Goal: Task Accomplishment & Management: Manage account settings

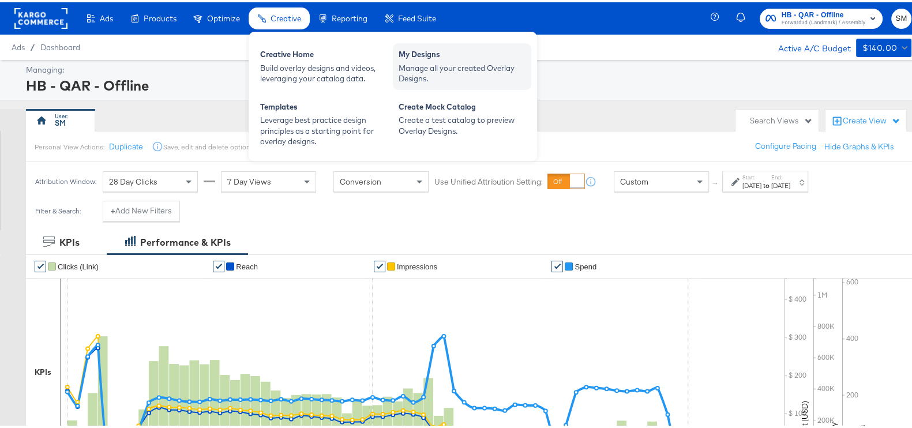
click at [414, 47] on div "My Designs" at bounding box center [462, 54] width 127 height 14
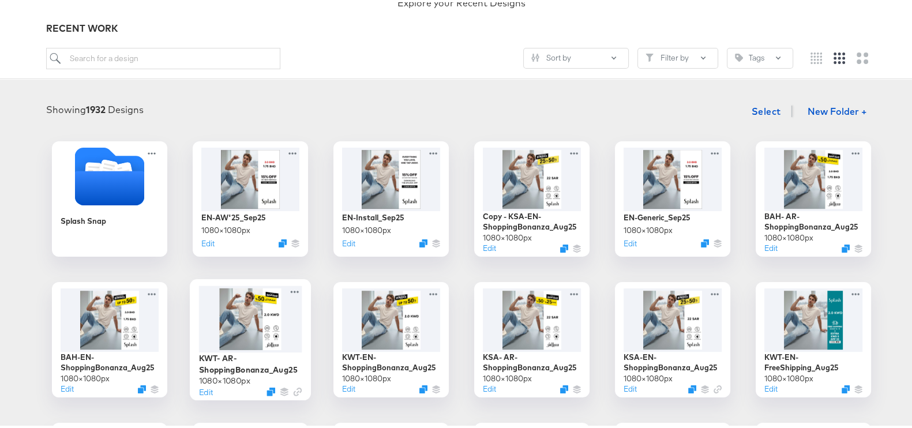
scroll to position [72, 0]
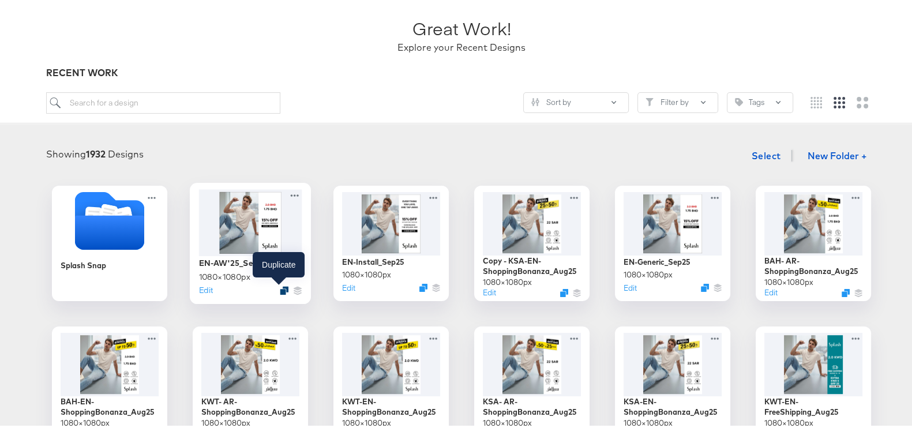
click at [280, 288] on icon "Duplicate" at bounding box center [284, 288] width 9 height 9
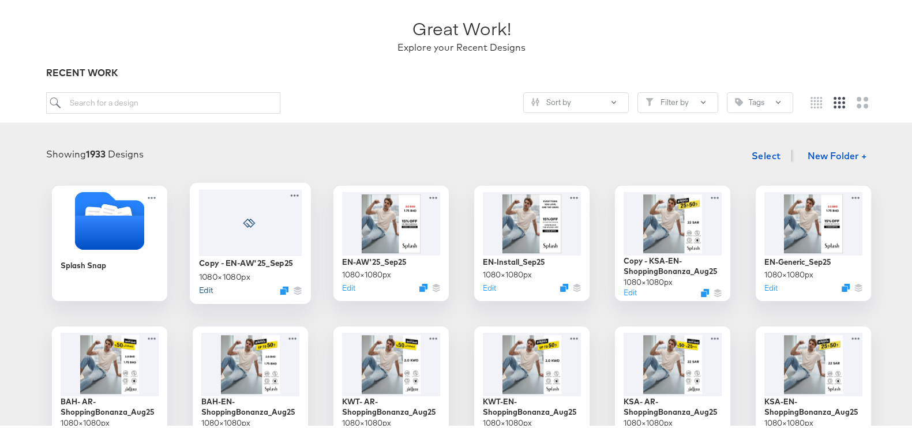
click at [201, 288] on button "Edit" at bounding box center [206, 287] width 14 height 11
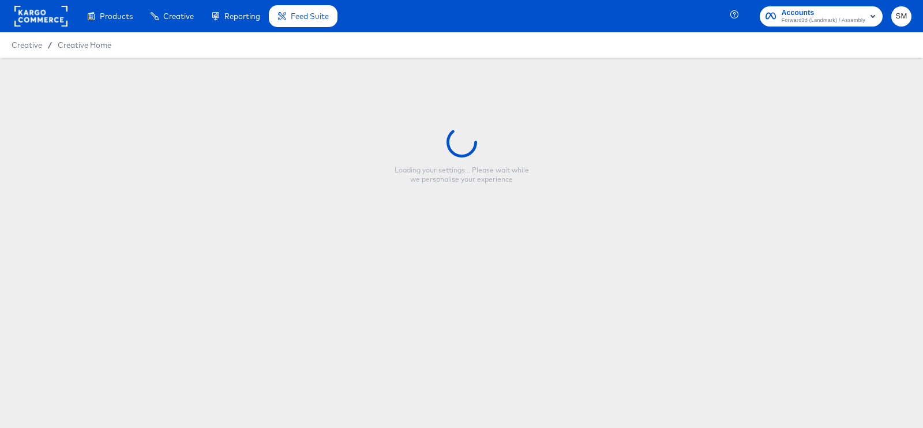
type input "Copy - EN-AW'25_Sep25"
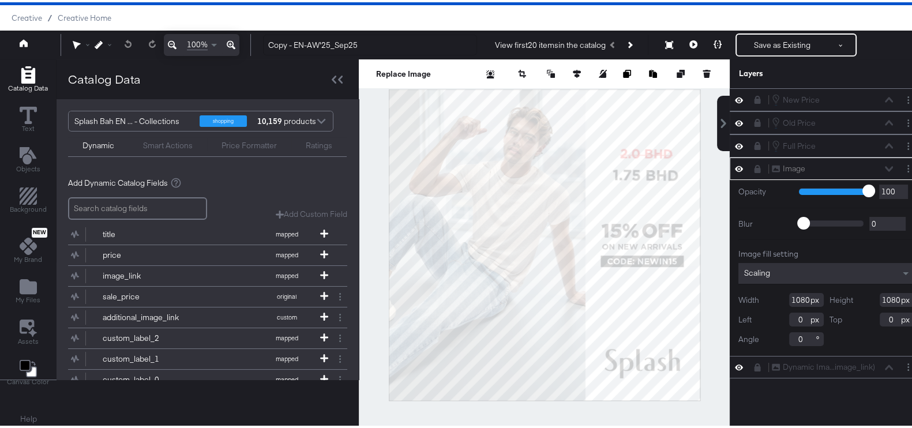
scroll to position [36, 0]
click at [27, 277] on icon "Add Files" at bounding box center [28, 284] width 17 height 15
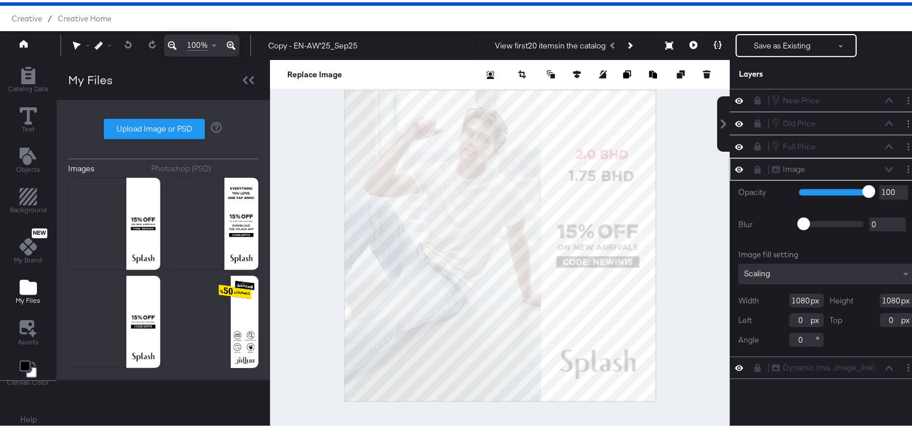
click at [754, 164] on icon at bounding box center [757, 167] width 6 height 8
click at [902, 163] on button "Layer Options" at bounding box center [908, 167] width 12 height 12
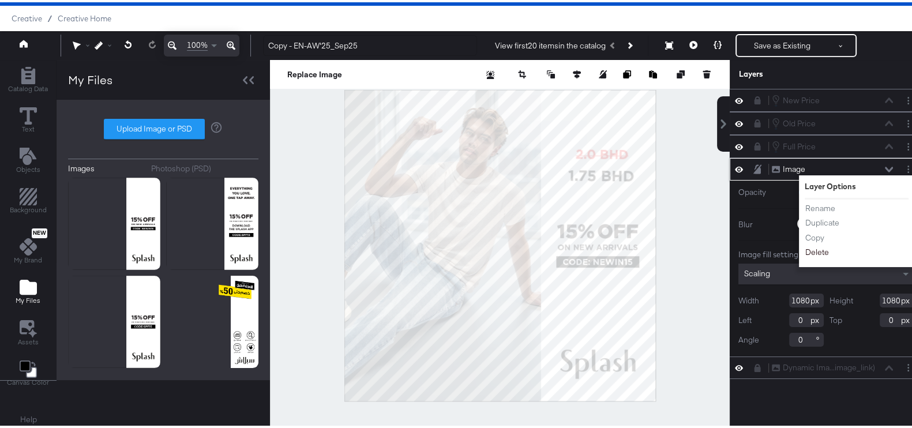
click at [810, 249] on button "Delete" at bounding box center [817, 250] width 25 height 12
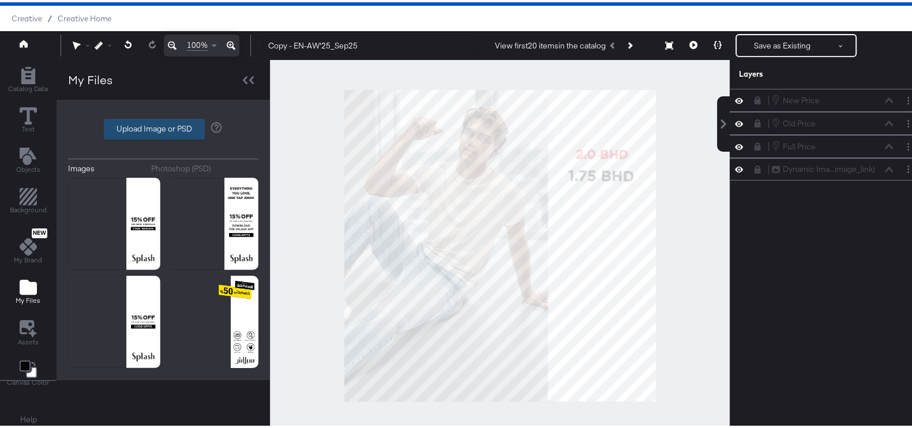
click at [142, 125] on label "Upload Image or PSD" at bounding box center [154, 127] width 100 height 20
click at [163, 127] on input "Upload Image or PSD" at bounding box center [163, 127] width 0 height 0
type input "C:\fakepath\DIT Temp_New Arrivals_NewIN_4Sep - English - KWT.png"
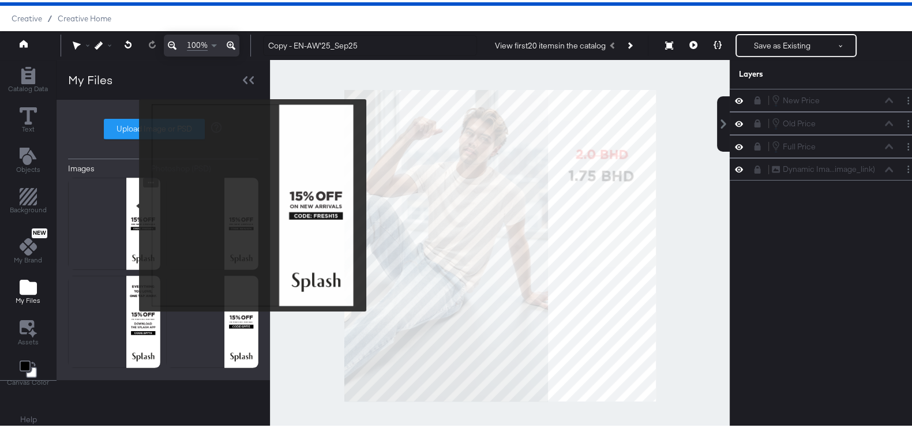
click at [132, 203] on img at bounding box center [114, 221] width 92 height 92
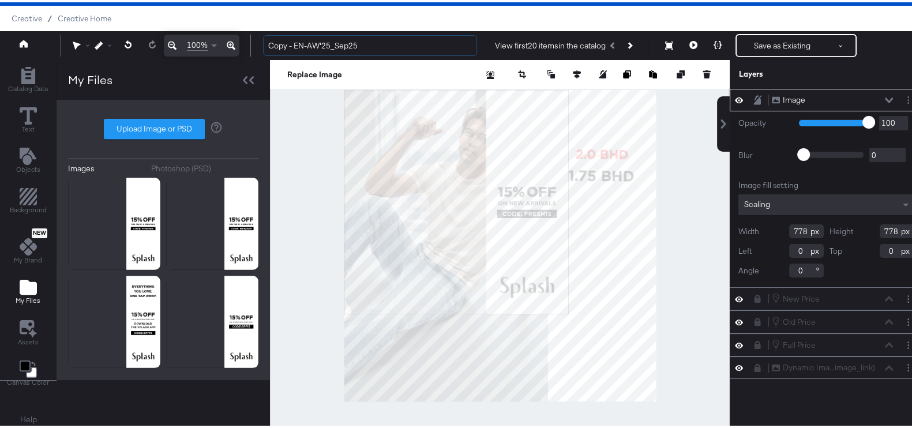
drag, startPoint x: 288, startPoint y: 45, endPoint x: 252, endPoint y: 42, distance: 36.5
click at [252, 42] on div "Guides 100% Copy - EN-AW'25_Sep25 View first 20 items in the catalog Save as Ex…" at bounding box center [461, 43] width 923 height 29
type input "KWT- EN-AW'25_Sep25"
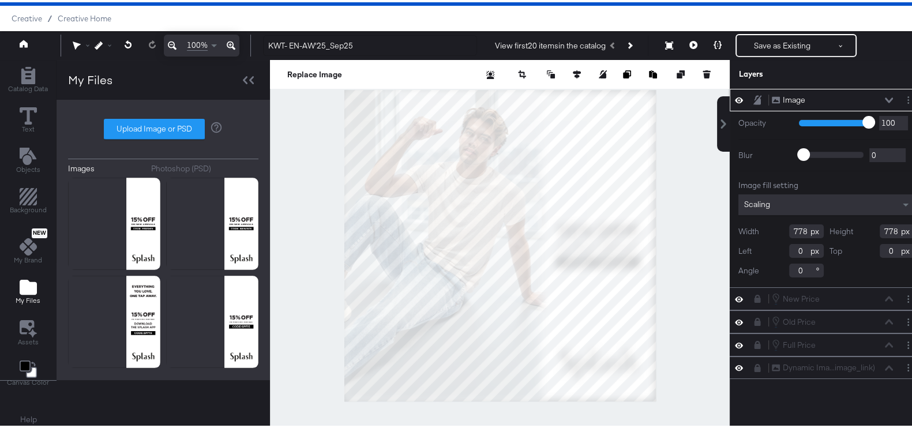
click at [658, 390] on div at bounding box center [500, 243] width 460 height 371
type input "1080"
click at [753, 97] on icon at bounding box center [757, 97] width 8 height 9
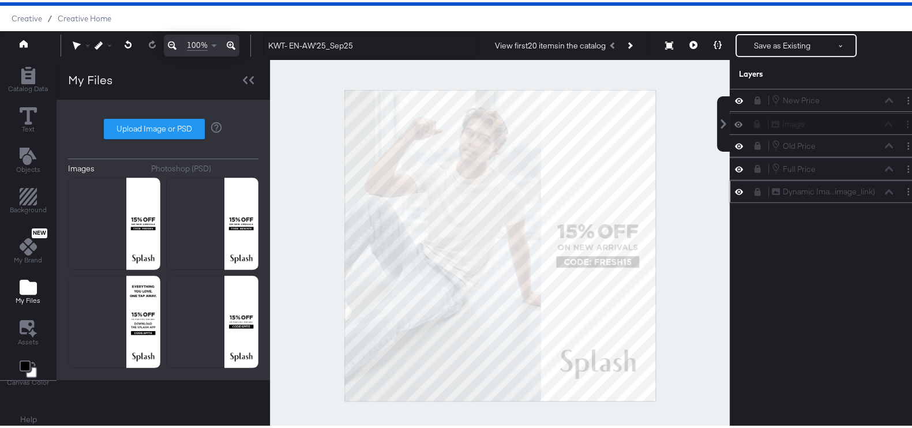
scroll to position [28, 0]
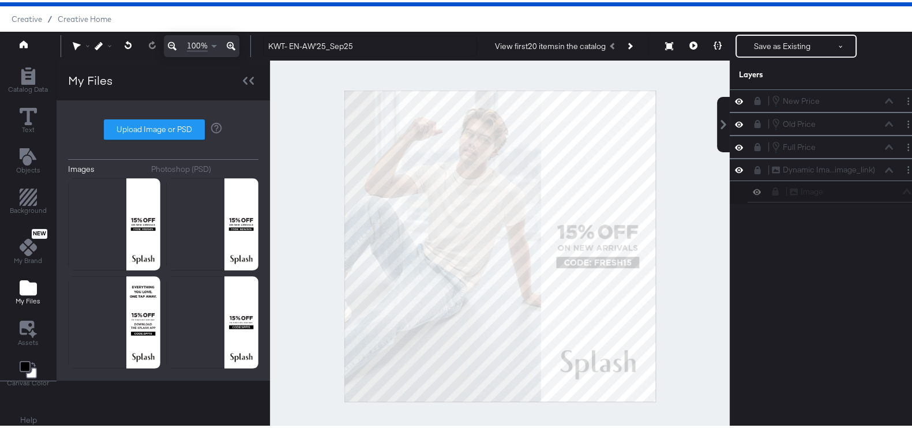
drag, startPoint x: 764, startPoint y: 97, endPoint x: 797, endPoint y: 196, distance: 103.4
click at [797, 198] on div "Image Image New Price New Price Old Price Old Price Full Price Full Price Dynam…" at bounding box center [826, 144] width 193 height 114
click at [787, 281] on div "New Price New Price Old Price Old Price Full Price Full Price Dynamic Ima...ima…" at bounding box center [819, 249] width 208 height 324
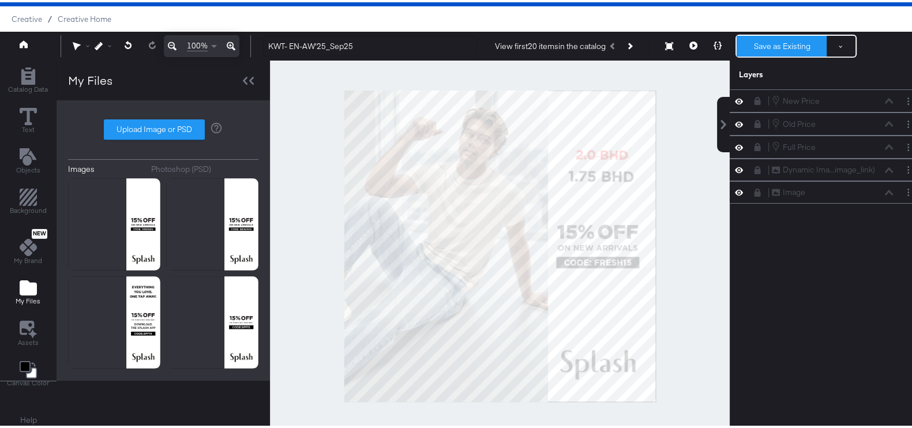
click at [761, 40] on button "Save as Existing" at bounding box center [782, 43] width 90 height 21
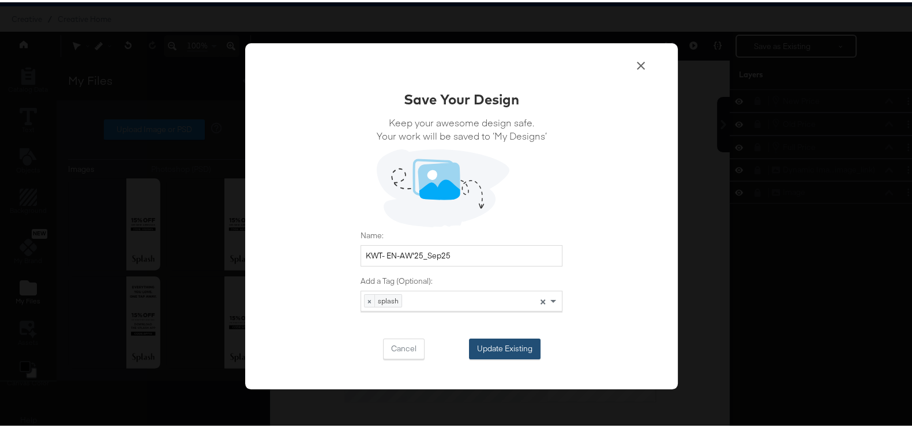
click at [520, 345] on button "Update Existing" at bounding box center [505, 346] width 72 height 21
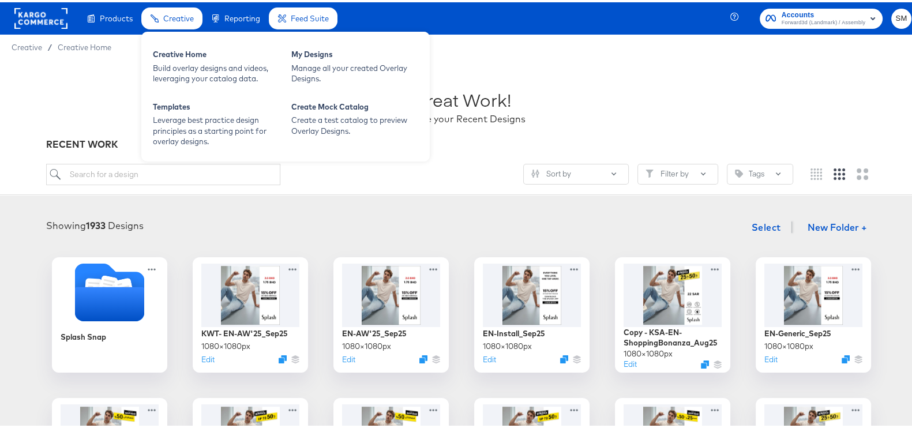
click at [161, 13] on div "Creative" at bounding box center [171, 16] width 61 height 22
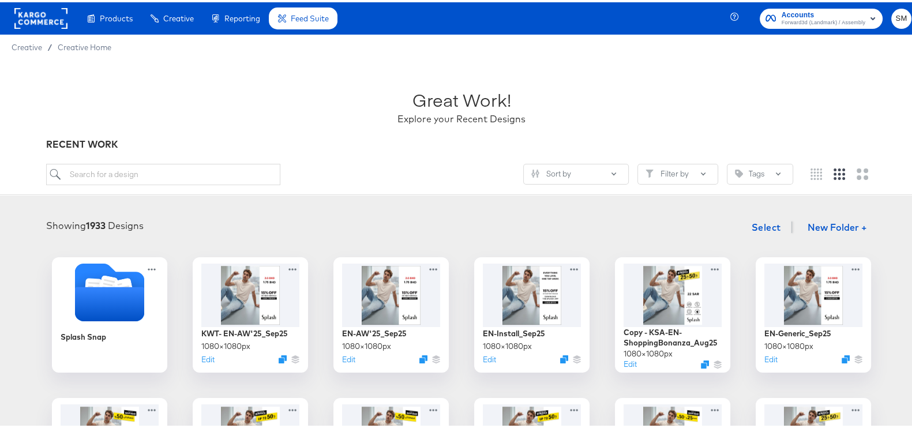
drag, startPoint x: 133, startPoint y: 58, endPoint x: 170, endPoint y: 78, distance: 42.1
click at [0, 0] on div "Product Catalogs" at bounding box center [0, 0] width 0 height 0
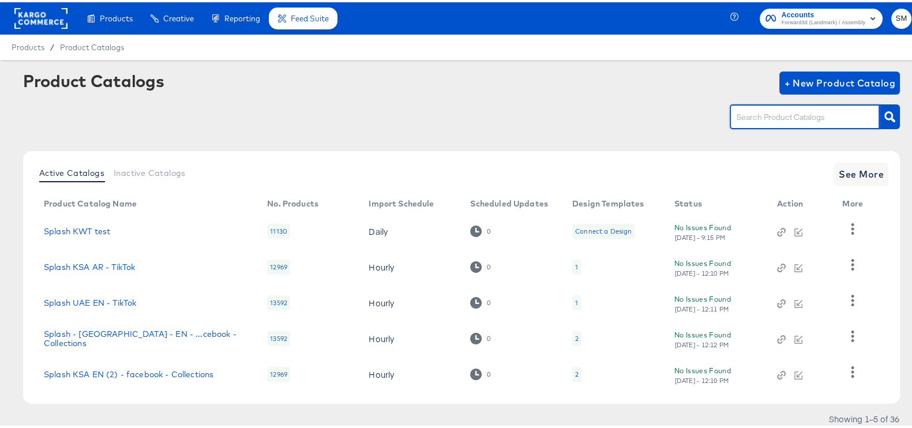
click at [761, 109] on input "text" at bounding box center [795, 114] width 123 height 13
type input "uae"
click at [880, 109] on button "button" at bounding box center [890, 114] width 20 height 25
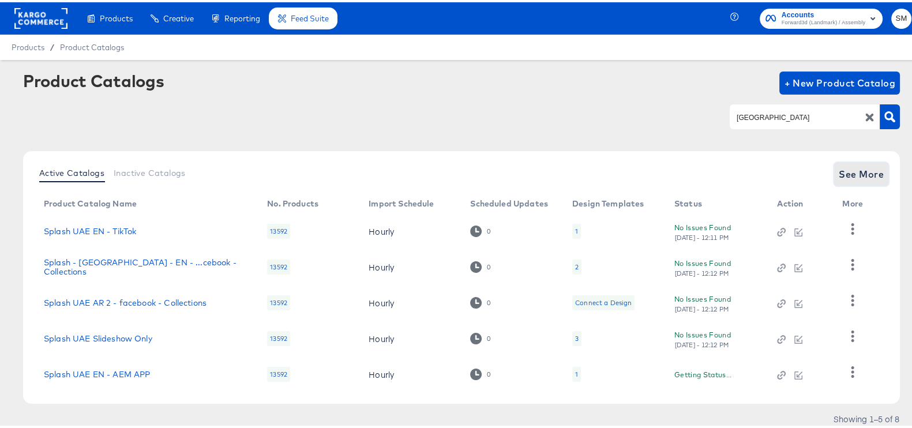
click at [859, 175] on span "See More" at bounding box center [861, 172] width 45 height 16
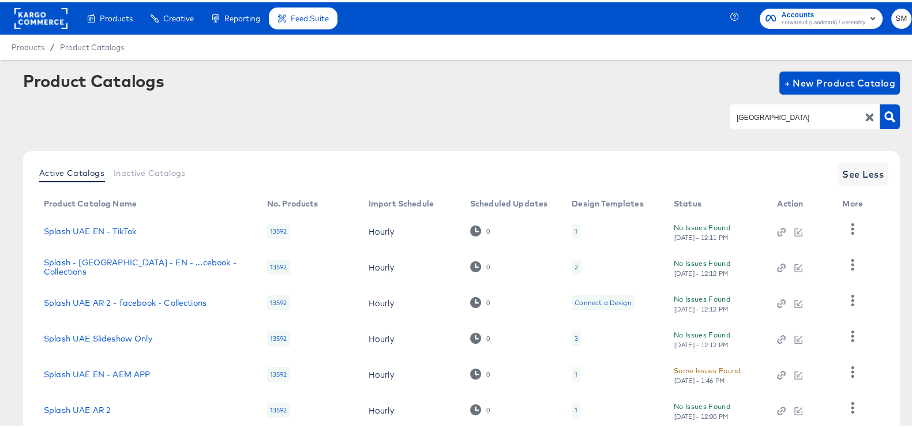
scroll to position [145, 0]
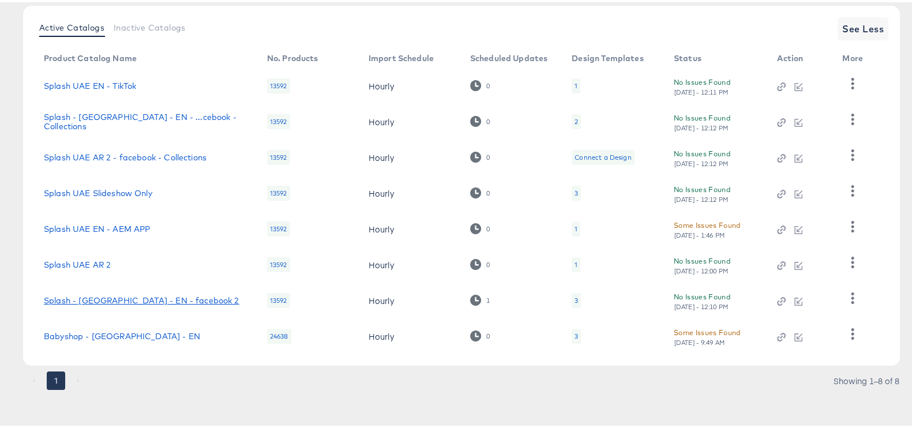
click at [109, 294] on link "Splash - UAE - EN - facebook 2" at bounding box center [142, 298] width 196 height 9
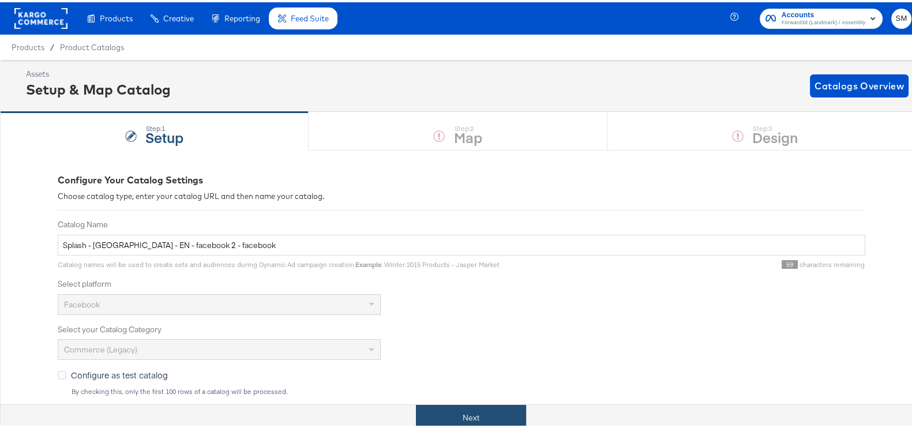
click at [467, 403] on button "Next" at bounding box center [471, 416] width 110 height 26
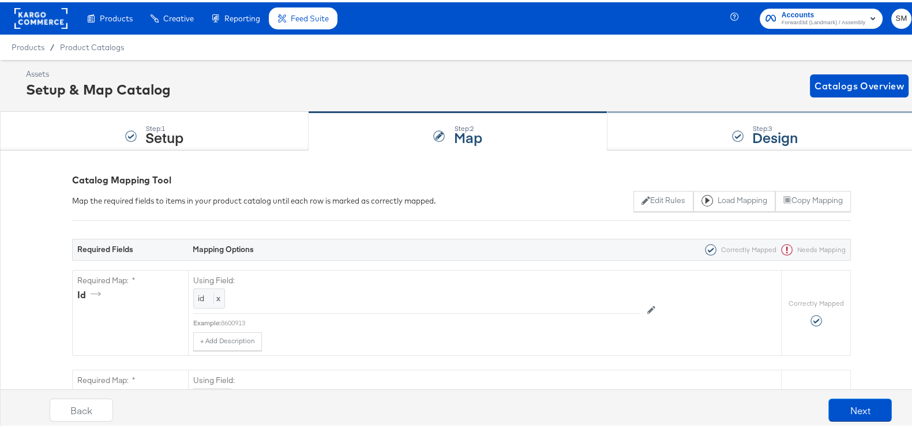
click at [762, 120] on div "Step: 3 Design" at bounding box center [775, 129] width 46 height 21
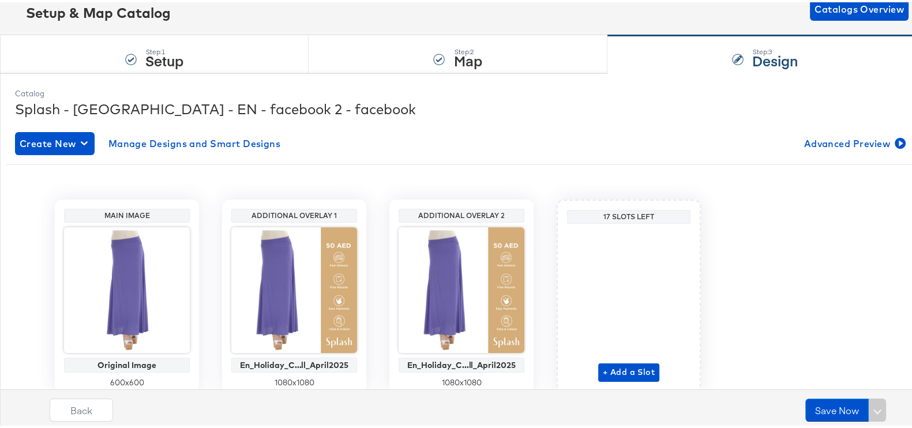
scroll to position [122, 0]
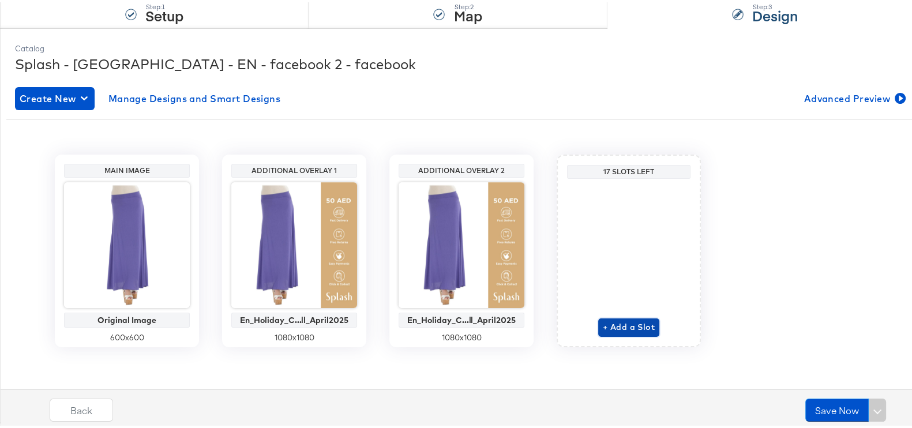
click at [621, 322] on span "+ Add a Slot" at bounding box center [629, 325] width 52 height 14
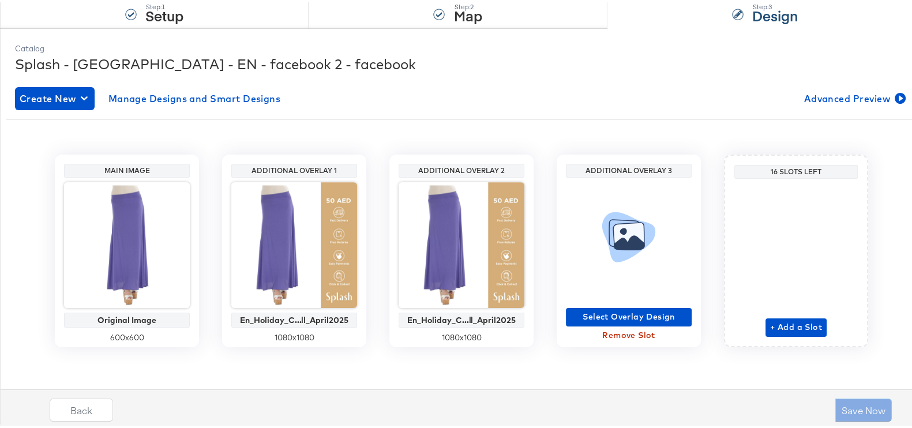
click at [604, 302] on div "Select Overlay Design Remove Slot" at bounding box center [629, 258] width 126 height 167
click at [608, 312] on span "Select Overlay Design" at bounding box center [628, 314] width 117 height 14
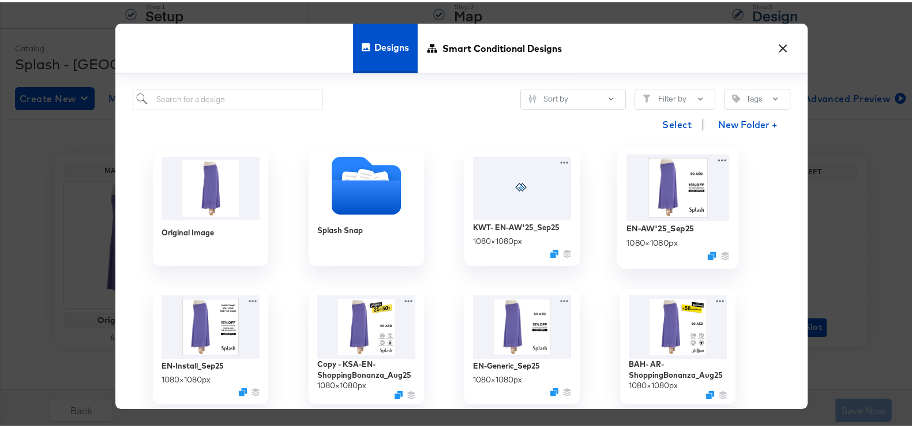
click at [644, 199] on img at bounding box center [677, 185] width 103 height 66
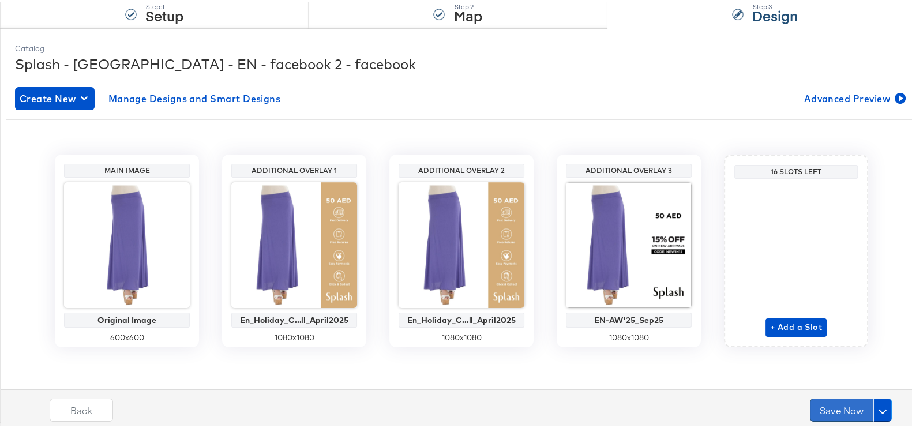
click at [810, 412] on button "Save Now" at bounding box center [841, 407] width 63 height 23
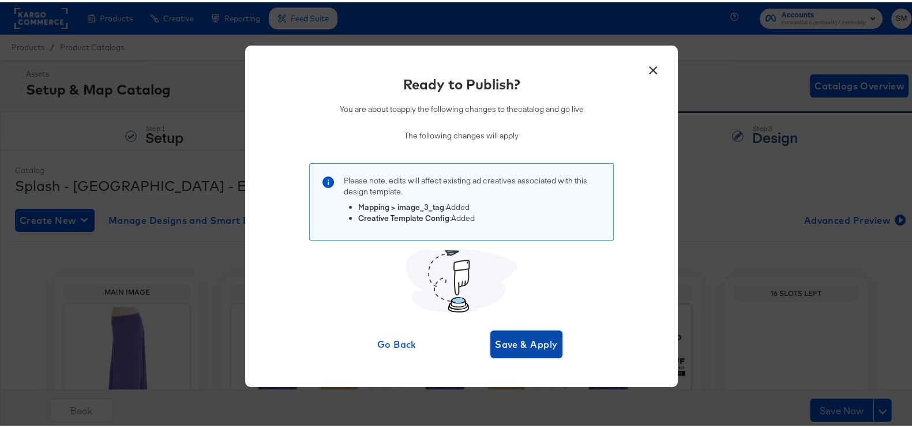
click at [513, 333] on button "Save & Apply" at bounding box center [526, 342] width 72 height 28
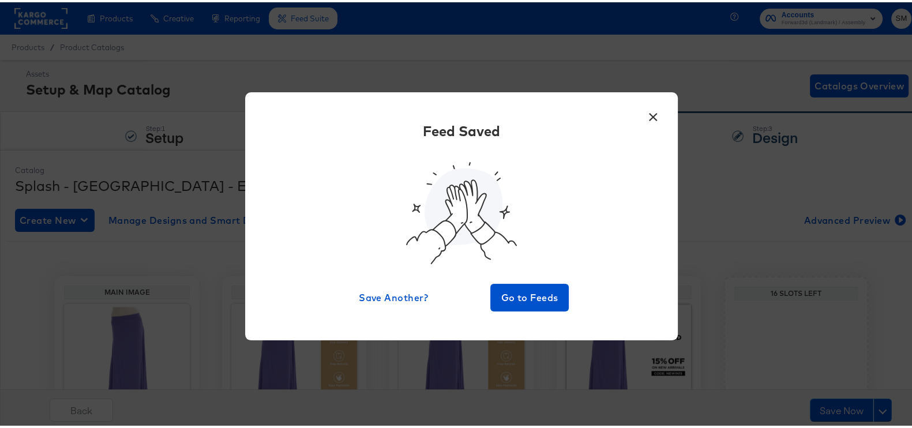
click at [648, 111] on button "×" at bounding box center [653, 112] width 21 height 21
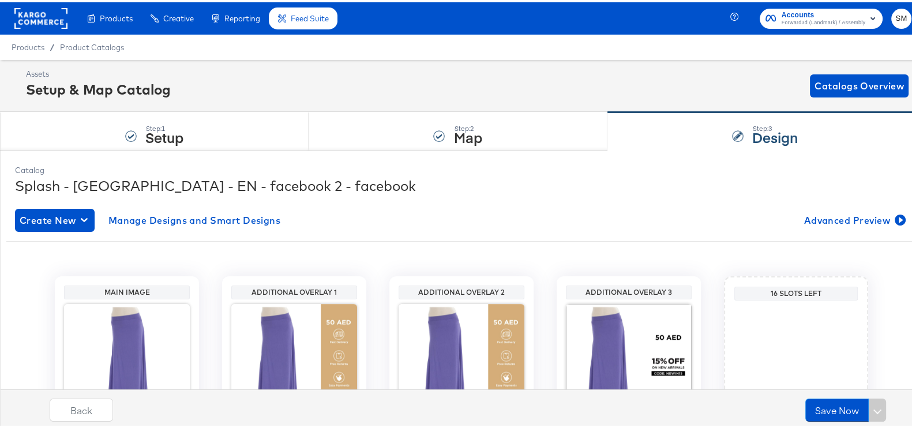
scroll to position [122, 0]
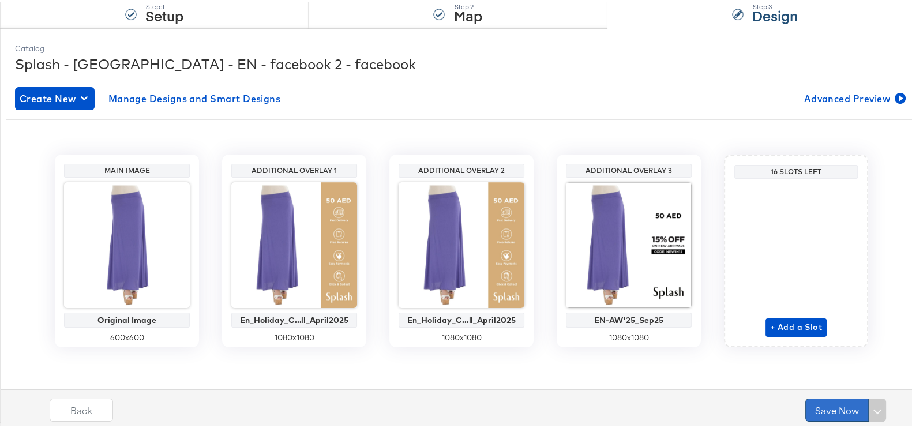
click at [812, 398] on button "Save Now" at bounding box center [836, 407] width 63 height 23
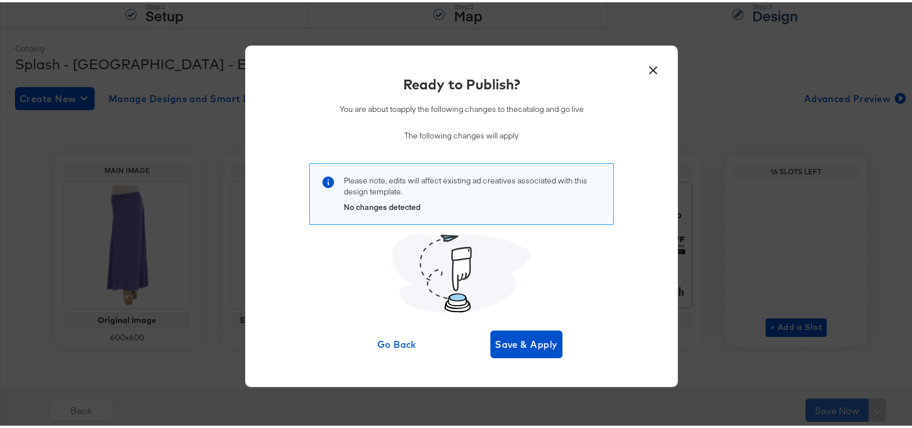
scroll to position [0, 0]
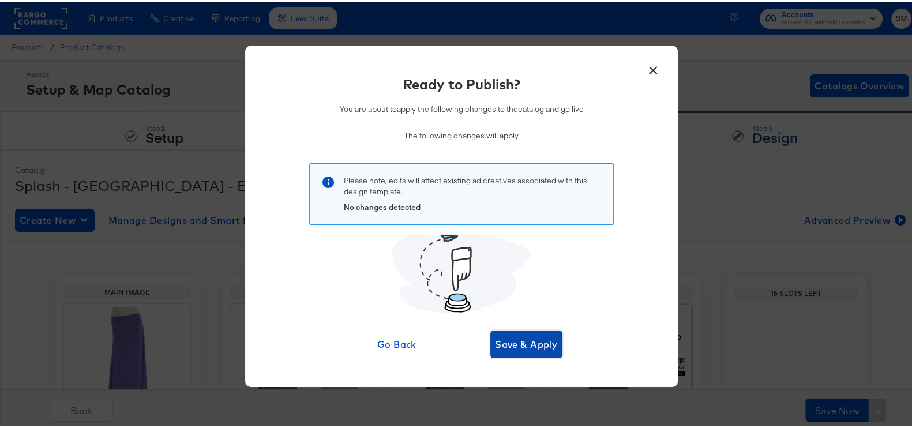
click at [525, 339] on span "Save & Apply" at bounding box center [526, 342] width 63 height 16
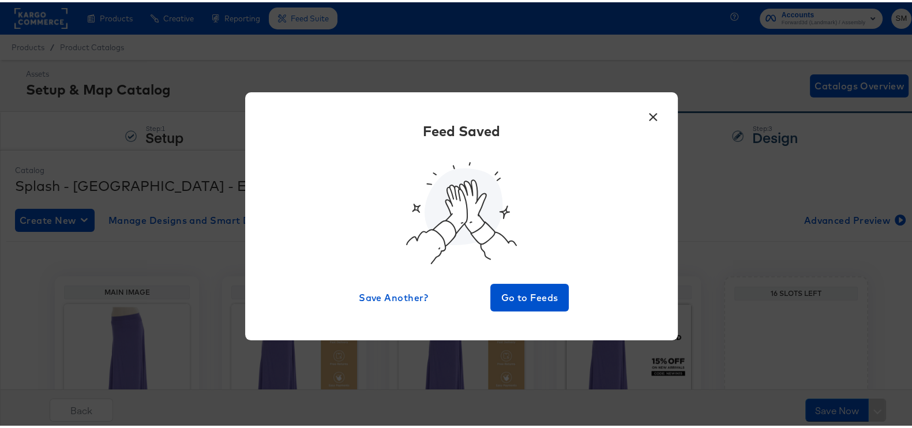
click at [643, 116] on button "×" at bounding box center [653, 112] width 21 height 21
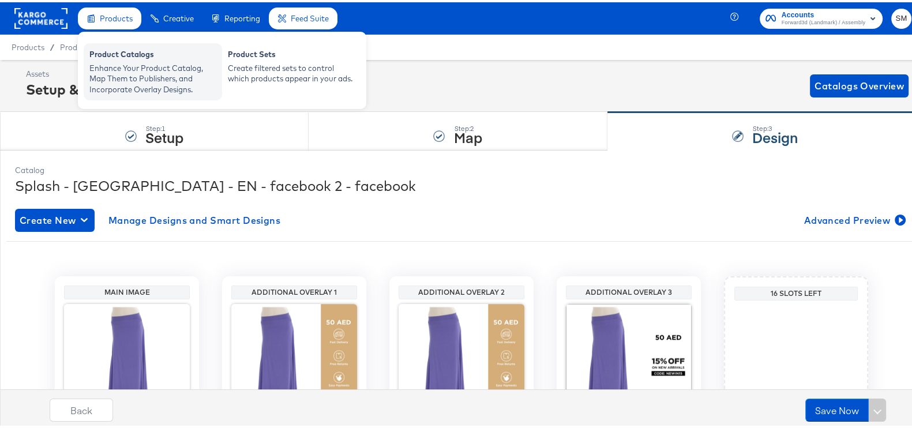
click at [104, 53] on div "Product Catalogs" at bounding box center [152, 54] width 127 height 14
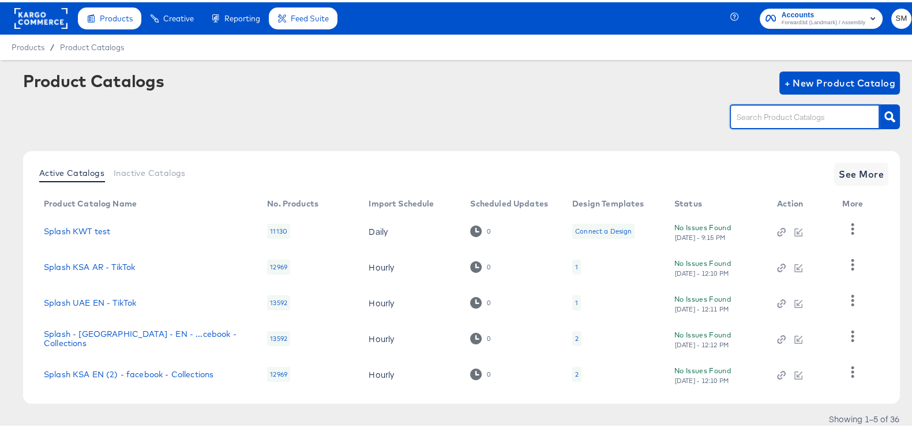
click at [822, 114] on input "text" at bounding box center [795, 114] width 123 height 13
type input "ksa"
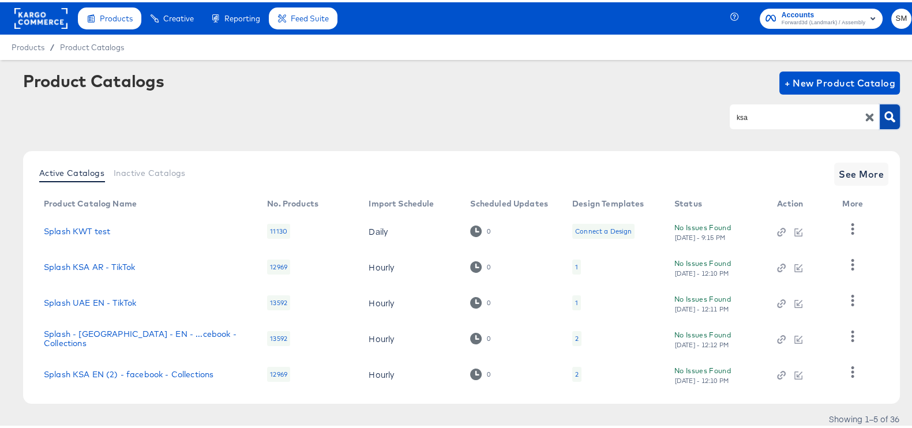
click at [880, 104] on button "button" at bounding box center [890, 114] width 20 height 25
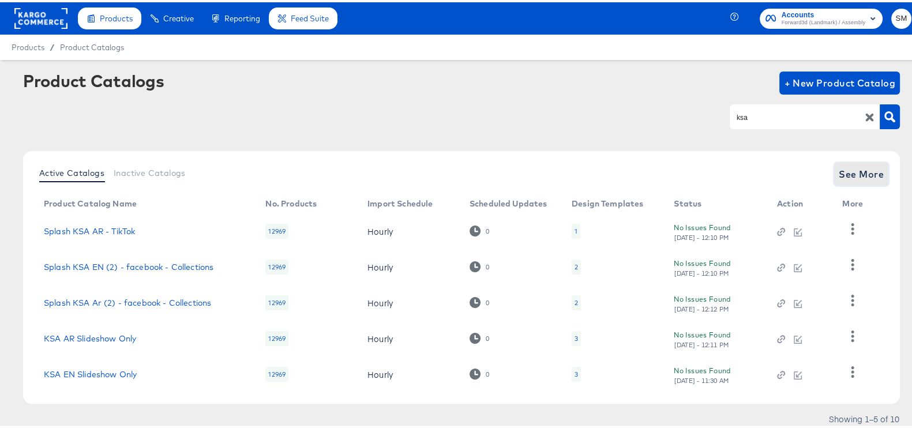
click at [870, 161] on button "See More" at bounding box center [861, 171] width 54 height 23
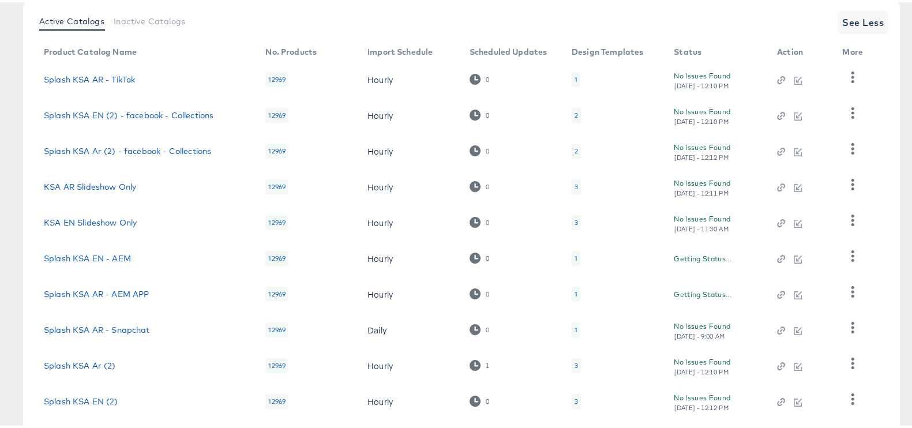
scroll to position [216, 0]
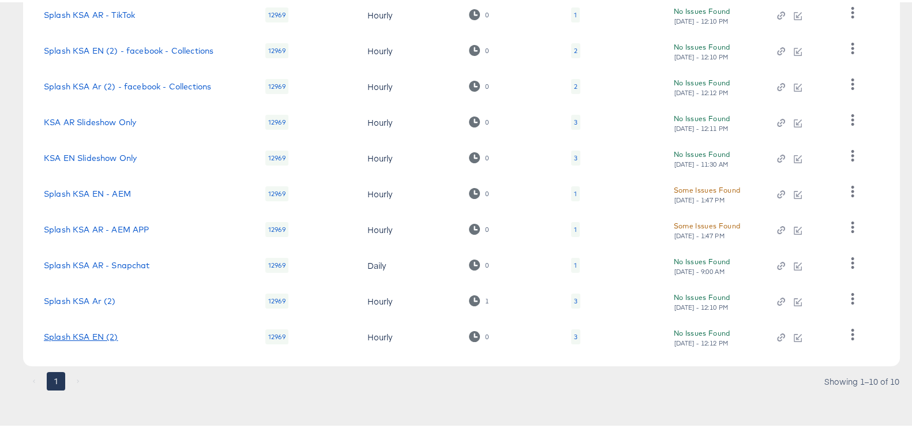
click at [97, 335] on link "Splash KSA EN (2)" at bounding box center [81, 334] width 74 height 9
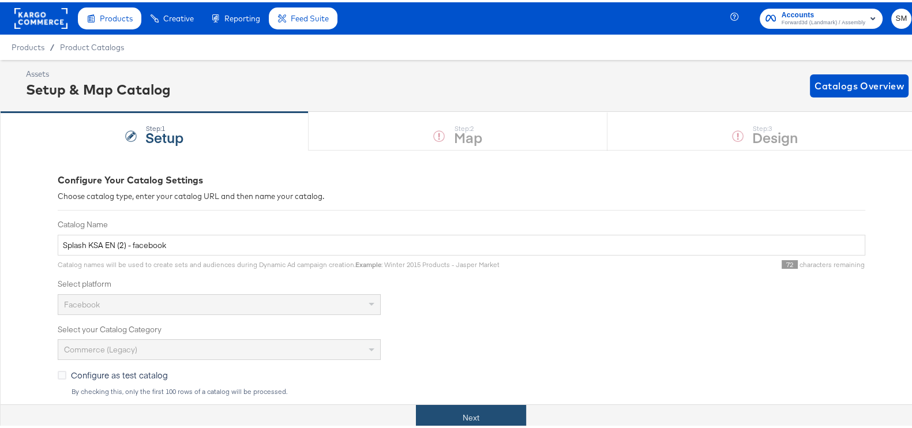
click at [434, 412] on button "Next" at bounding box center [471, 416] width 110 height 26
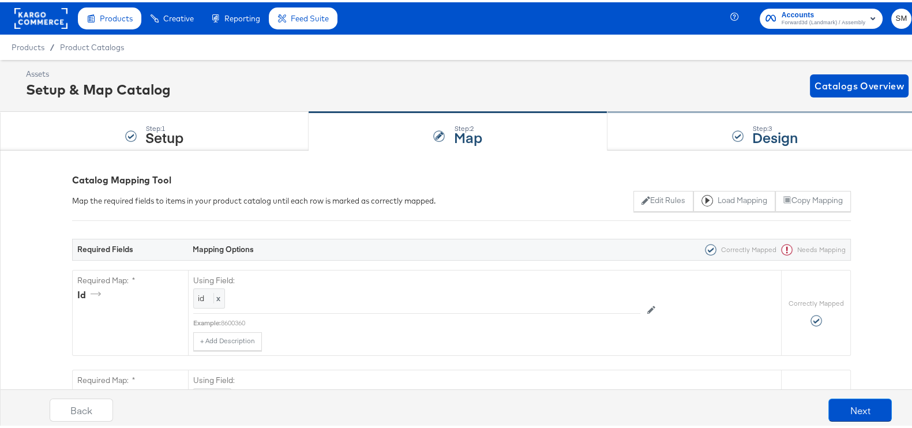
click at [758, 131] on strong "Design" at bounding box center [775, 134] width 46 height 19
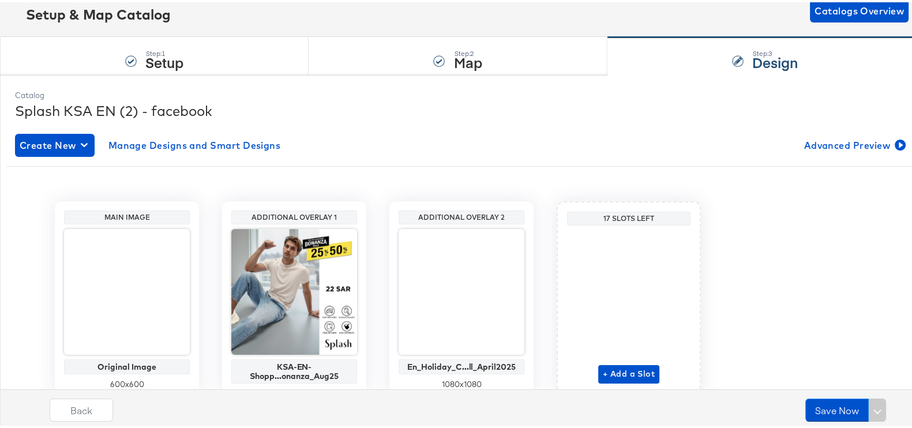
scroll to position [122, 0]
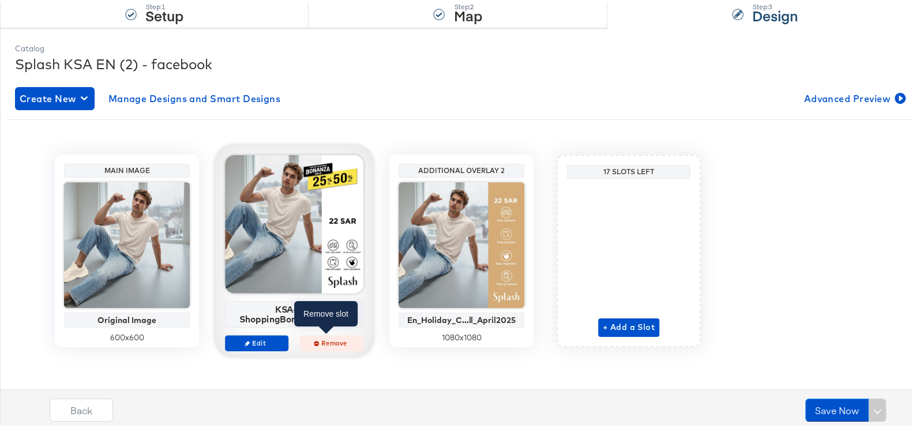
click at [314, 339] on icon "button" at bounding box center [316, 340] width 5 height 5
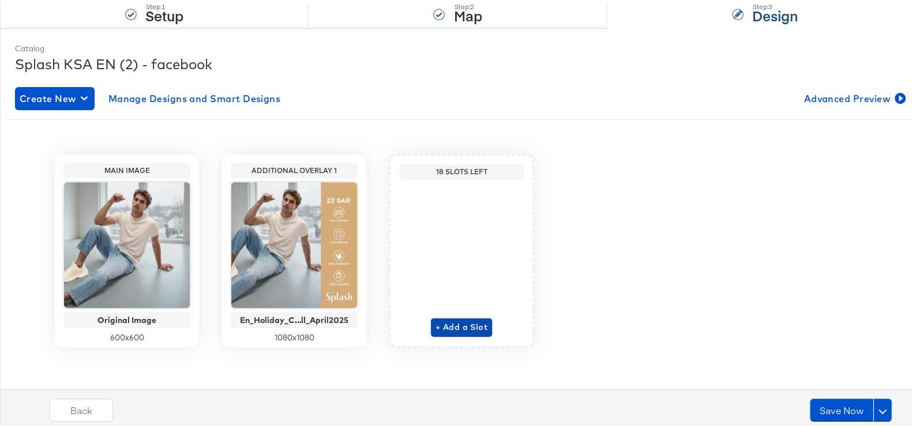
click at [446, 324] on span "+ Add a Slot" at bounding box center [461, 325] width 52 height 14
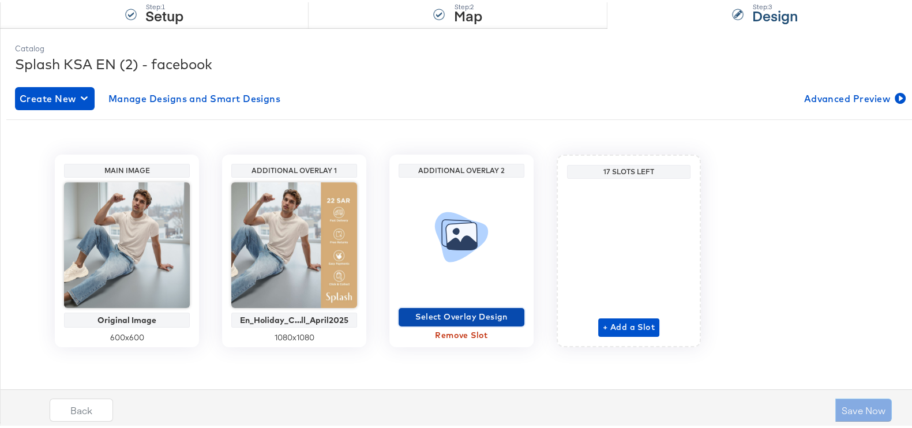
click at [470, 306] on button "Select Overlay Design" at bounding box center [462, 315] width 126 height 18
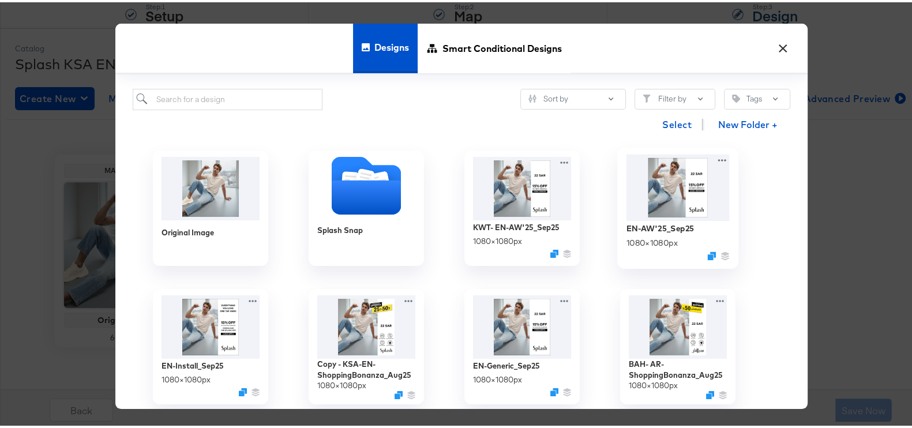
click at [660, 202] on img at bounding box center [677, 185] width 103 height 66
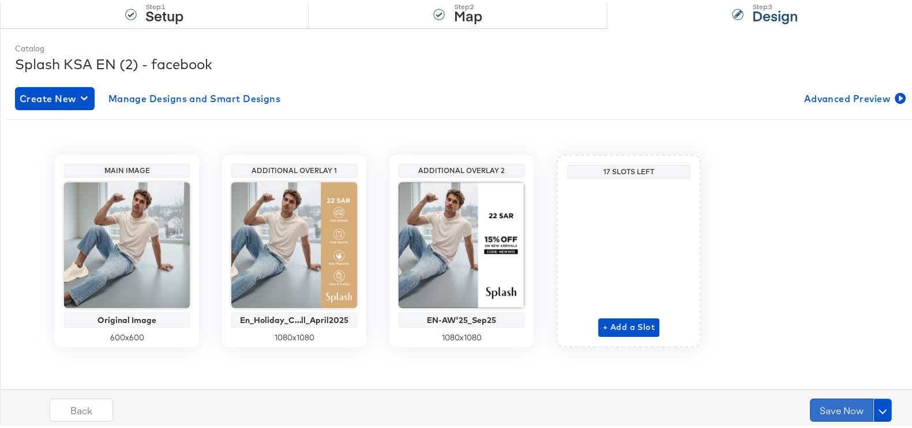
click at [831, 402] on button "Save Now" at bounding box center [841, 407] width 63 height 23
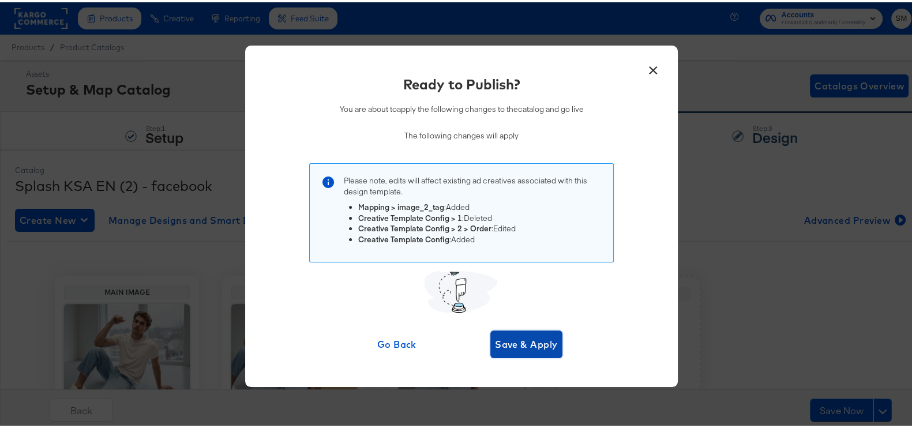
click at [543, 344] on span "Save & Apply" at bounding box center [526, 342] width 63 height 16
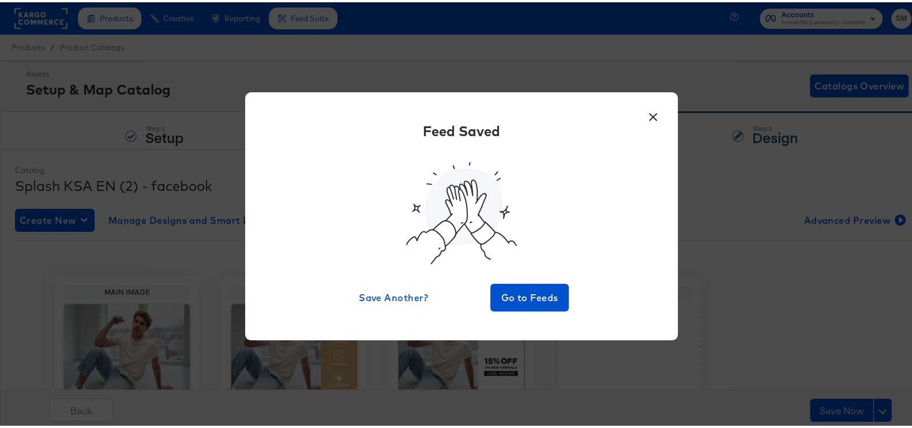
click at [649, 115] on button "×" at bounding box center [653, 112] width 21 height 21
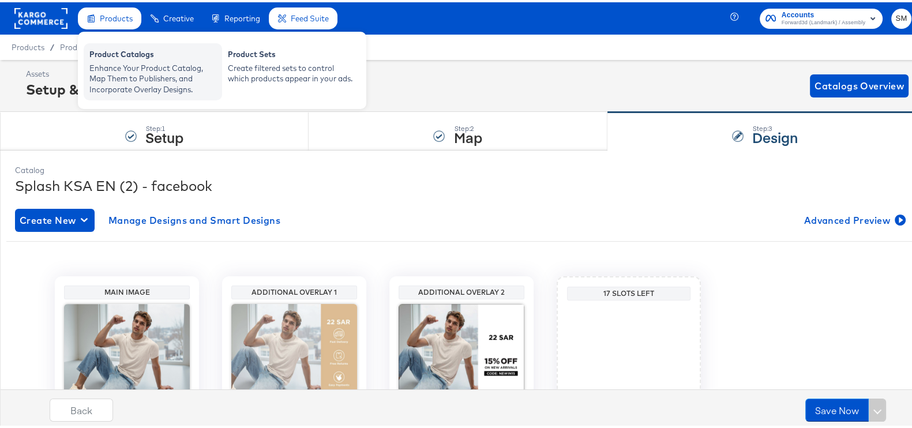
click at [106, 50] on div "Product Catalogs" at bounding box center [152, 54] width 127 height 14
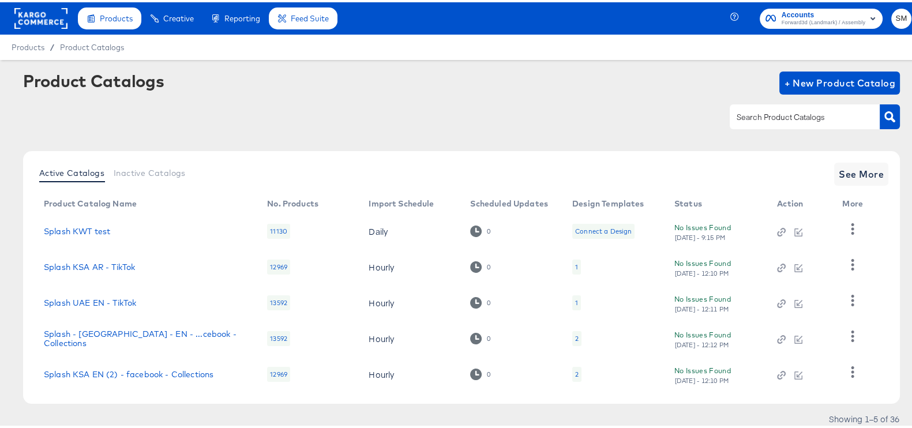
click at [757, 112] on input "text" at bounding box center [795, 114] width 123 height 13
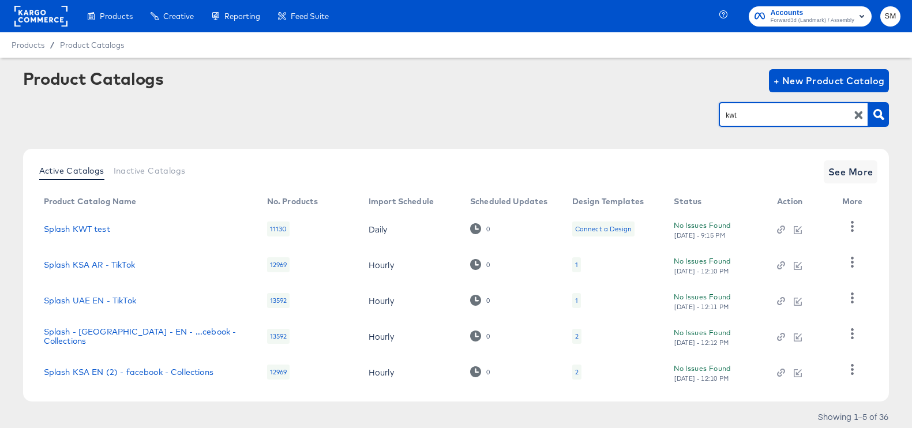
type input "kwt"
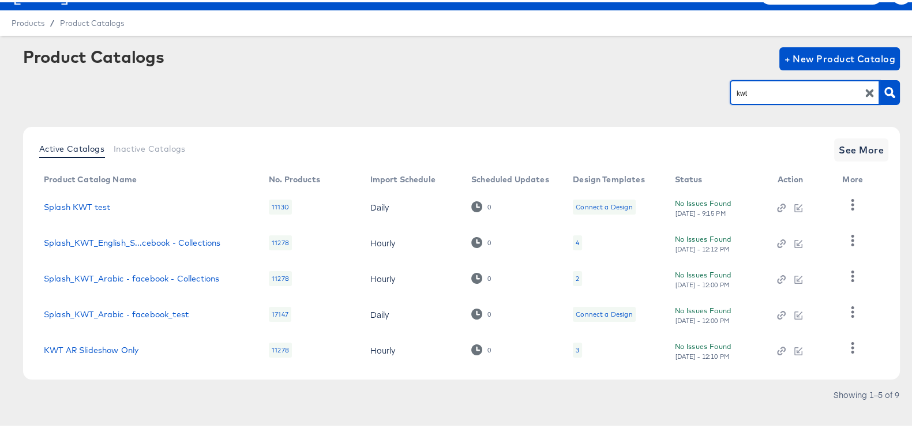
scroll to position [37, 0]
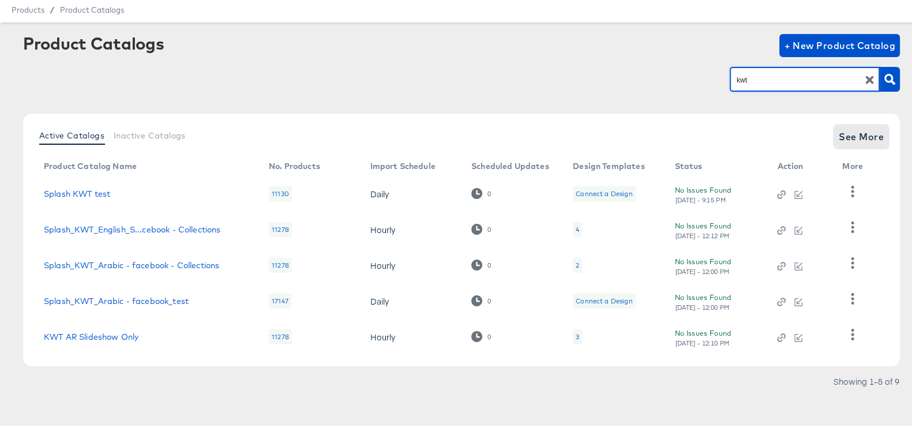
click at [859, 131] on span "See More" at bounding box center [861, 134] width 45 height 16
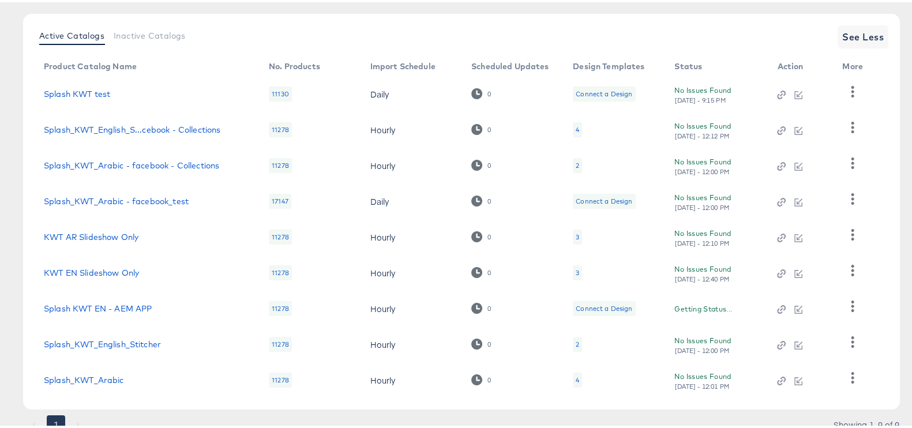
scroll to position [181, 0]
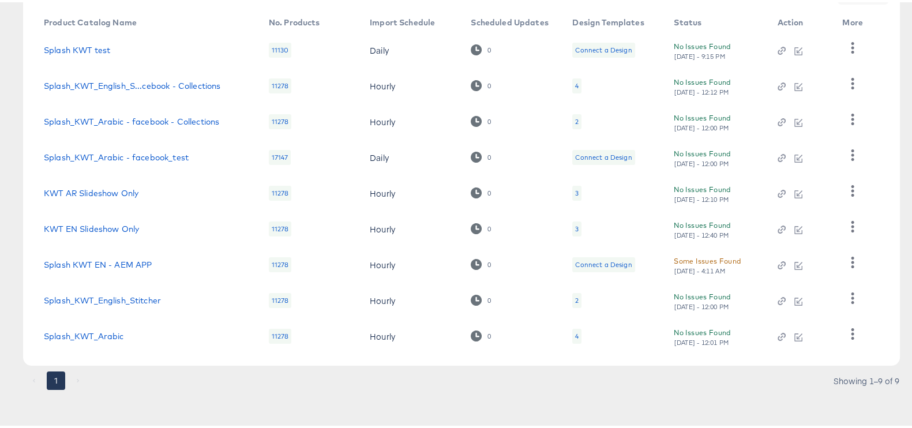
click at [136, 291] on td "Splash_KWT_English_Stitcher" at bounding box center [147, 298] width 225 height 36
click at [136, 295] on link "Splash_KWT_English_Stitcher" at bounding box center [102, 298] width 117 height 9
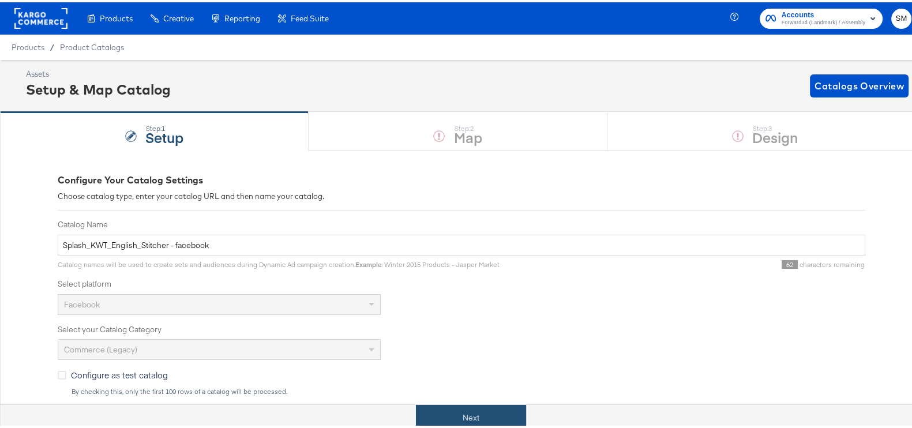
click at [418, 406] on button "Next" at bounding box center [471, 416] width 110 height 26
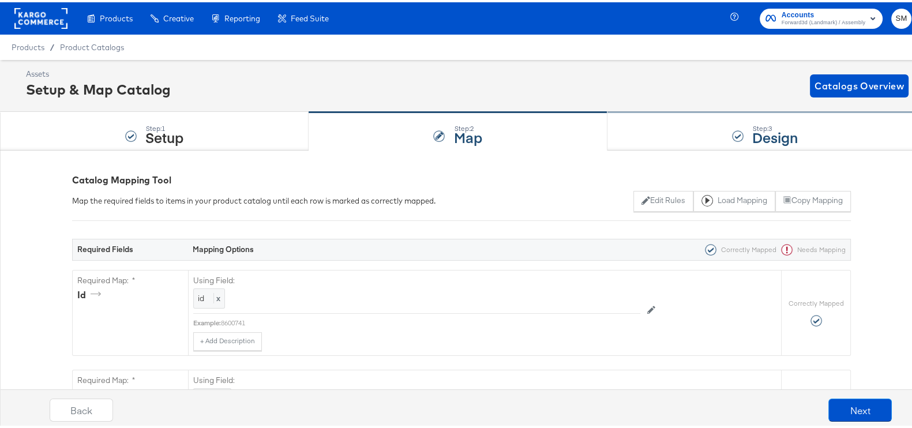
click at [697, 136] on div "Step: 3 Design" at bounding box center [764, 129] width 315 height 38
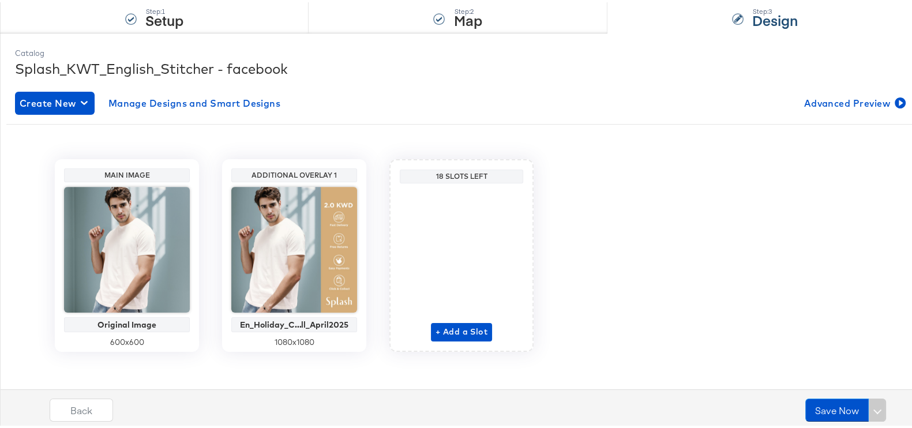
scroll to position [122, 0]
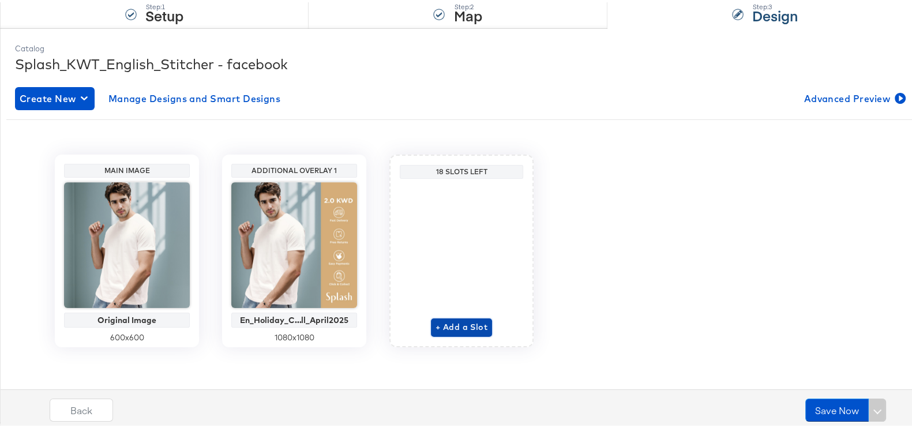
click at [445, 329] on span "+ Add a Slot" at bounding box center [461, 325] width 52 height 14
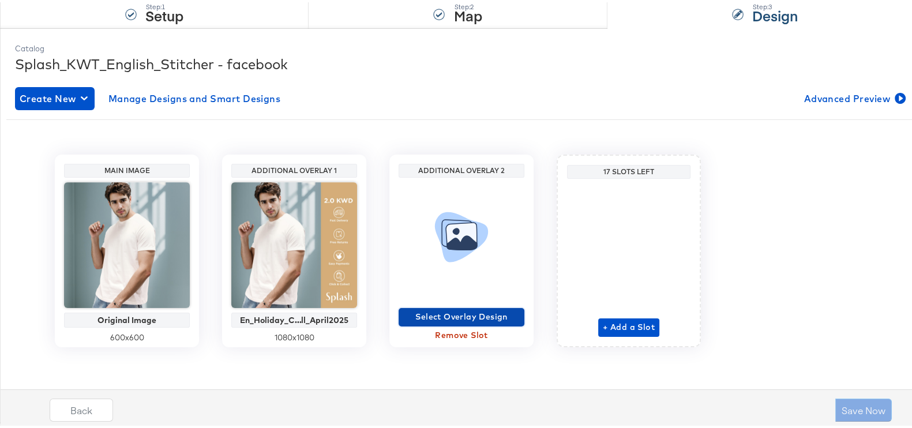
click at [450, 310] on span "Select Overlay Design" at bounding box center [461, 314] width 117 height 14
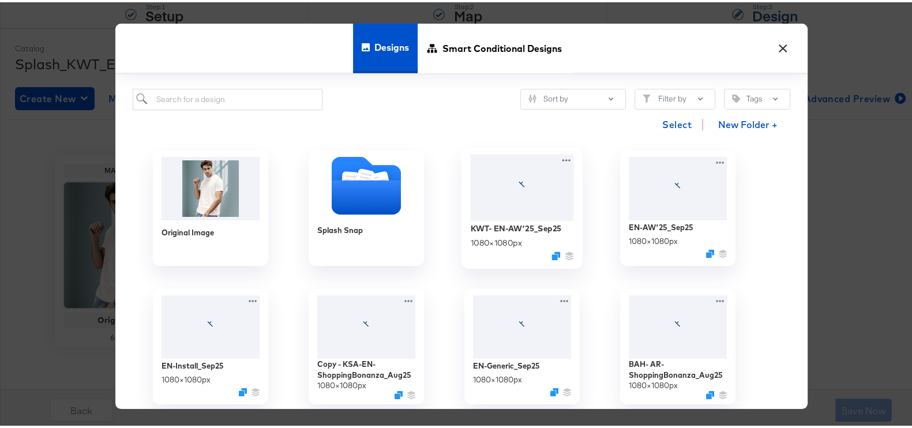
click at [528, 209] on div at bounding box center [522, 185] width 103 height 66
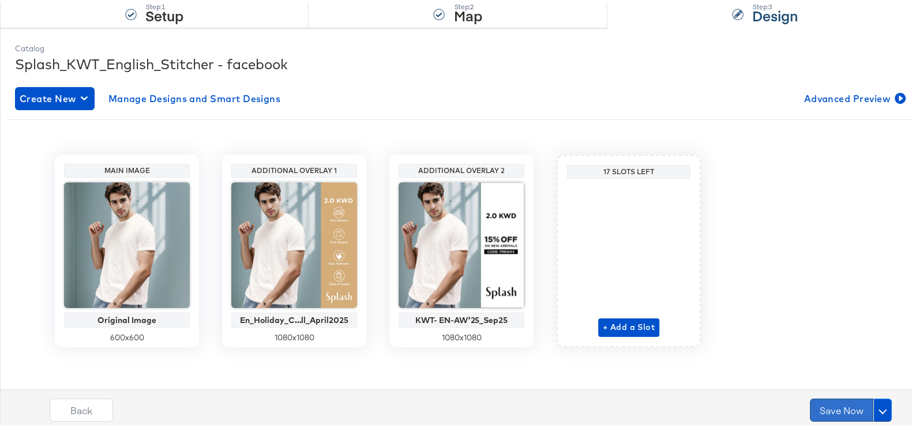
click at [840, 405] on button "Save Now" at bounding box center [841, 407] width 63 height 23
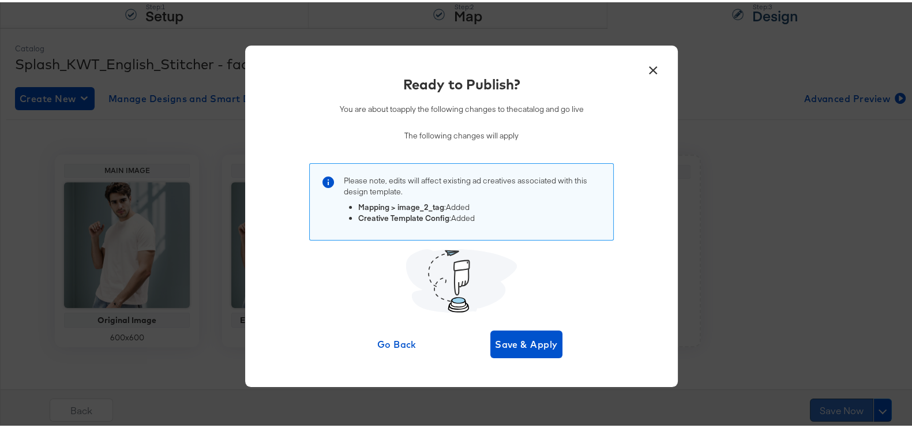
scroll to position [0, 0]
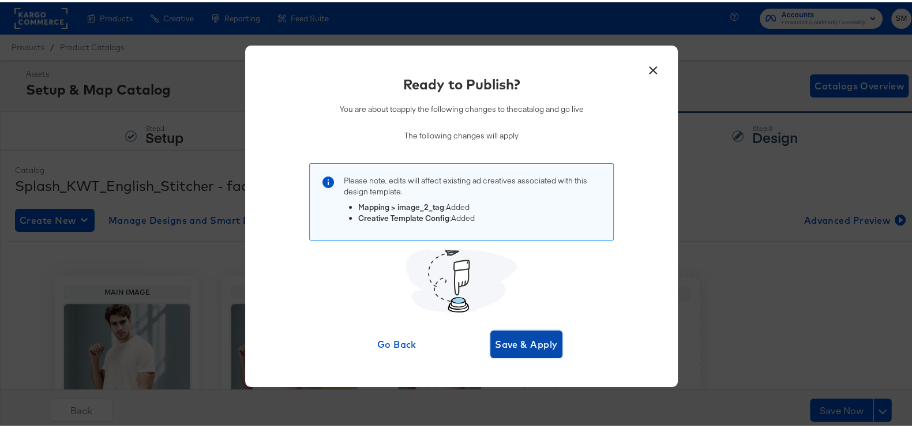
click at [516, 346] on span "Save & Apply" at bounding box center [526, 342] width 63 height 16
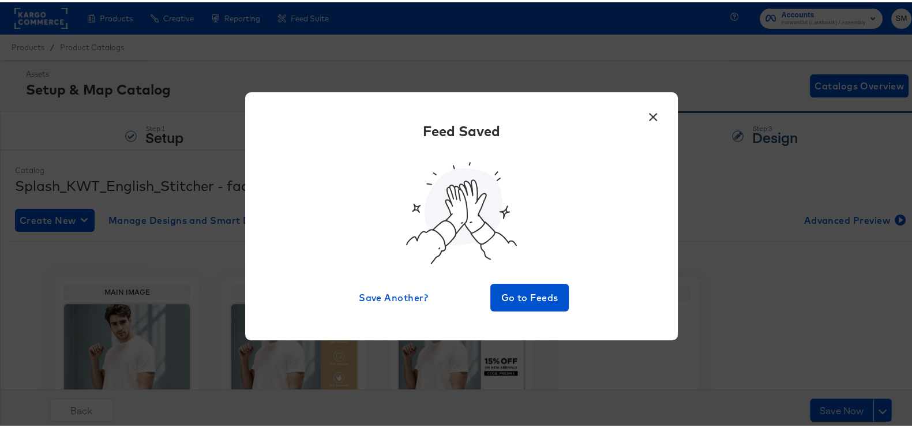
click at [647, 111] on button "×" at bounding box center [653, 112] width 21 height 21
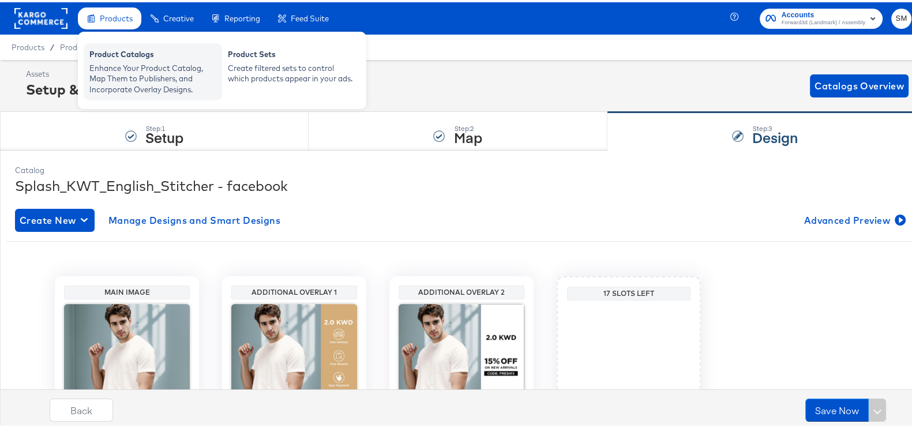
click at [140, 52] on div "Product Catalogs" at bounding box center [152, 54] width 127 height 14
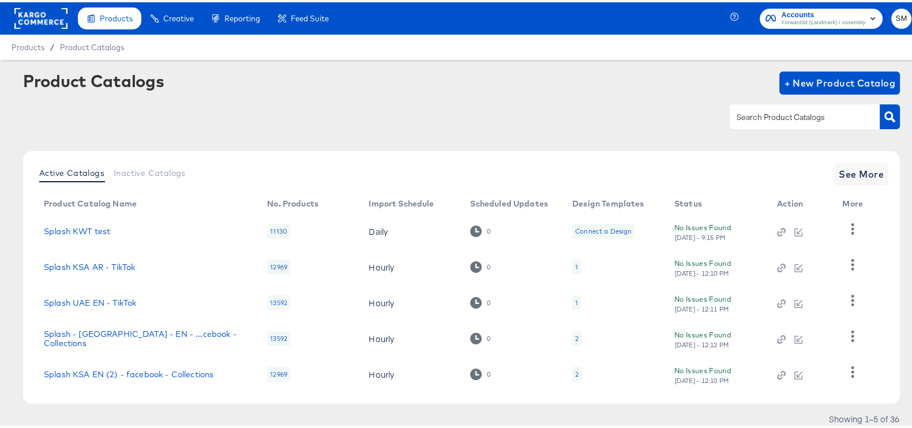
click at [768, 115] on input "text" at bounding box center [795, 114] width 123 height 13
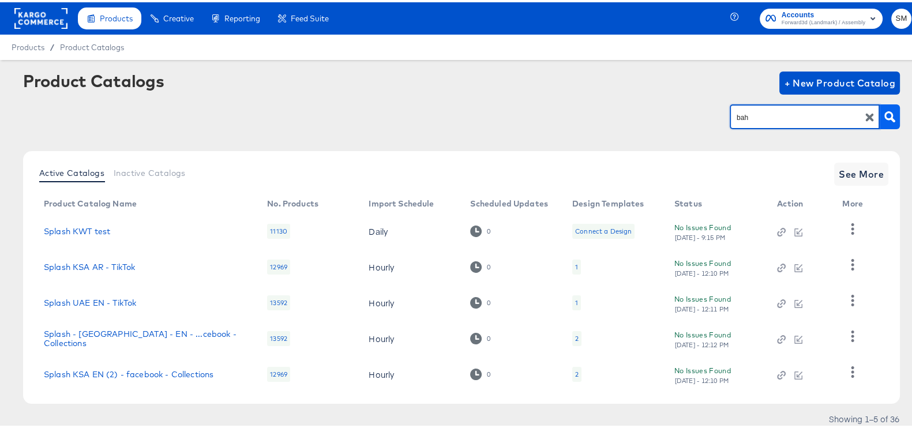
type input "bah"
click at [884, 116] on icon "button" at bounding box center [889, 114] width 11 height 11
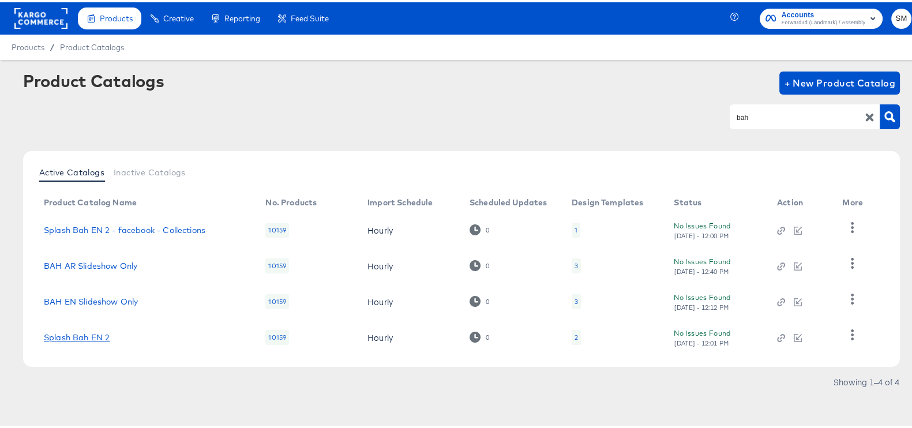
click at [95, 334] on link "Splash Bah EN 2" at bounding box center [77, 334] width 66 height 9
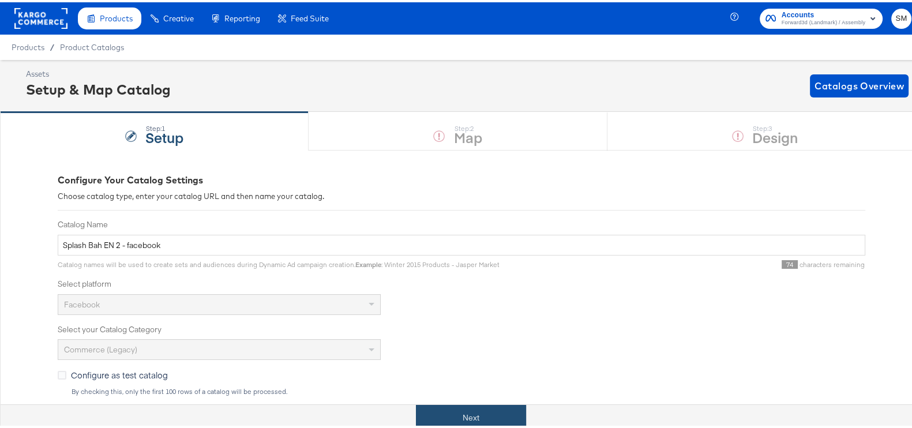
click at [449, 406] on button "Next" at bounding box center [471, 416] width 110 height 26
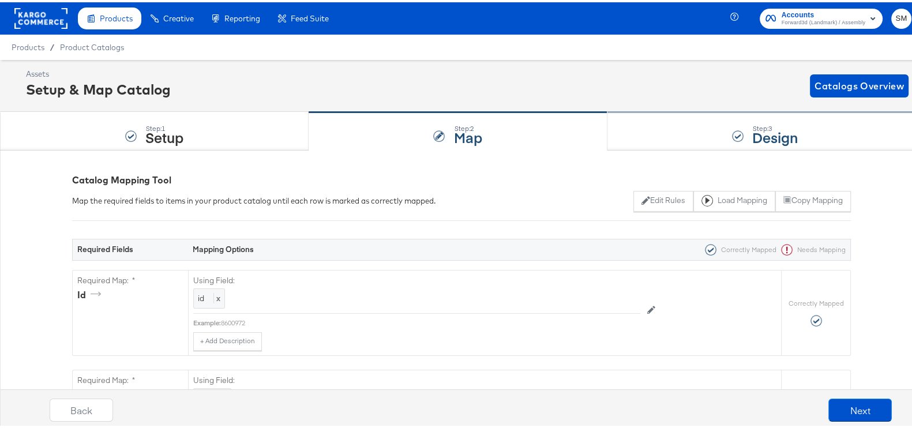
click at [689, 137] on div "Step: 3 Design" at bounding box center [764, 129] width 315 height 38
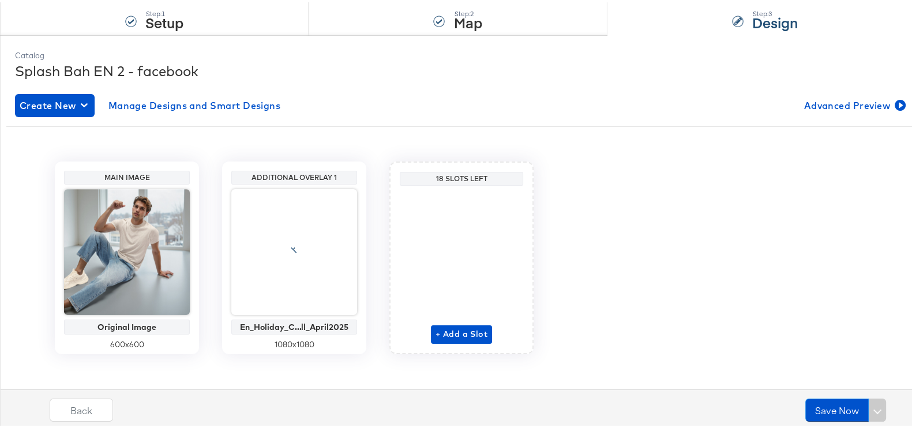
scroll to position [122, 0]
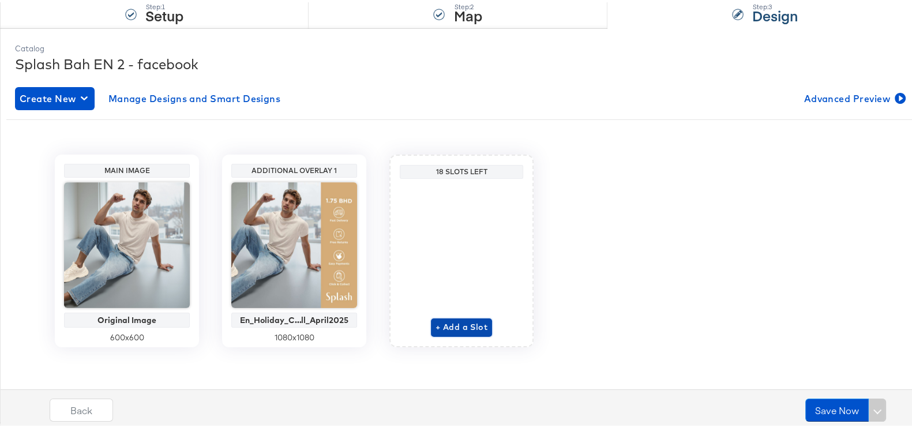
click at [452, 318] on span "+ Add a Slot" at bounding box center [461, 325] width 52 height 14
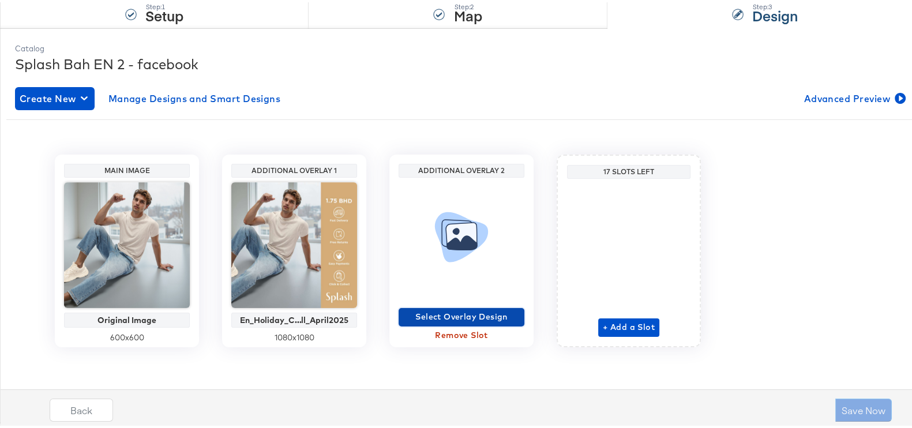
click at [468, 314] on span "Select Overlay Design" at bounding box center [461, 314] width 117 height 14
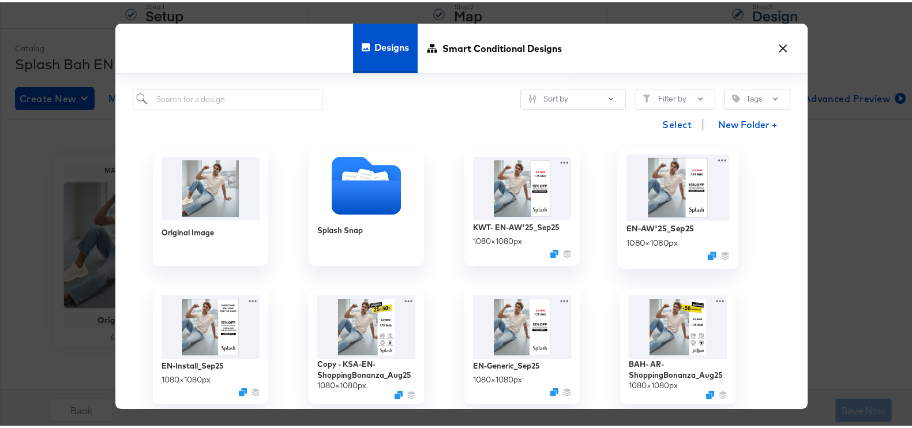
click at [649, 200] on img at bounding box center [677, 185] width 103 height 66
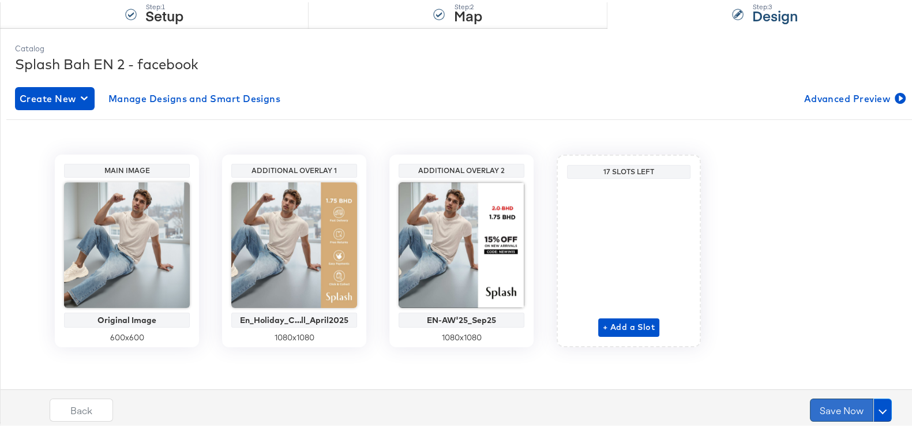
click at [827, 408] on button "Save Now" at bounding box center [841, 407] width 63 height 23
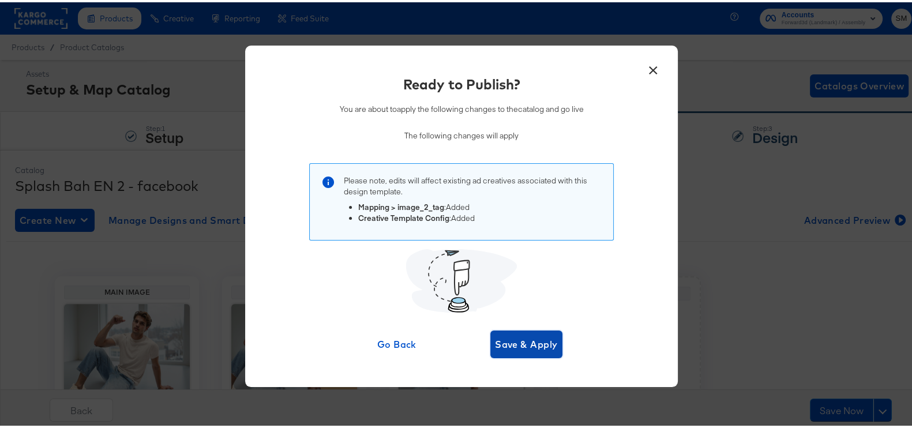
click at [502, 335] on span "Save & Apply" at bounding box center [526, 342] width 63 height 16
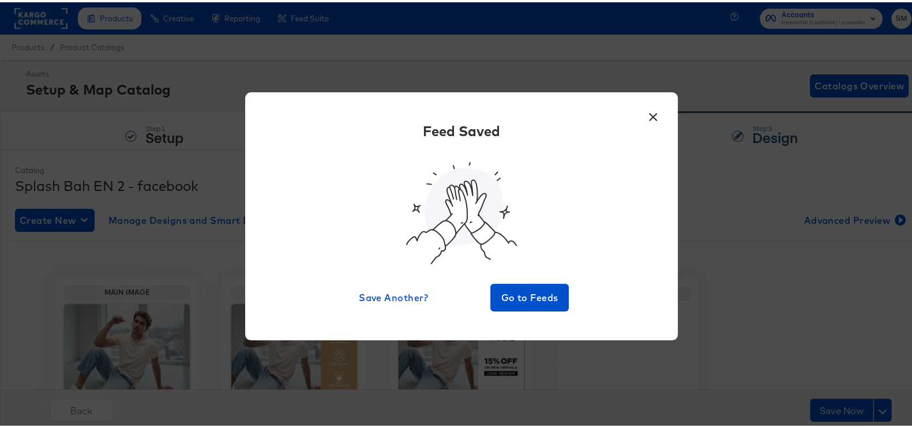
click at [643, 113] on button "×" at bounding box center [653, 112] width 21 height 21
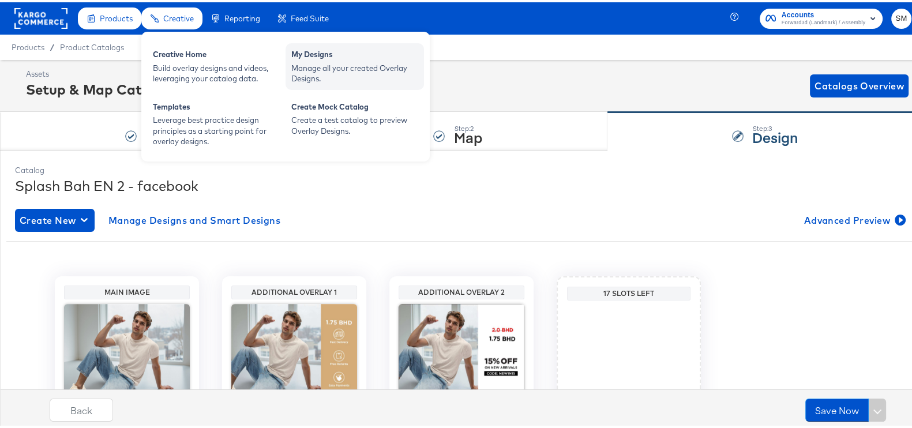
click at [291, 61] on div "Manage all your created Overlay Designs." at bounding box center [354, 71] width 127 height 21
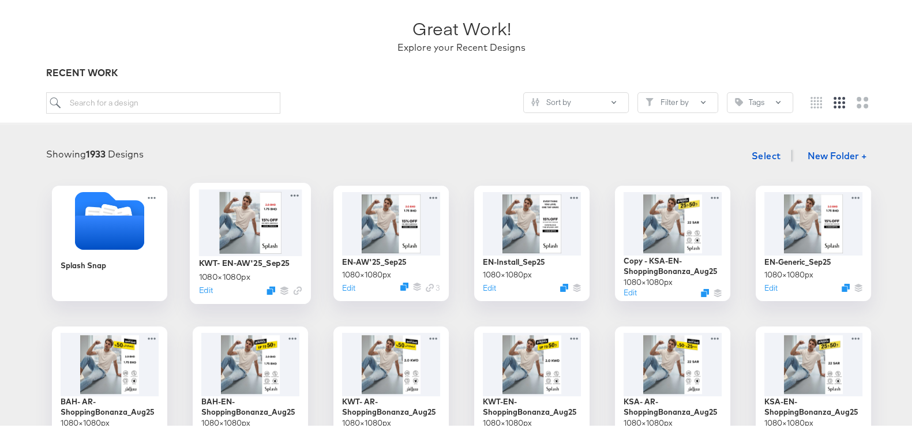
scroll to position [144, 0]
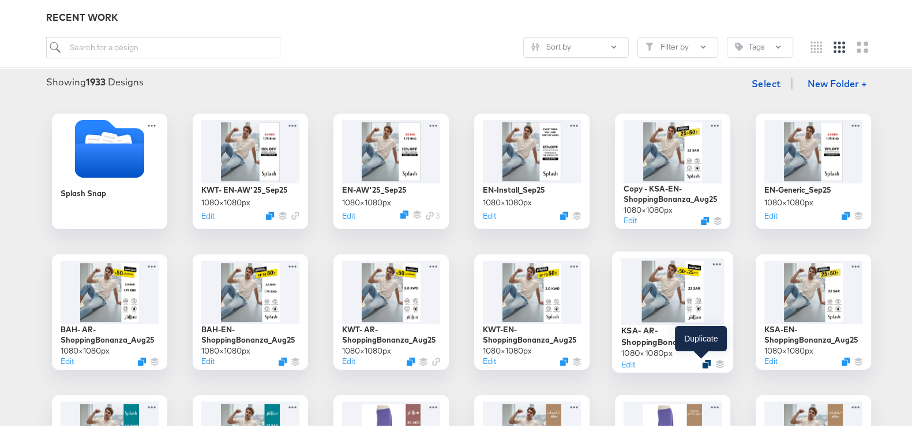
click at [702, 363] on icon "Duplicate" at bounding box center [706, 362] width 9 height 9
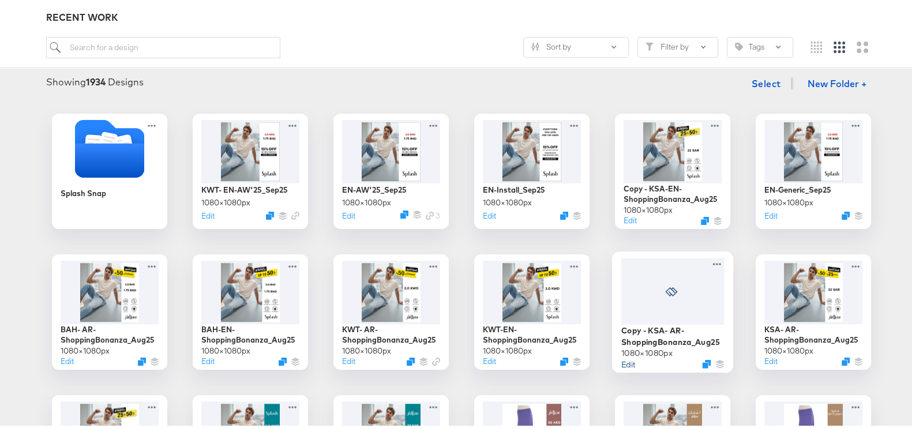
click at [623, 361] on button "Edit" at bounding box center [628, 361] width 14 height 11
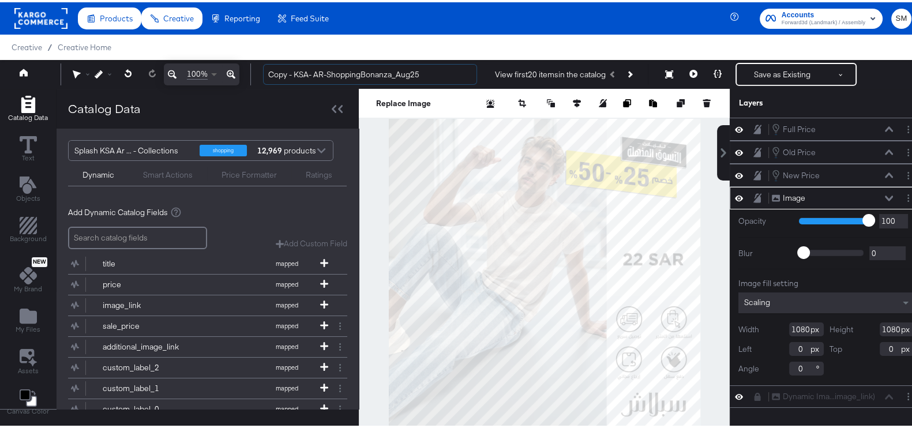
drag, startPoint x: 294, startPoint y: 70, endPoint x: 219, endPoint y: 76, distance: 75.2
click at [219, 76] on div "100% Copy - KSA- AR-ShoppingBonanza_Aug25 View first 20 items in the catalog Sa…" at bounding box center [461, 72] width 923 height 29
drag, startPoint x: 313, startPoint y: 72, endPoint x: 261, endPoint y: 72, distance: 51.9
click at [261, 72] on div "Copy - KSA- AR-ShoppingBonanza_Aug25 View first 20 items in the catalog Save as…" at bounding box center [583, 72] width 658 height 23
drag, startPoint x: 283, startPoint y: 73, endPoint x: 457, endPoint y: 96, distance: 175.1
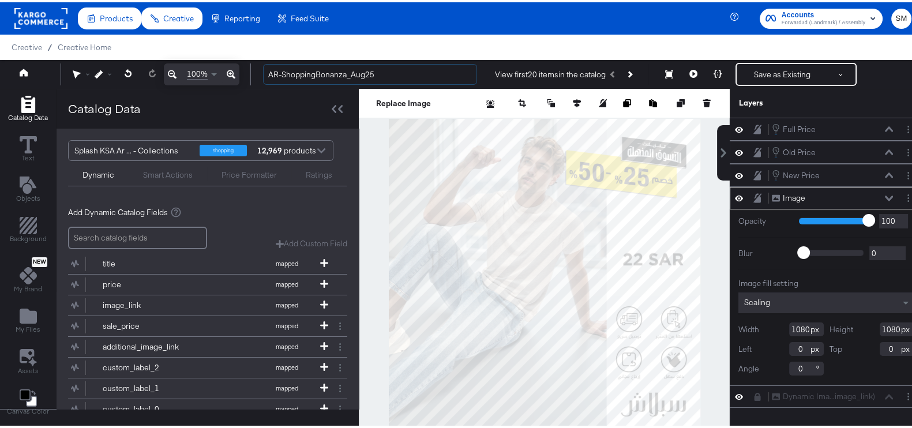
click at [457, 87] on div "100% AR-ShoppingBonanza_Aug25 View first 20 items in the catalog Save as Existi…" at bounding box center [461, 72] width 923 height 29
type input "AR-AW'25_Sep25"
click at [753, 197] on icon at bounding box center [757, 195] width 8 height 9
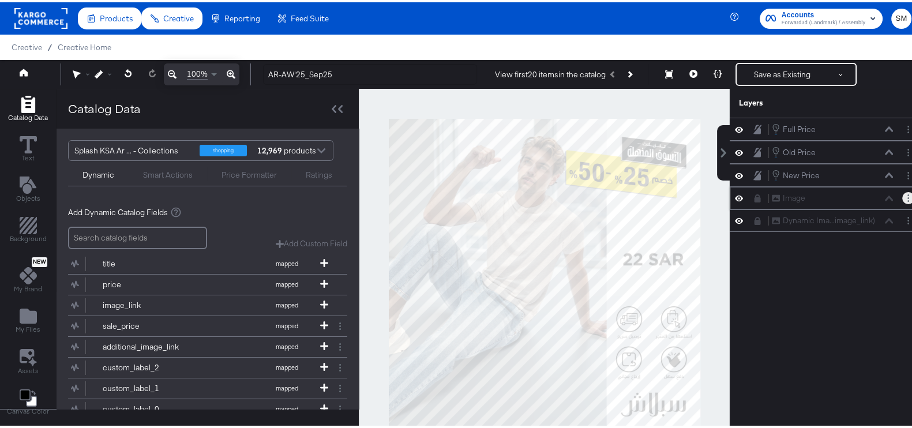
click at [902, 198] on button "Layer Options" at bounding box center [908, 196] width 12 height 12
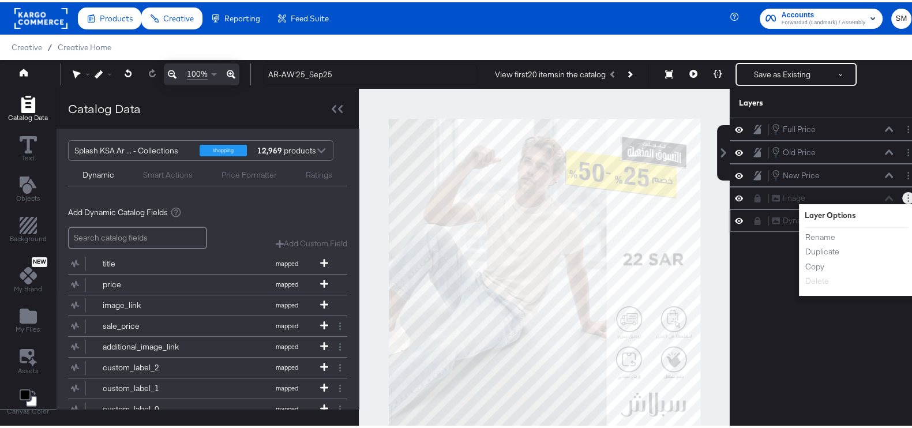
drag, startPoint x: 756, startPoint y: 201, endPoint x: 741, endPoint y: 215, distance: 20.0
click at [756, 202] on div "Image Image Layer Options Rename Duplicate Copy Delete You cannot delete a lock…" at bounding box center [826, 196] width 193 height 22
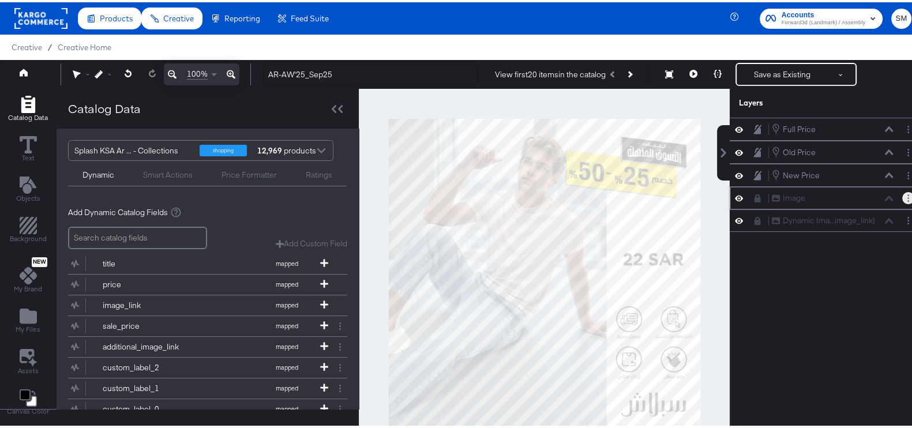
click at [744, 200] on div "Image Image" at bounding box center [826, 196] width 193 height 22
click at [816, 247] on div "Full Price Full Price Old Price Old Price New Price New Price Image Image Dynam…" at bounding box center [826, 277] width 193 height 324
click at [754, 192] on icon at bounding box center [757, 196] width 6 height 8
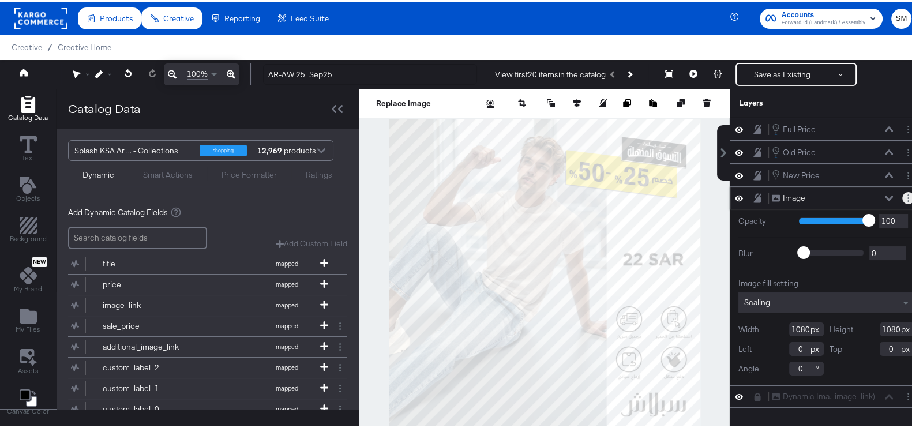
click at [902, 197] on button "Layer Options" at bounding box center [908, 196] width 12 height 12
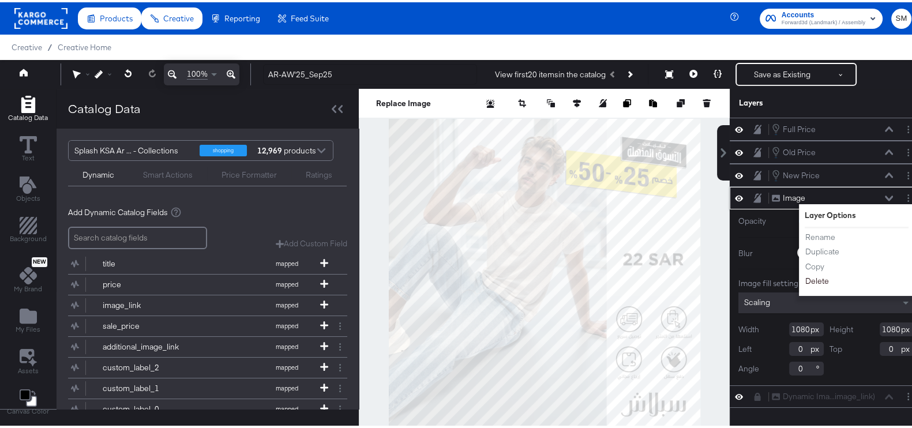
click at [815, 275] on button "Delete" at bounding box center [817, 279] width 25 height 12
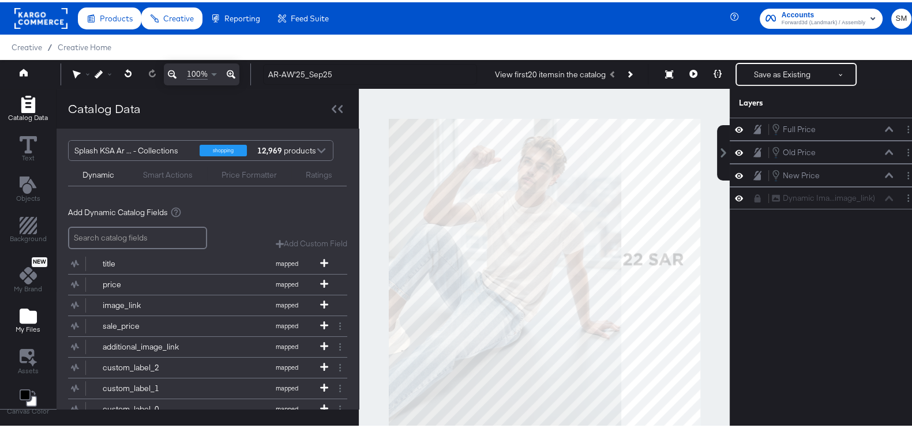
click at [31, 309] on icon "Add Files" at bounding box center [28, 313] width 17 height 15
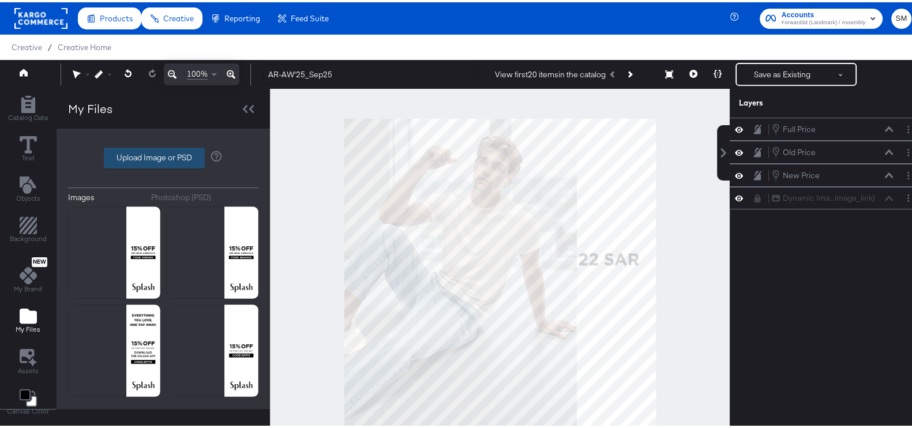
click at [147, 151] on label "Upload Image or PSD" at bounding box center [154, 156] width 100 height 20
click at [163, 156] on input "Upload Image or PSD" at bounding box center [163, 156] width 0 height 0
click at [24, 74] on link at bounding box center [24, 71] width 8 height 11
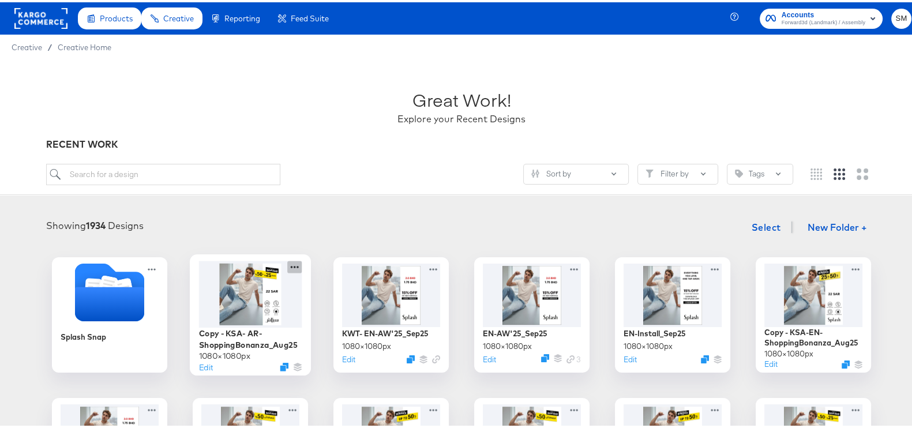
click at [287, 264] on icon at bounding box center [294, 264] width 14 height 12
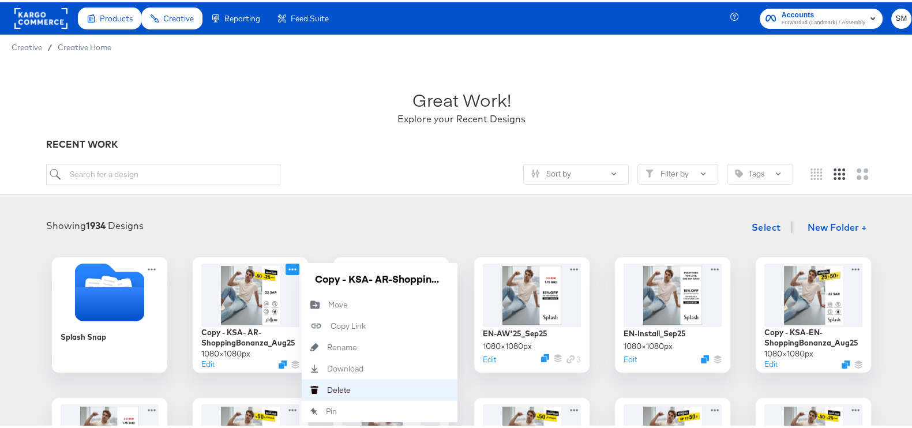
click at [327, 388] on div "Delete Delete" at bounding box center [327, 388] width 0 height 0
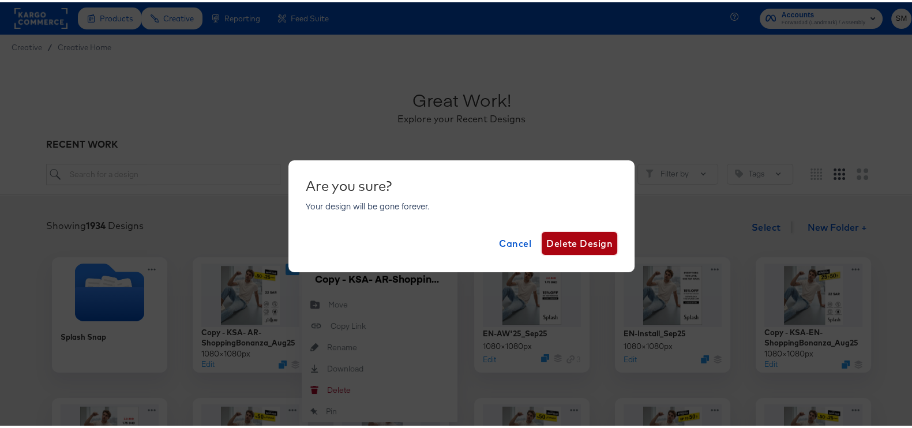
click at [559, 236] on span "Delete Design" at bounding box center [579, 241] width 66 height 16
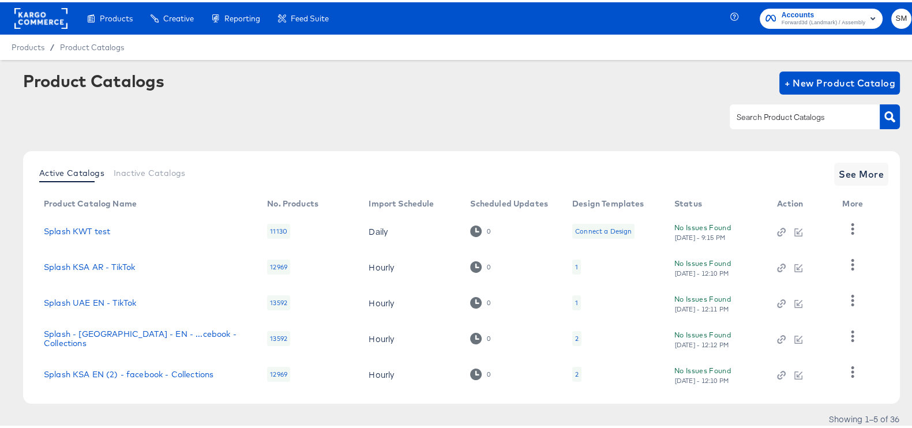
click at [814, 13] on span "Accounts" at bounding box center [824, 13] width 84 height 12
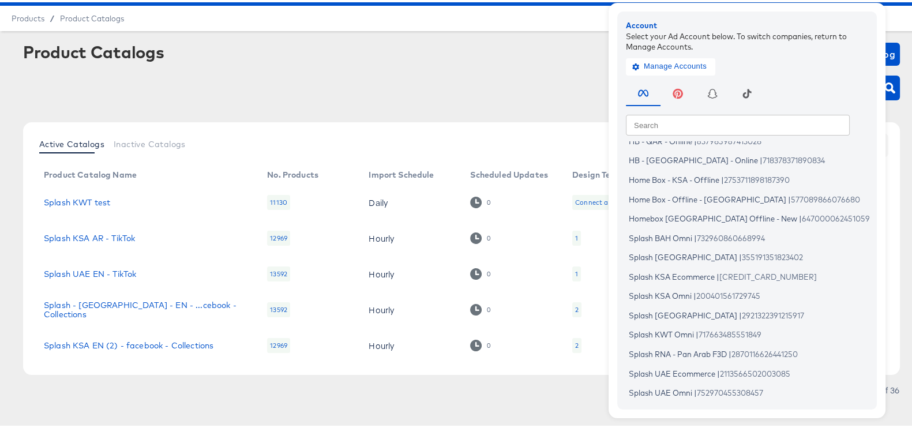
scroll to position [37, 0]
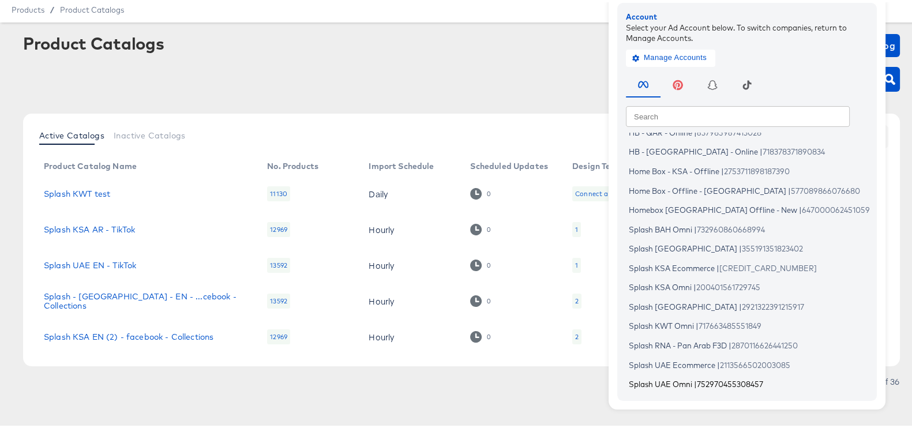
click at [668, 381] on span "Splash UAE Omni" at bounding box center [660, 381] width 63 height 9
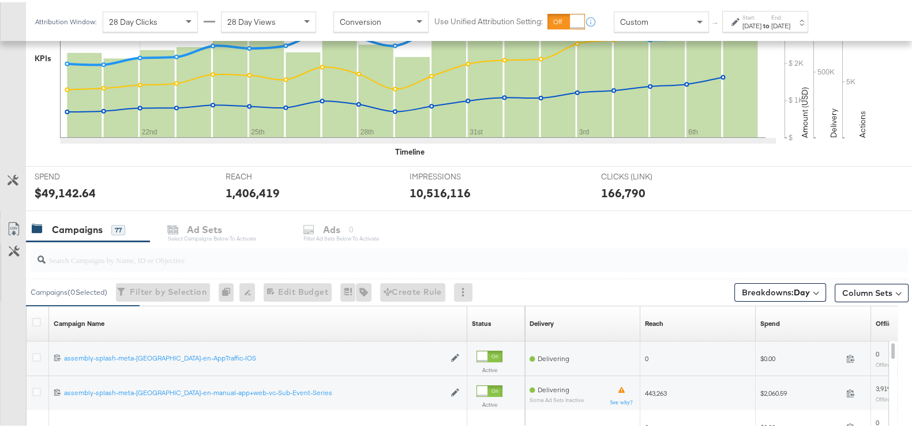
scroll to position [412, 0]
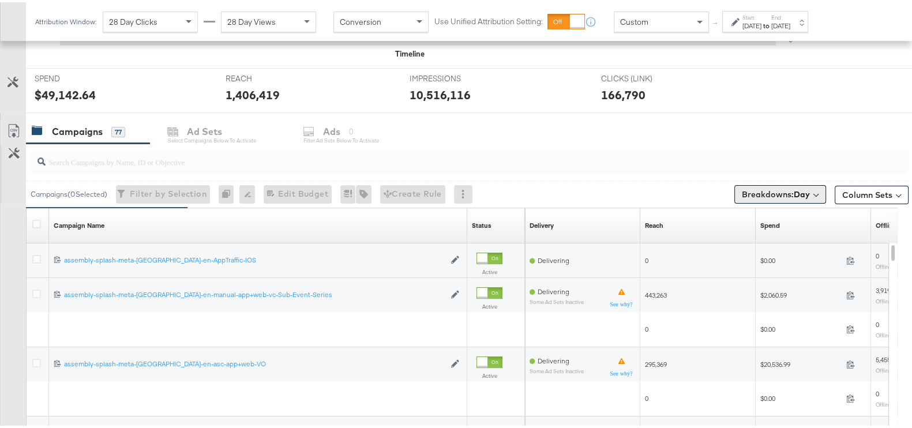
click at [777, 187] on span "Breakdowns: Day" at bounding box center [776, 192] width 68 height 12
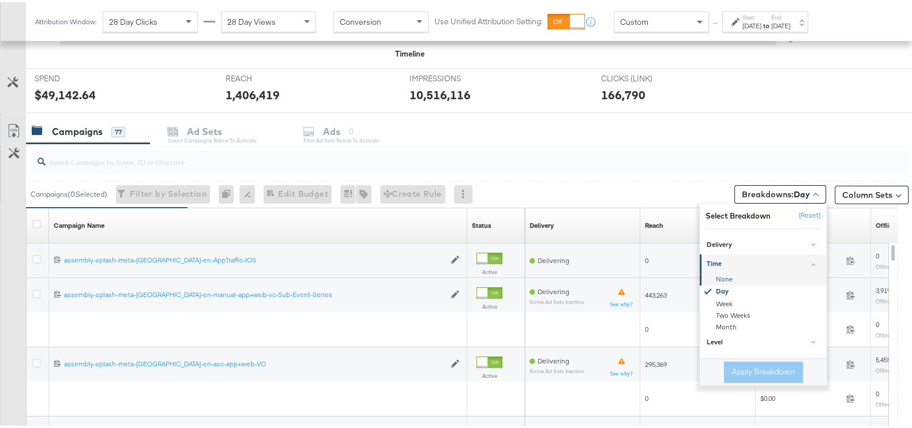
click at [725, 276] on div "None" at bounding box center [763, 278] width 125 height 12
drag, startPoint x: 746, startPoint y: 372, endPoint x: 724, endPoint y: 371, distance: 21.9
click at [746, 373] on button "Apply Breakdown" at bounding box center [763, 369] width 79 height 21
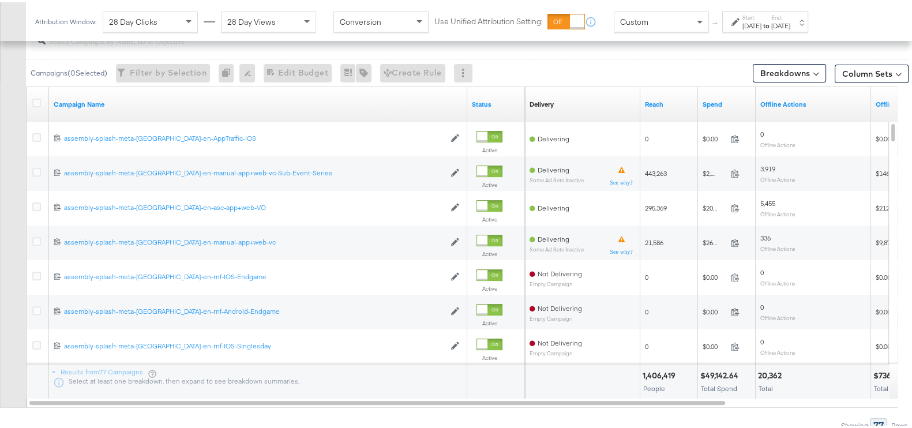
scroll to position [585, 0]
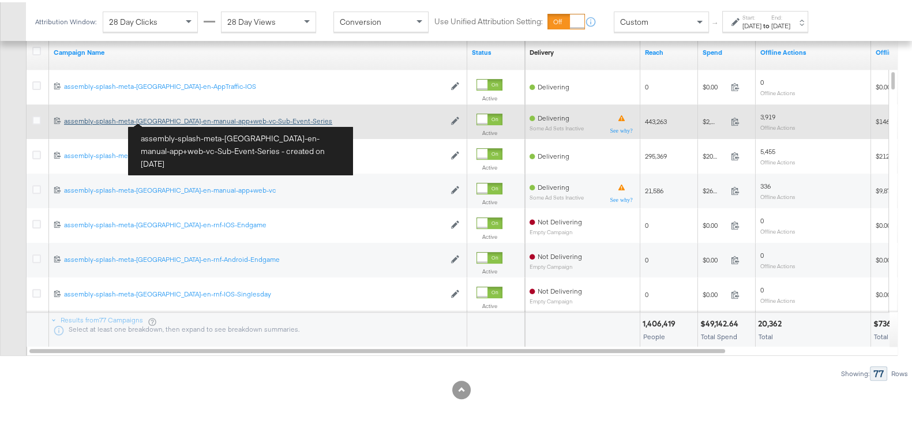
click at [171, 118] on div "assembly-splash-meta-uae-en-manual-app+web-vc-Sub-Event-Series assembly-splash-…" at bounding box center [254, 118] width 381 height 9
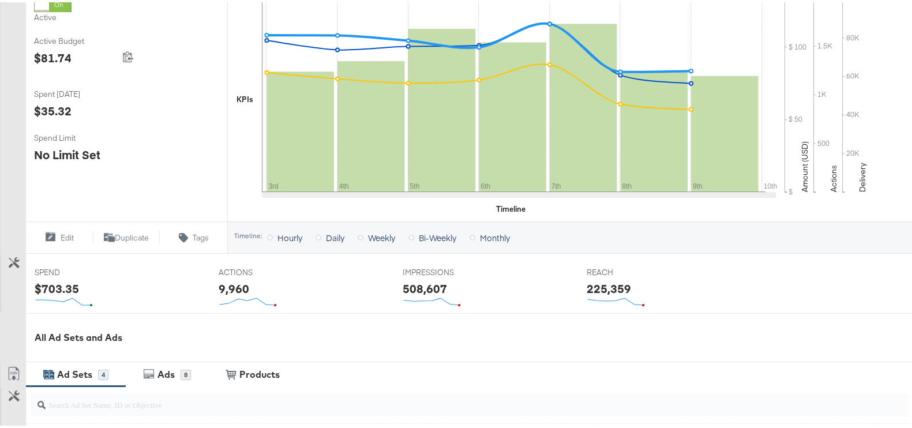
scroll to position [478, 0]
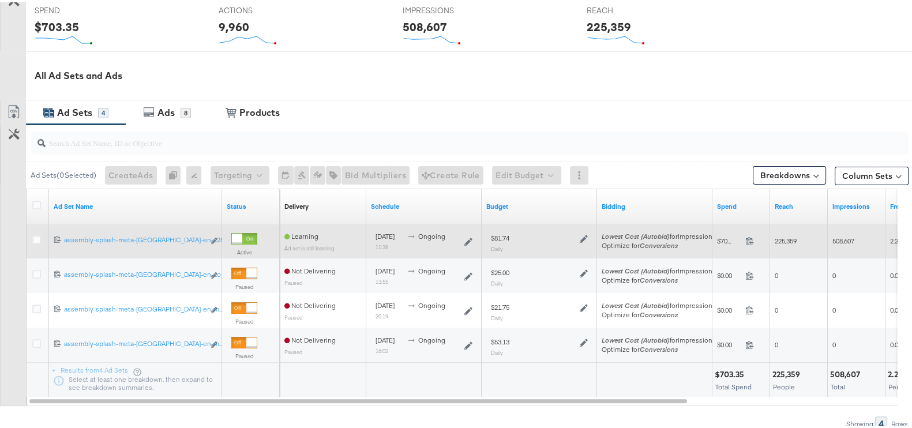
click at [178, 229] on div "120230835521880429 assembly-splash-meta-uae-en-manual-app+web-vc-Sub-Event-Seri…" at bounding box center [135, 238] width 173 height 21
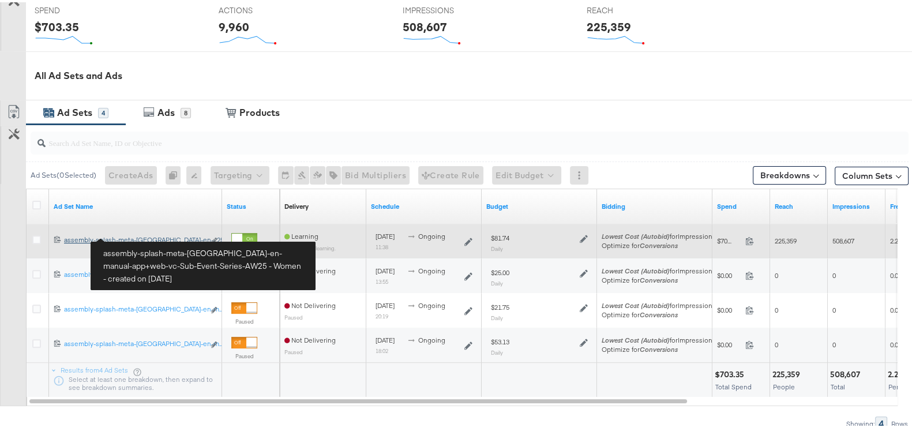
click at [178, 235] on div "assembly-splash-meta-uae-en-manual-app+web-vc-Sub-Event-Series-AW25 - Women ass…" at bounding box center [134, 237] width 140 height 9
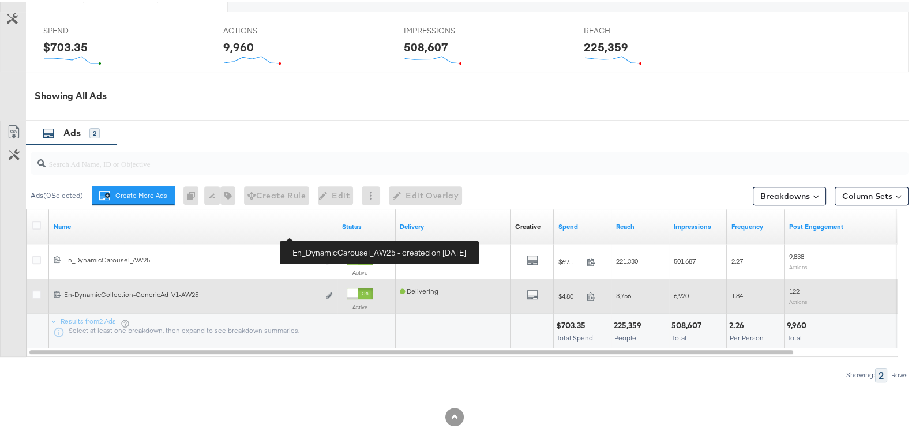
scroll to position [521, 0]
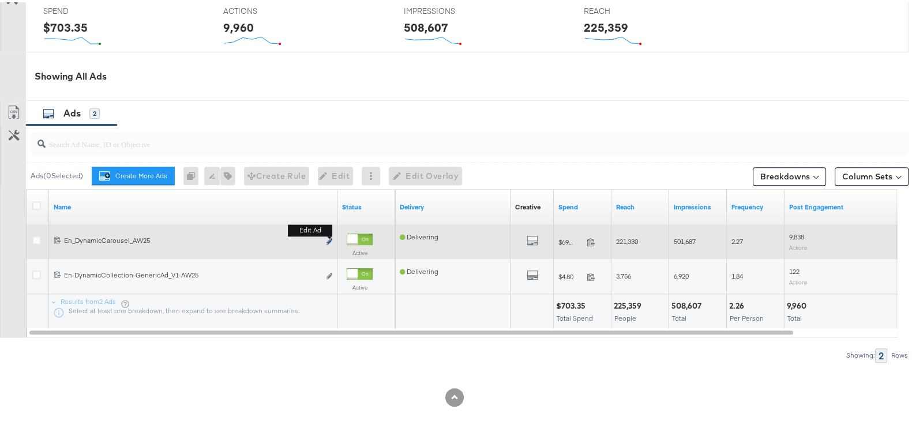
click at [329, 236] on icon "link" at bounding box center [329, 239] width 6 height 6
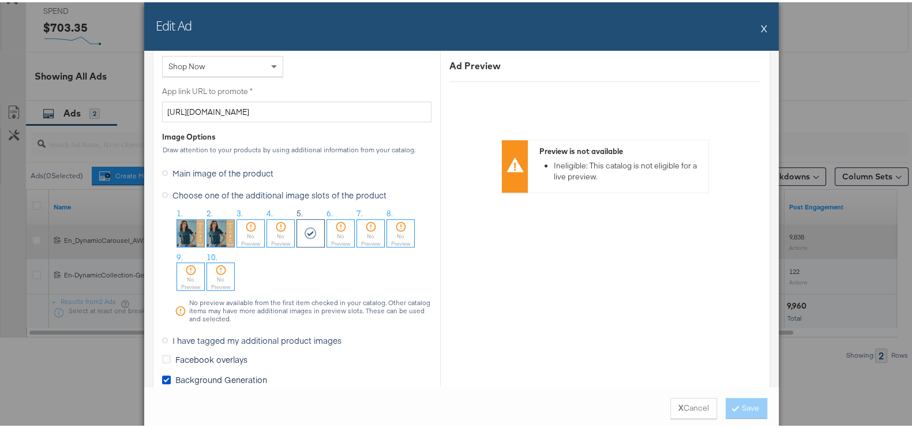
scroll to position [937, 0]
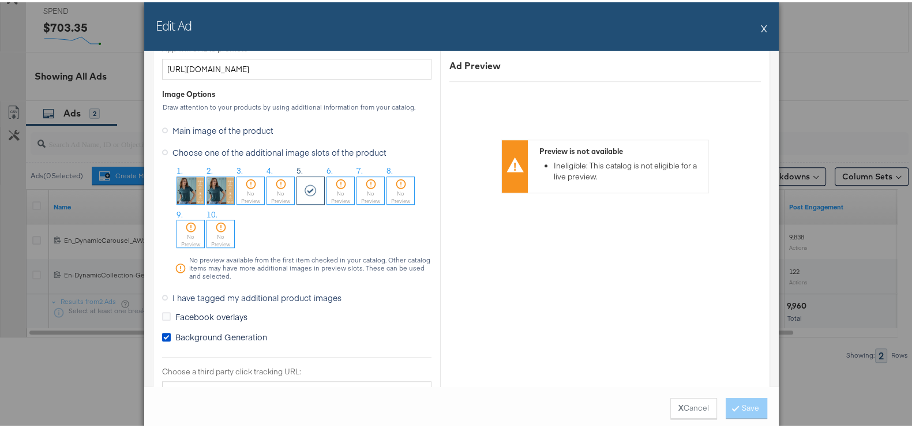
click at [246, 189] on div "No Preview" at bounding box center [250, 194] width 27 height 15
click at [742, 403] on button "Save" at bounding box center [747, 406] width 42 height 21
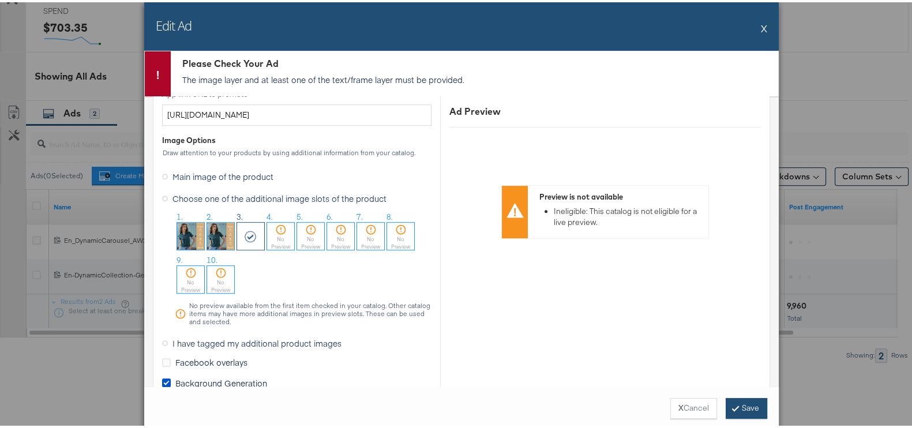
click at [742, 403] on button "Save" at bounding box center [747, 406] width 42 height 21
click at [746, 412] on button "Save" at bounding box center [747, 406] width 42 height 21
click at [670, 405] on button "X Cancel" at bounding box center [693, 406] width 47 height 21
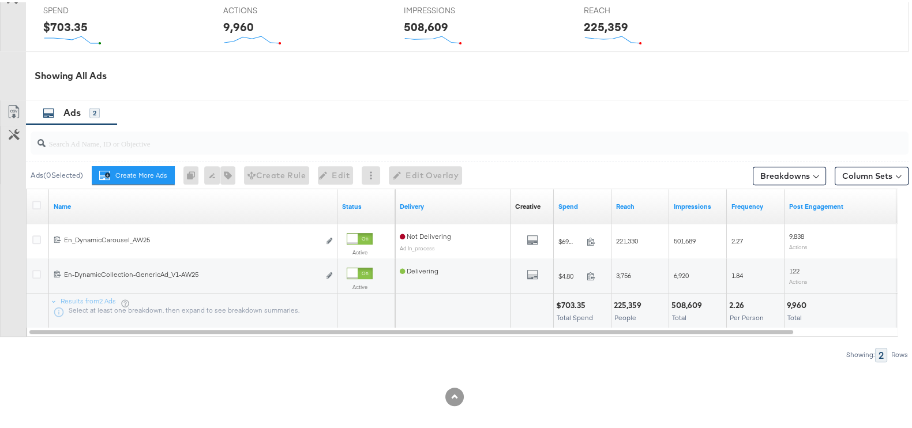
scroll to position [522, 0]
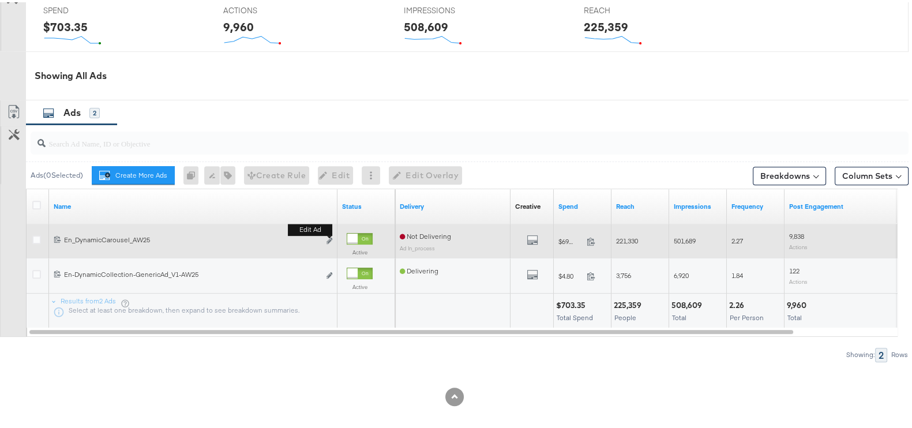
click at [330, 240] on button "Edit ad" at bounding box center [329, 239] width 7 height 12
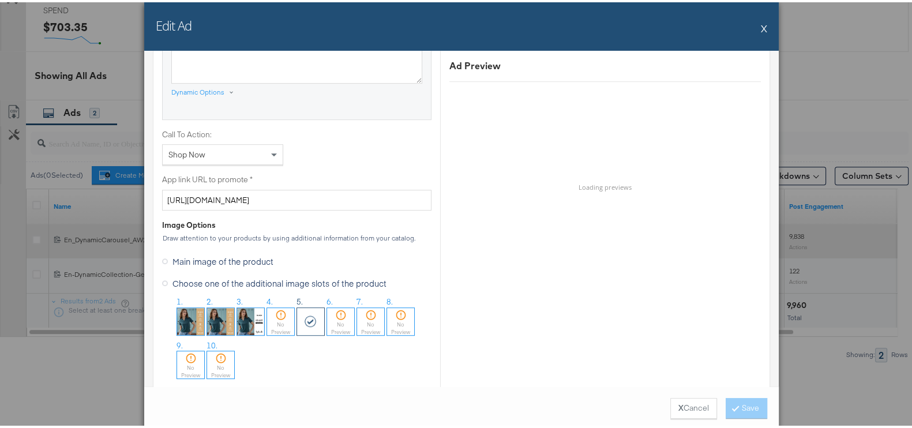
scroll to position [833, 0]
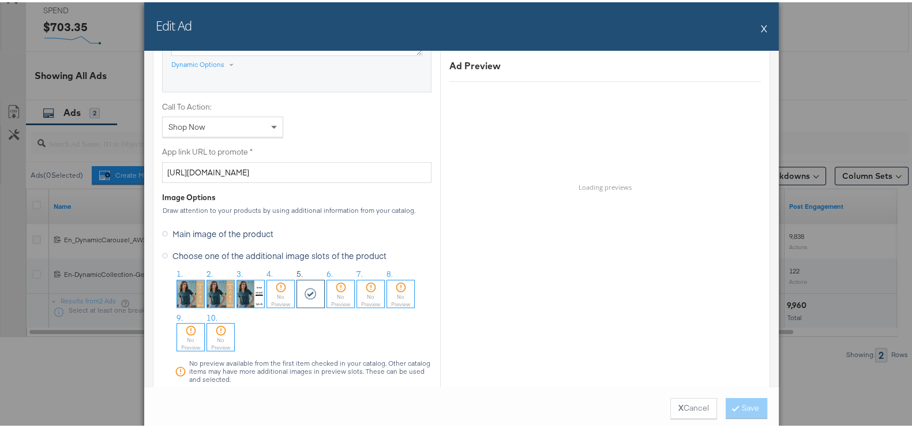
click at [245, 299] on img at bounding box center [250, 291] width 27 height 27
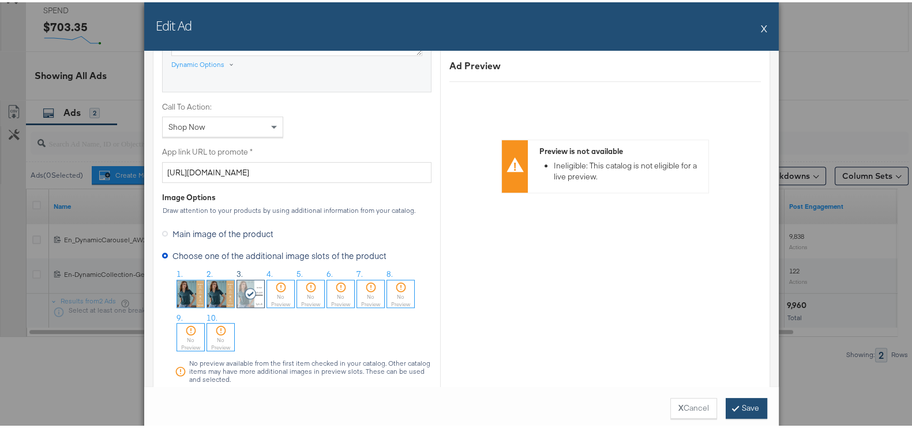
click at [727, 401] on button "Save" at bounding box center [747, 406] width 42 height 21
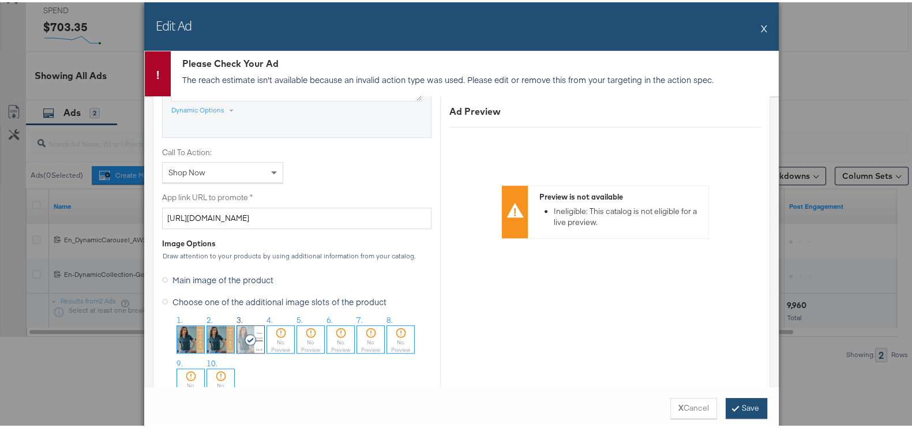
click at [741, 406] on button "Save" at bounding box center [747, 406] width 42 height 21
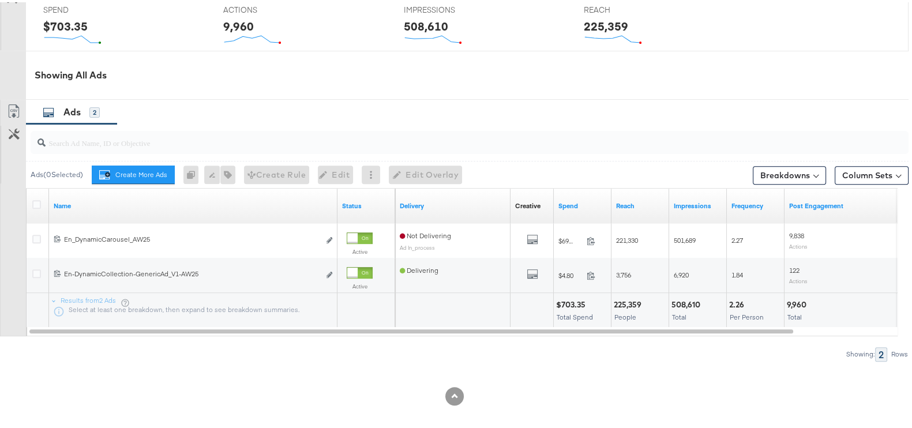
scroll to position [522, 0]
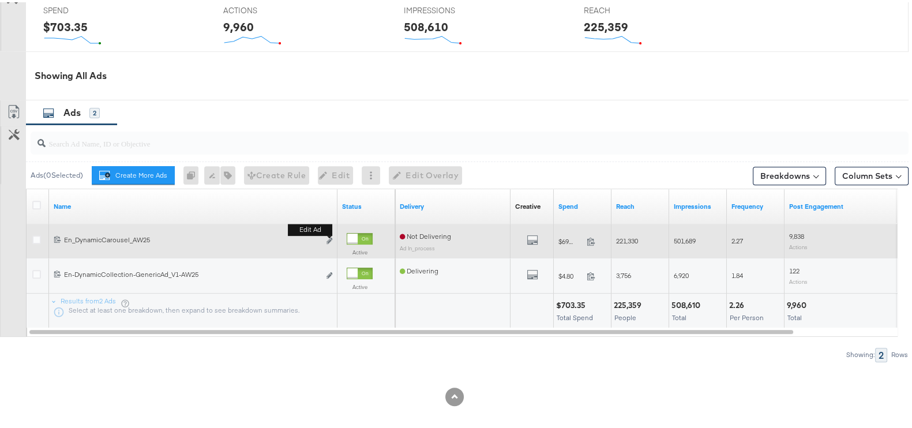
click at [331, 232] on b "Edit ad" at bounding box center [310, 227] width 44 height 12
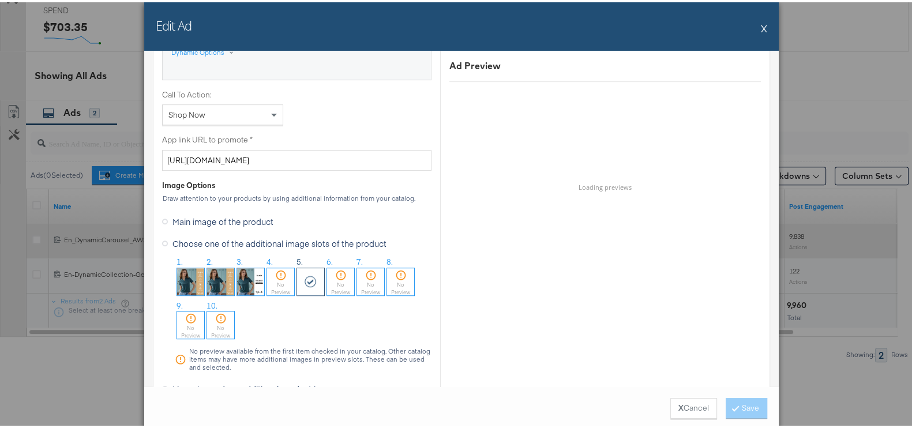
scroll to position [823, 0]
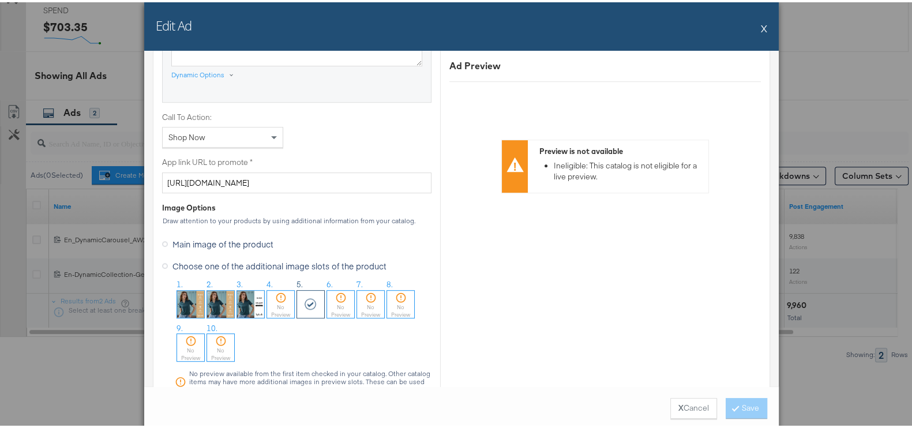
click at [248, 295] on img at bounding box center [250, 301] width 27 height 27
click at [733, 401] on button "Save" at bounding box center [747, 406] width 42 height 21
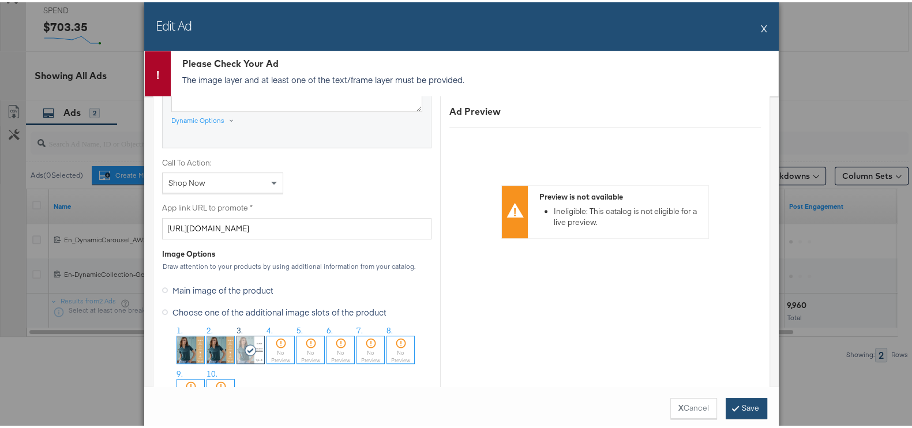
click at [733, 401] on button "Save" at bounding box center [747, 406] width 42 height 21
click at [761, 24] on button "X" at bounding box center [764, 25] width 6 height 23
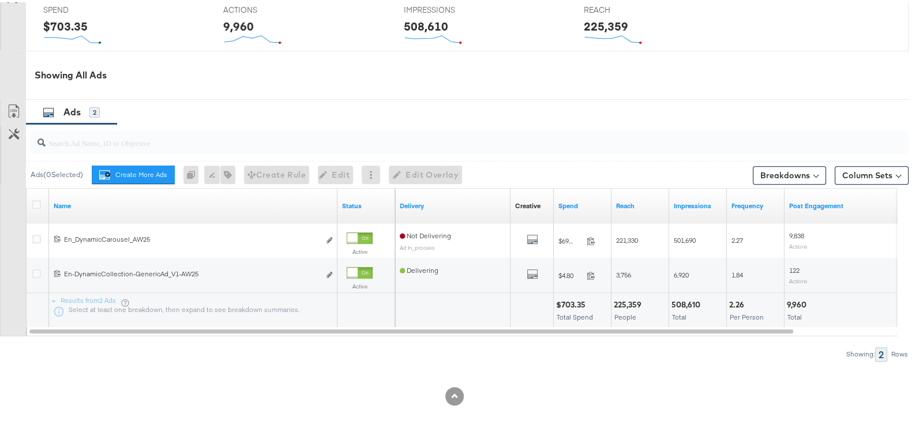
scroll to position [522, 0]
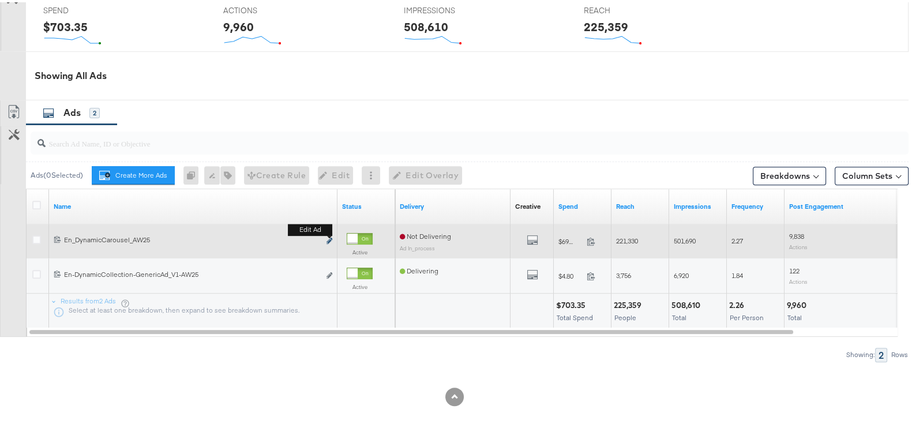
click at [328, 238] on icon "link" at bounding box center [329, 238] width 6 height 6
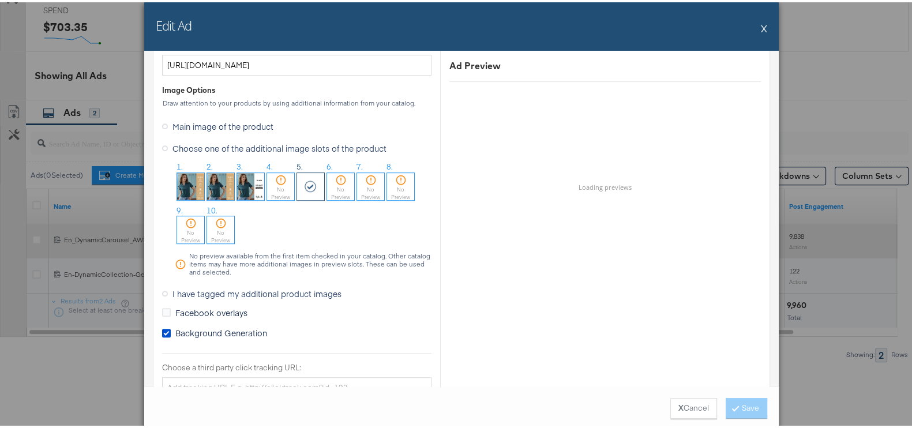
scroll to position [941, 0]
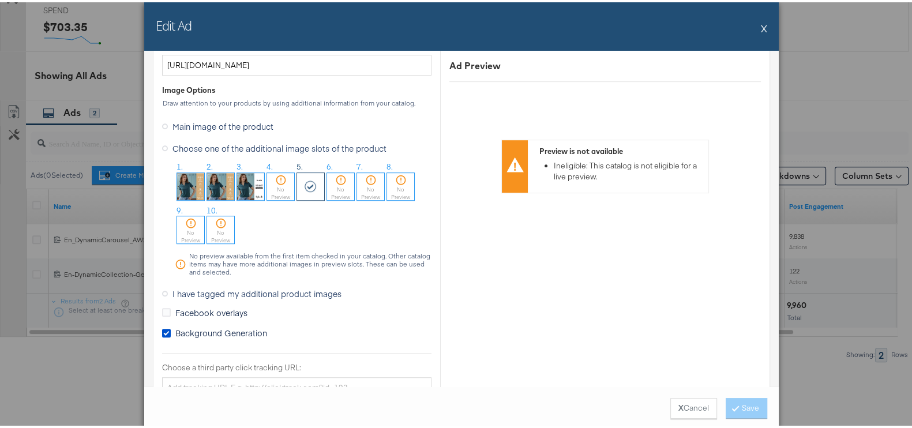
click at [248, 183] on img at bounding box center [250, 184] width 27 height 27
click at [734, 407] on button "Save" at bounding box center [747, 406] width 42 height 21
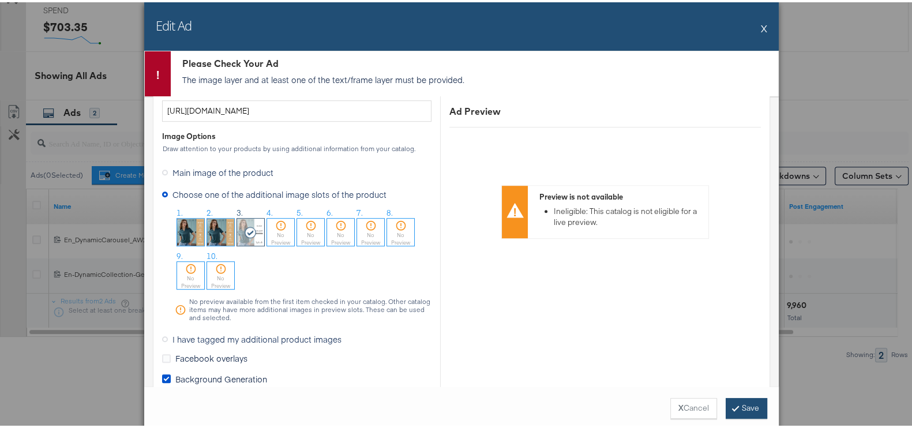
click at [734, 407] on button "Save" at bounding box center [747, 406] width 42 height 21
click at [511, 200] on div at bounding box center [515, 209] width 26 height 52
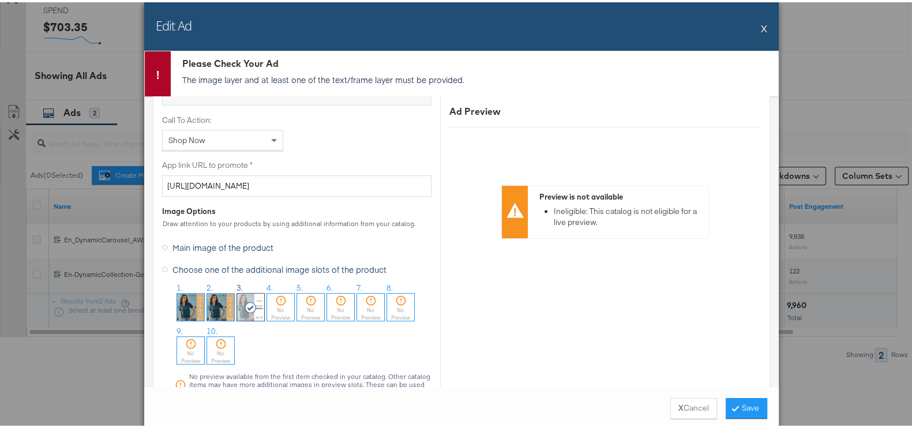
scroll to position [865, 0]
click at [745, 399] on button "Save" at bounding box center [747, 406] width 42 height 21
click at [761, 25] on button "X" at bounding box center [764, 25] width 6 height 23
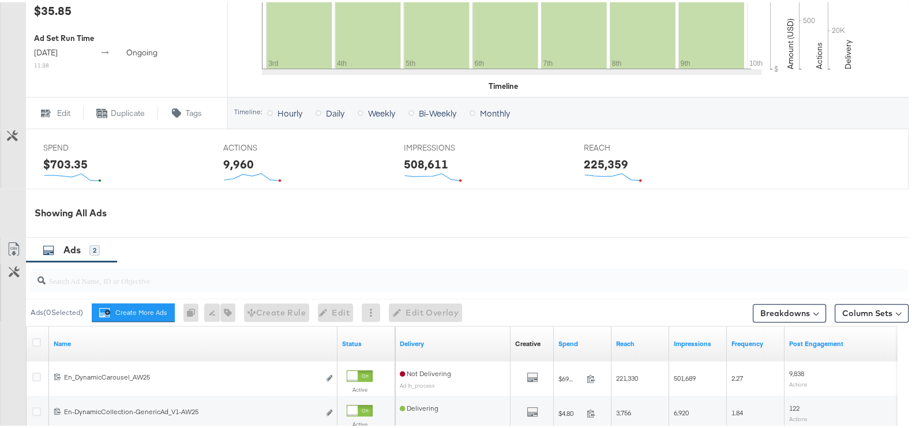
scroll to position [386, 0]
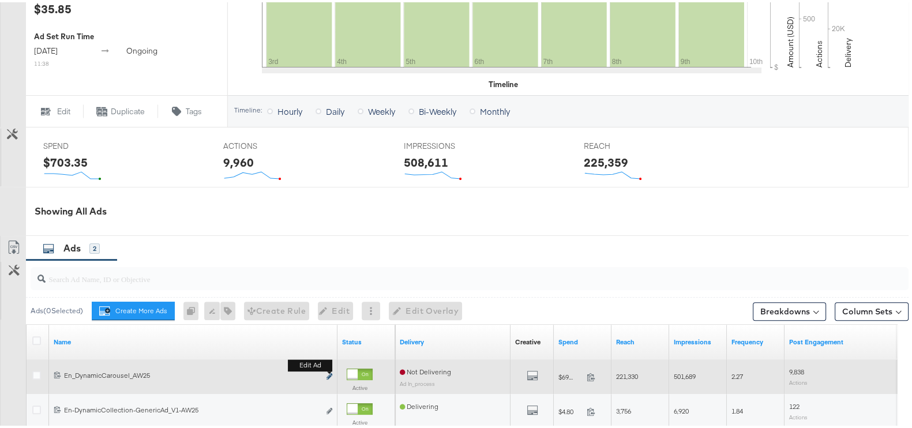
click at [329, 375] on icon "link" at bounding box center [329, 374] width 6 height 6
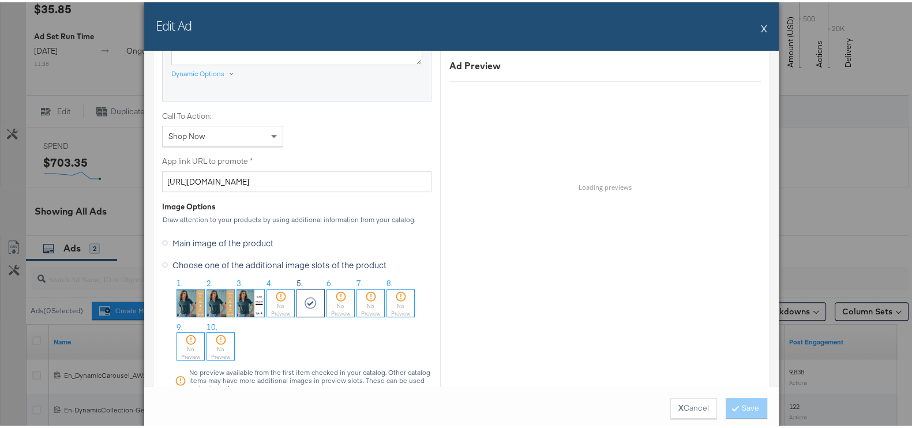
scroll to position [825, 0]
click at [243, 302] on img at bounding box center [250, 300] width 27 height 27
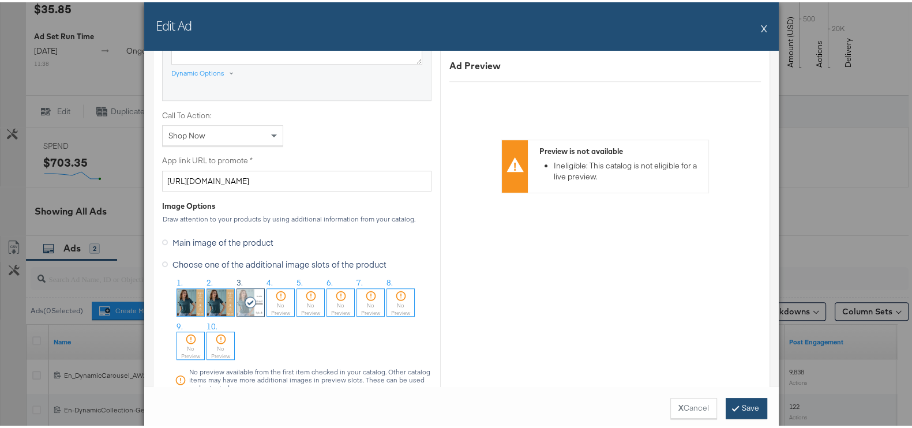
click at [743, 398] on button "Save" at bounding box center [747, 406] width 42 height 21
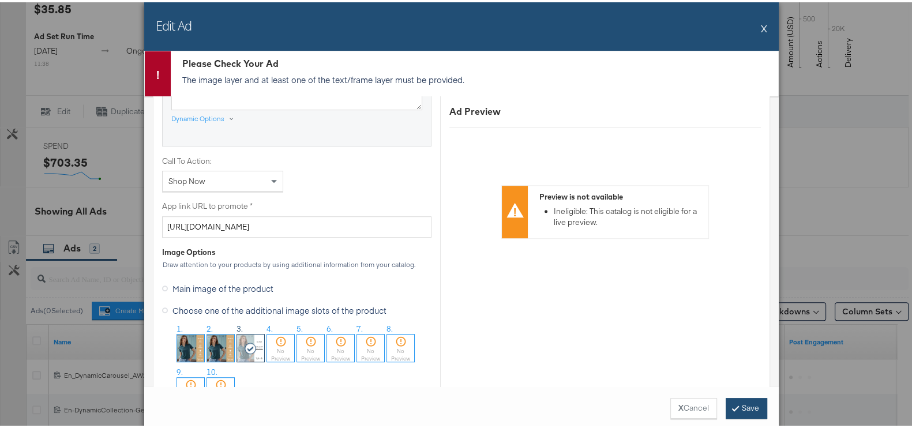
click at [732, 407] on button "Save" at bounding box center [747, 406] width 42 height 21
click at [761, 23] on button "X" at bounding box center [764, 25] width 6 height 23
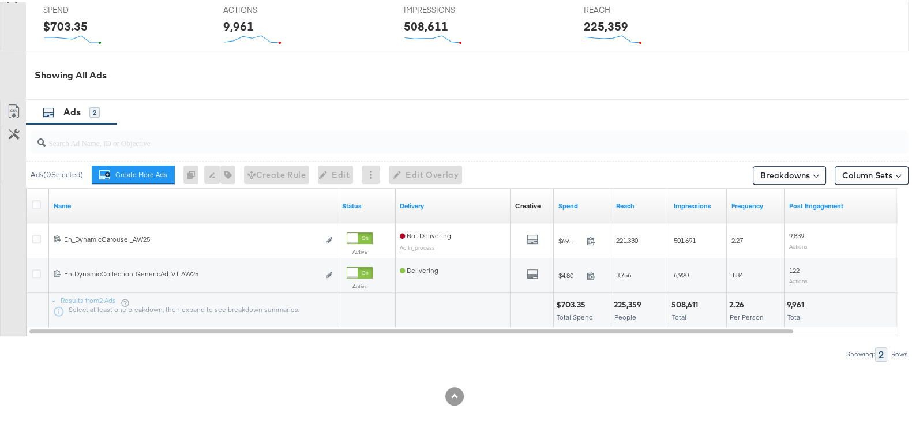
scroll to position [522, 0]
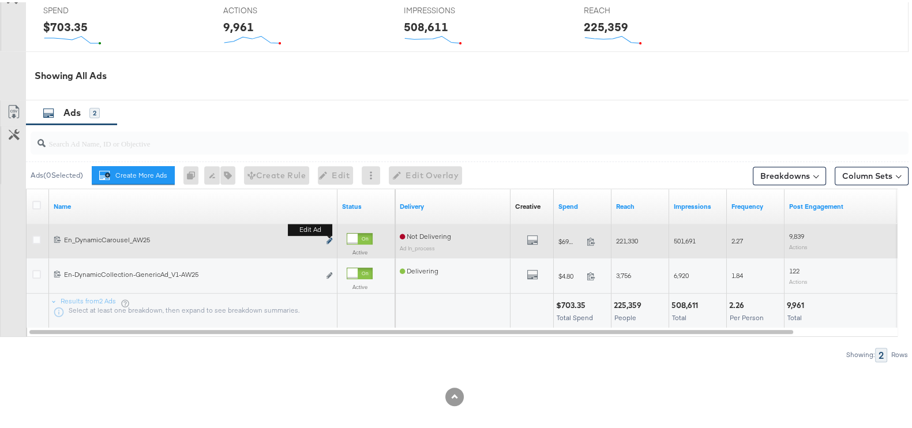
click at [326, 239] on button "Edit ad" at bounding box center [329, 239] width 7 height 12
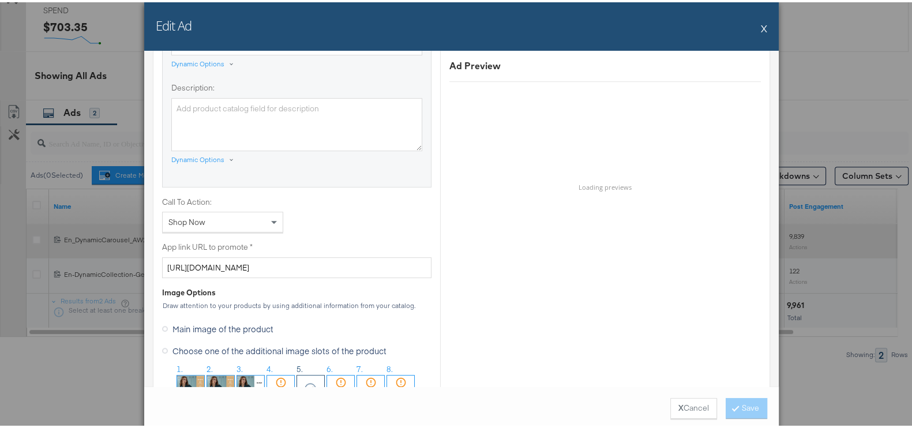
scroll to position [912, 0]
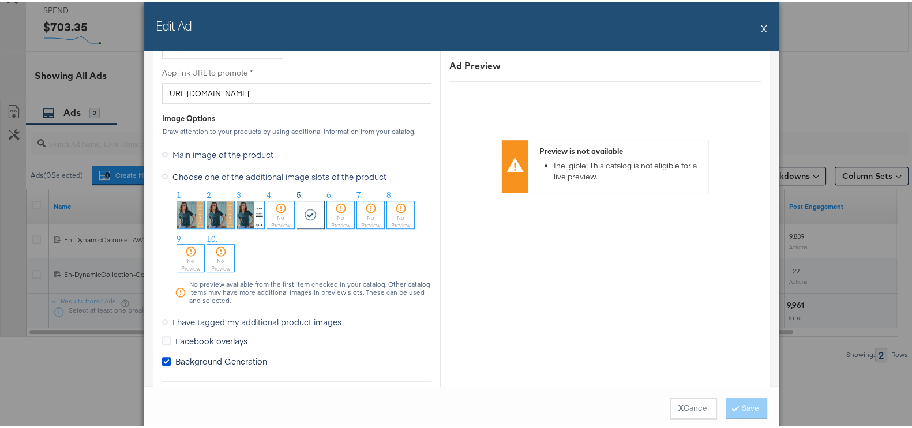
click at [248, 221] on img at bounding box center [250, 212] width 27 height 27
click at [738, 415] on button "Save" at bounding box center [747, 406] width 42 height 21
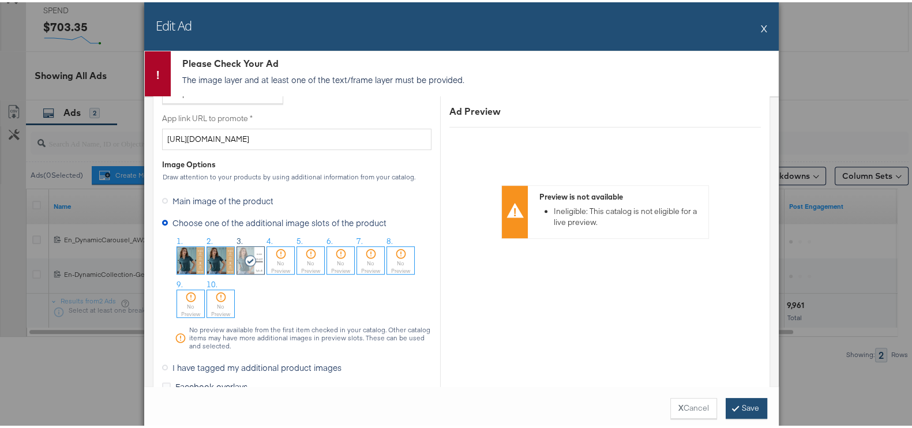
click at [736, 408] on button "Save" at bounding box center [747, 406] width 42 height 21
click at [214, 253] on img at bounding box center [220, 258] width 27 height 27
click at [753, 400] on button "Save" at bounding box center [747, 406] width 42 height 21
click at [181, 253] on img at bounding box center [190, 258] width 27 height 27
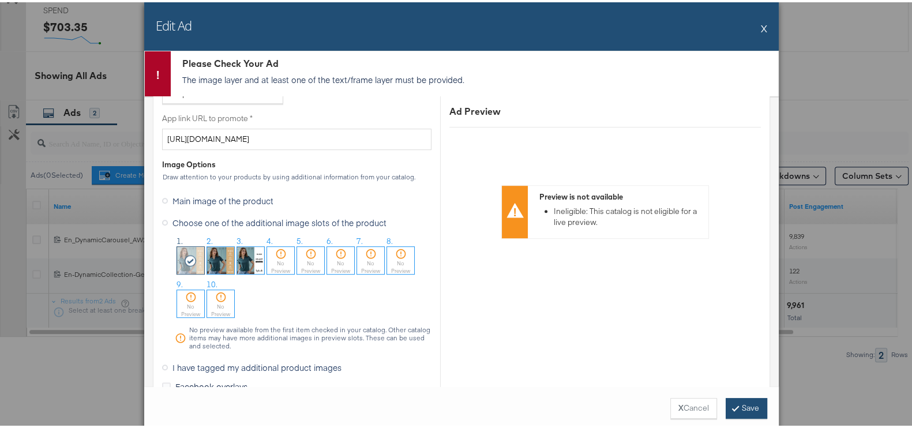
click at [732, 405] on button "Save" at bounding box center [747, 406] width 42 height 21
click at [250, 257] on img at bounding box center [250, 258] width 27 height 27
click at [734, 405] on button "Save" at bounding box center [747, 406] width 42 height 21
click at [749, 403] on button "Save" at bounding box center [747, 406] width 42 height 21
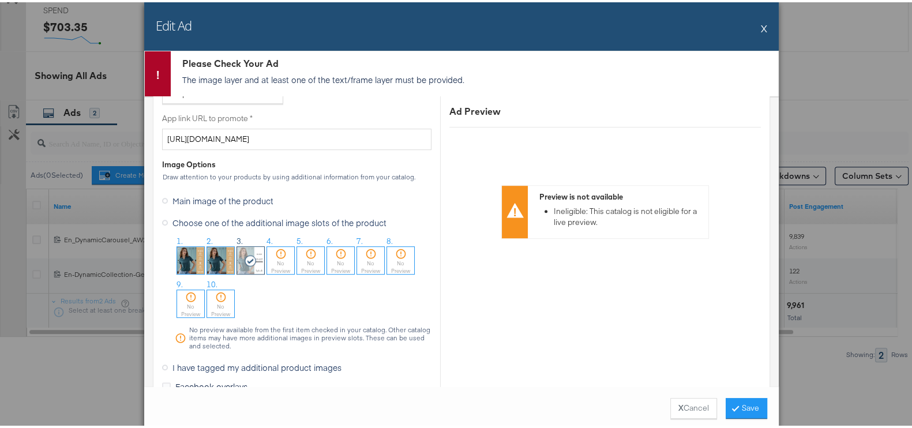
click at [716, 393] on div "X Cancel Save" at bounding box center [461, 406] width 634 height 44
click at [726, 398] on button "Save" at bounding box center [747, 406] width 42 height 21
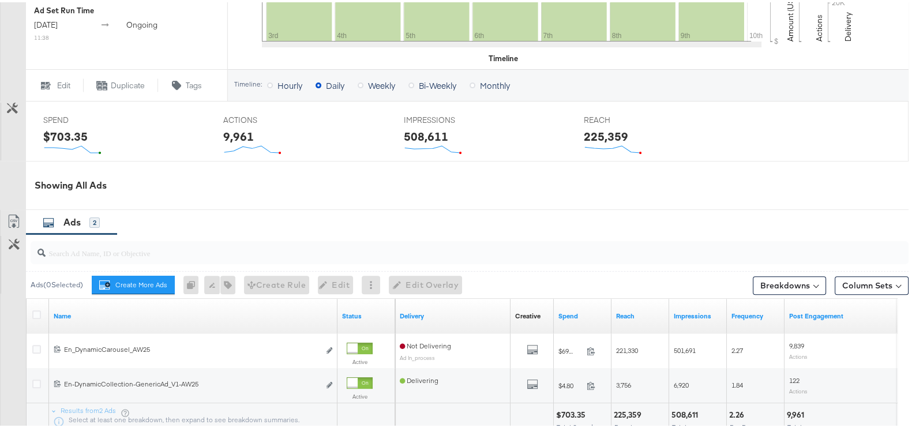
scroll to position [523, 0]
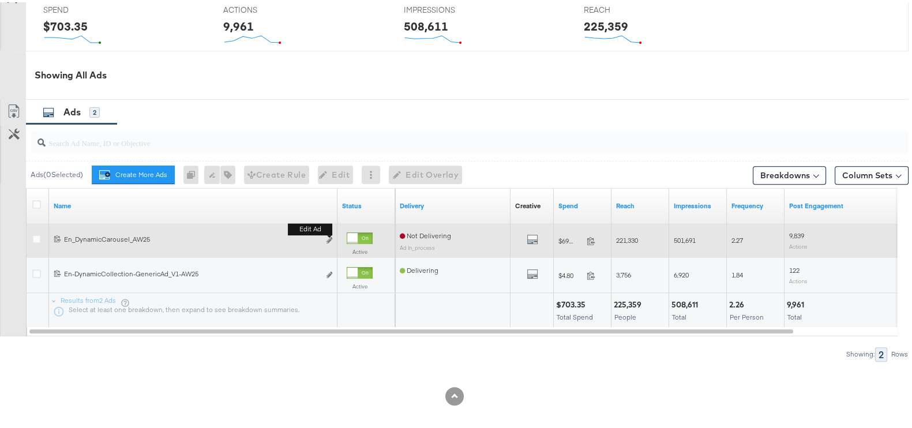
click at [332, 239] on button "Edit ad" at bounding box center [329, 238] width 7 height 12
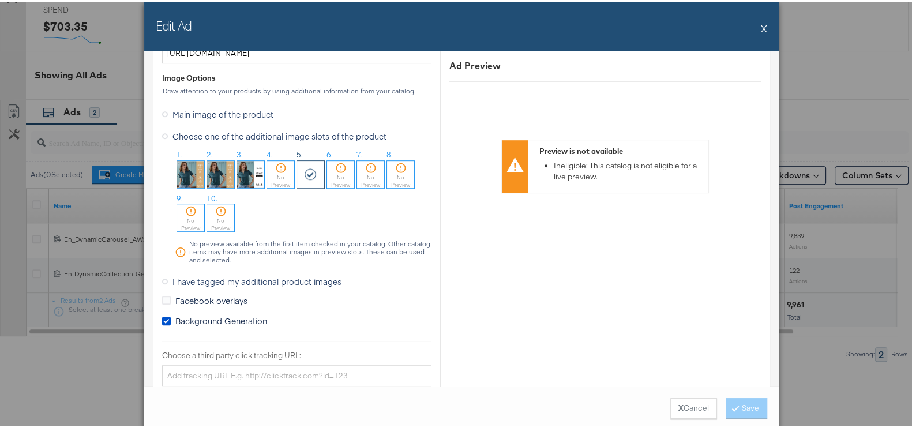
scroll to position [953, 0]
click at [248, 163] on img at bounding box center [250, 172] width 27 height 27
click at [740, 396] on button "Save" at bounding box center [747, 406] width 42 height 21
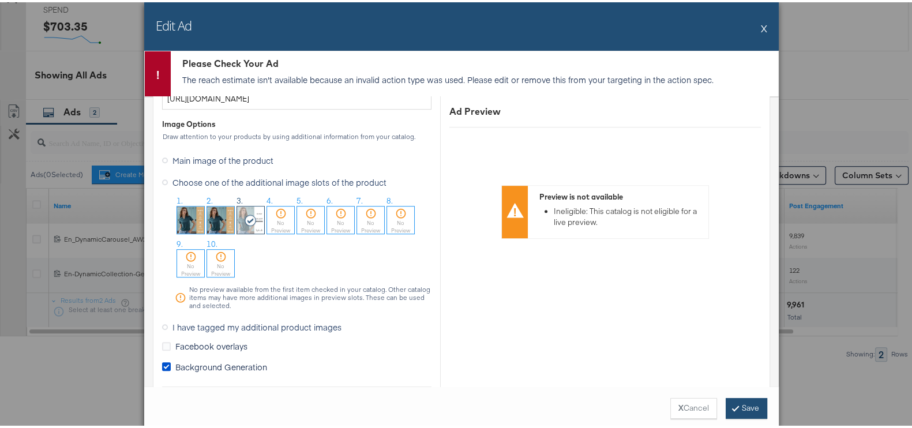
click at [734, 402] on icon at bounding box center [735, 405] width 3 height 7
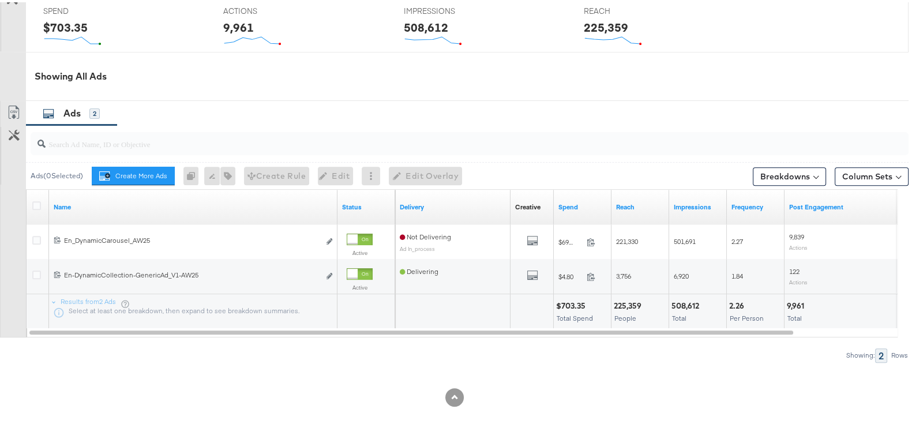
scroll to position [522, 0]
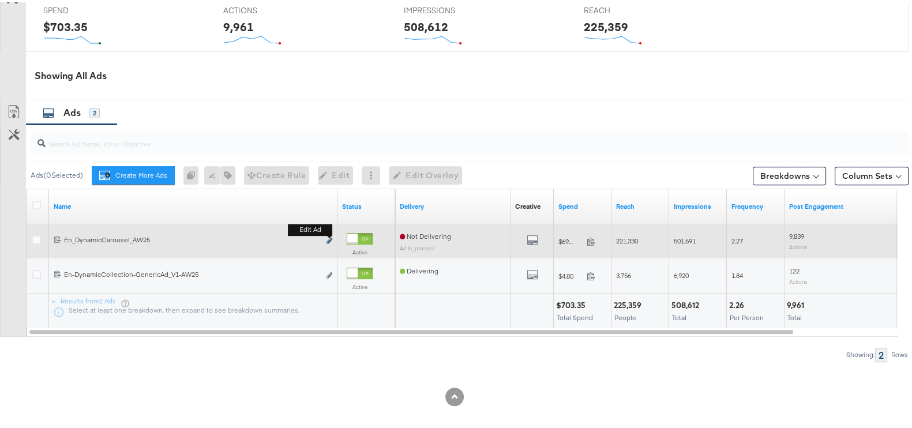
click at [328, 236] on icon "link" at bounding box center [329, 238] width 6 height 6
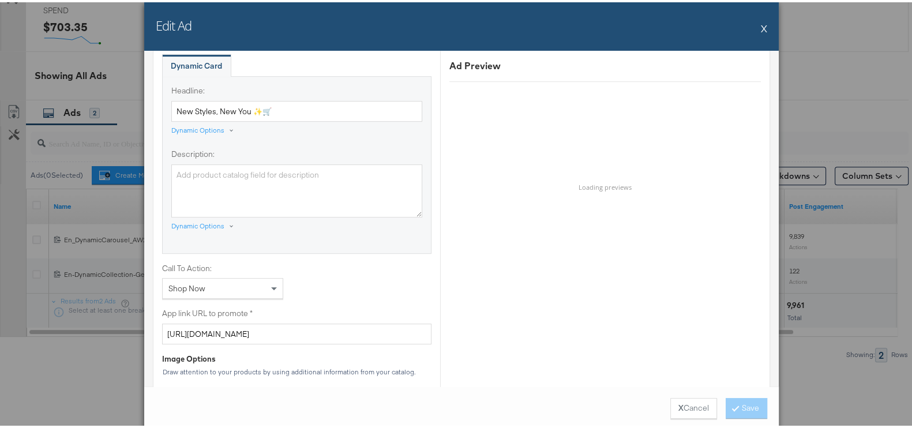
scroll to position [760, 0]
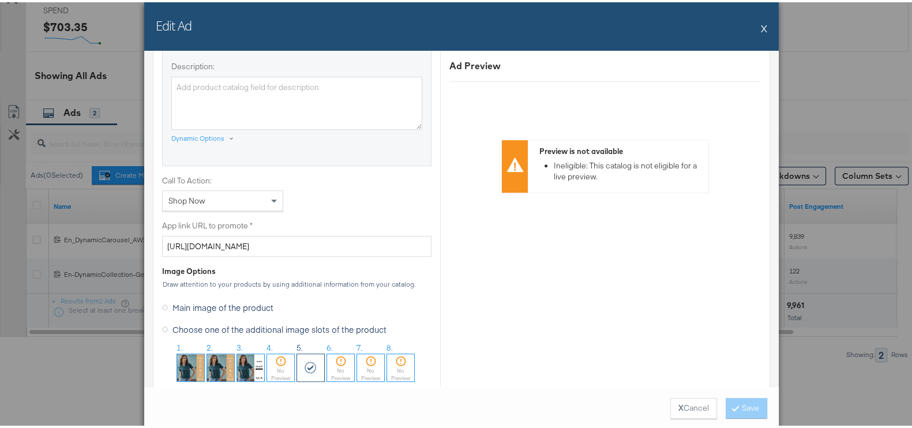
click at [247, 361] on img at bounding box center [250, 365] width 27 height 27
click at [738, 407] on button "Save" at bounding box center [747, 406] width 42 height 21
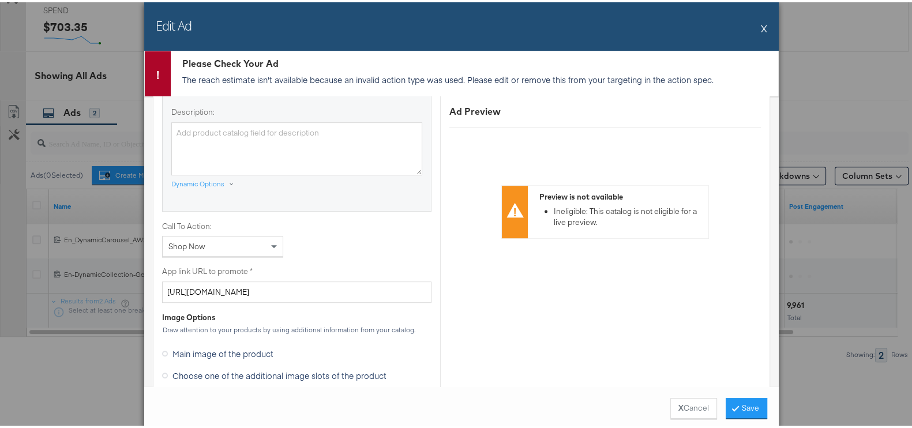
click at [761, 22] on button "X" at bounding box center [764, 25] width 6 height 23
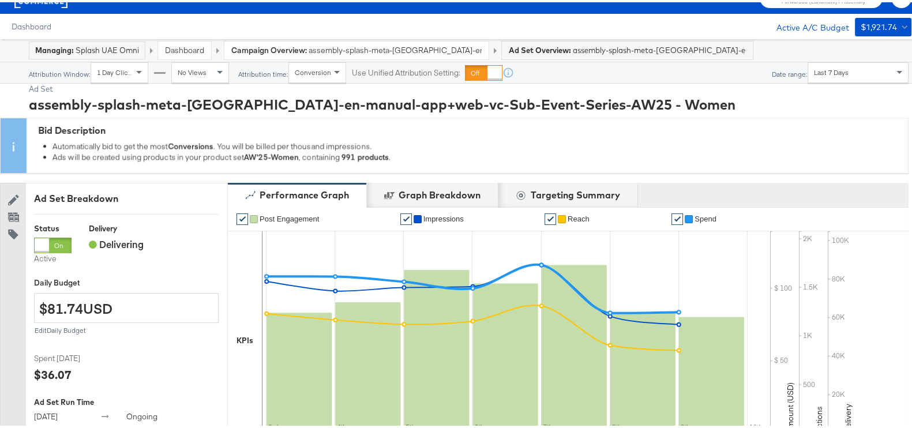
scroll to position [0, 0]
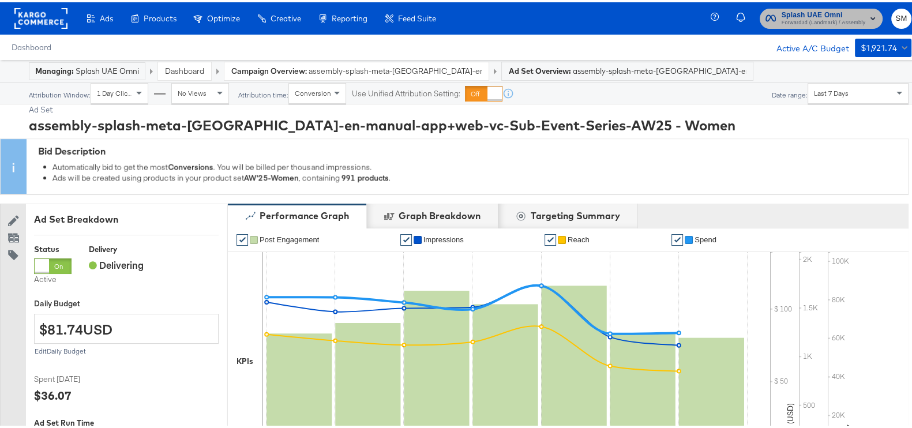
click at [791, 16] on span "Forward3d (Landmark) / Assembly" at bounding box center [824, 20] width 84 height 9
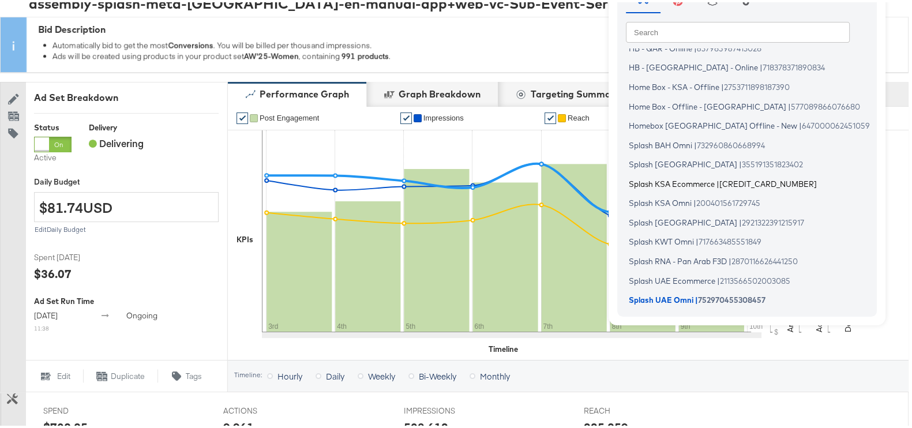
scroll to position [122, 0]
click at [662, 241] on span "Splash KWT Omni" at bounding box center [661, 238] width 65 height 9
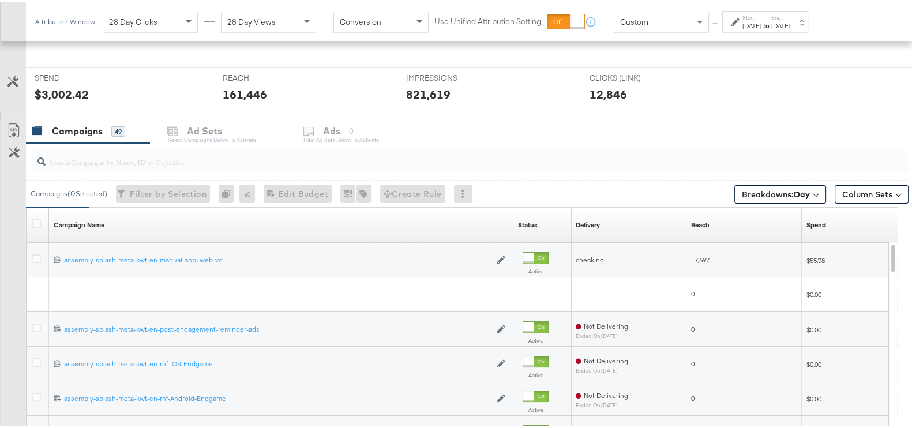
scroll to position [411, 0]
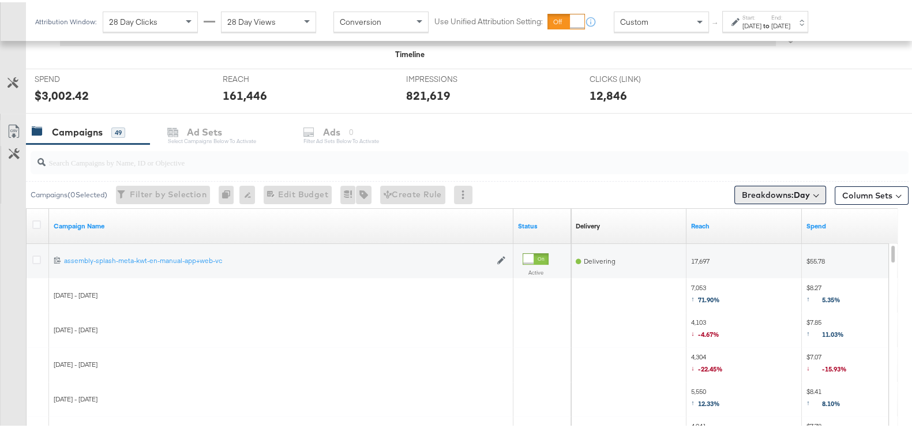
click at [742, 190] on span "Breakdowns: Day" at bounding box center [776, 193] width 68 height 12
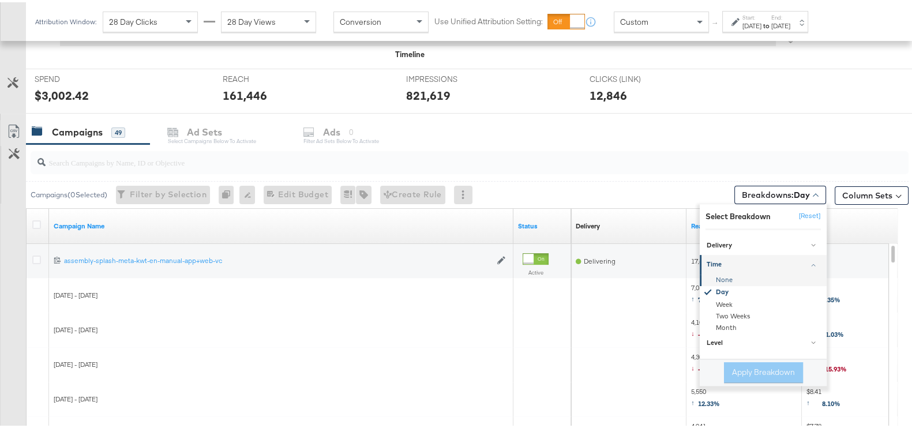
click at [720, 275] on div "None" at bounding box center [763, 278] width 125 height 12
click at [738, 369] on button "Apply Breakdown" at bounding box center [763, 370] width 79 height 21
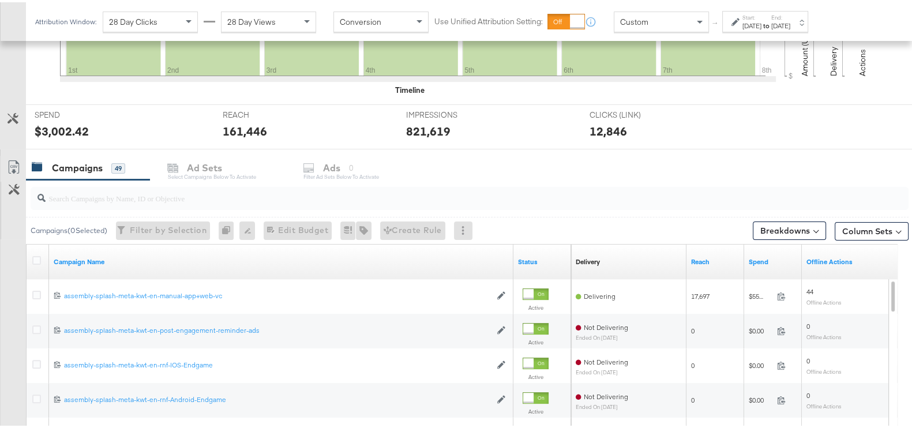
scroll to position [373, 0]
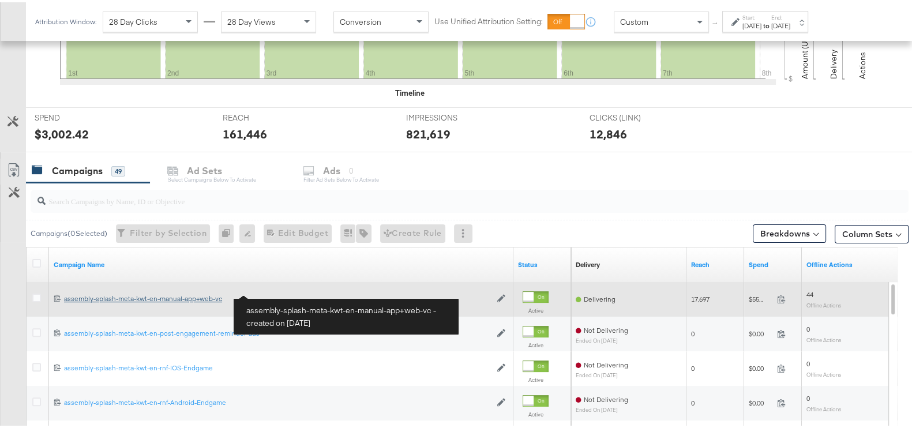
click at [122, 293] on div "assembly-splash-meta-kwt-en-manual-app+web-vc assembly-splash-meta-kwt-en-manua…" at bounding box center [277, 296] width 427 height 9
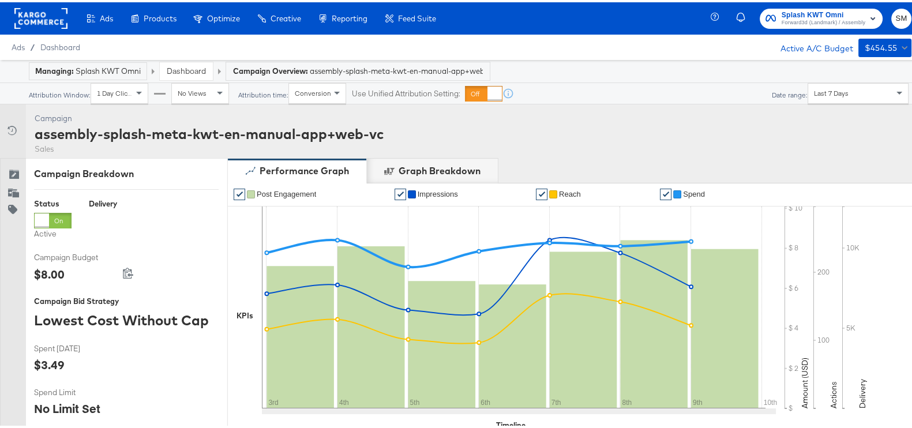
scroll to position [453, 0]
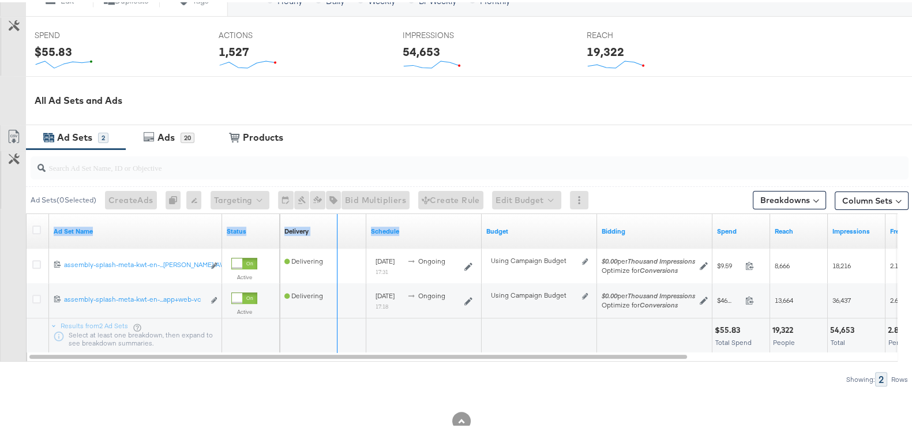
drag, startPoint x: 219, startPoint y: 216, endPoint x: 374, endPoint y: 239, distance: 156.2
click at [27, 212] on div "Ad Set Name Status Delivery Sorting Unavailable Schedule Budget Bidding Spend R…" at bounding box center [27, 212] width 0 height 0
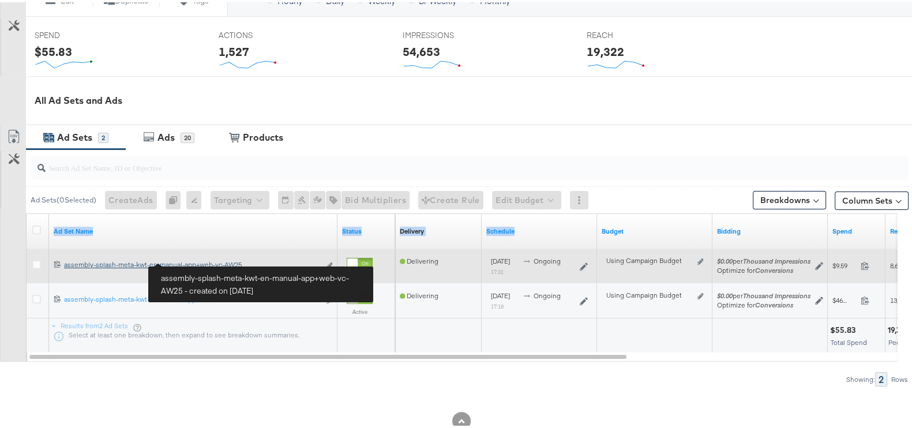
click at [228, 263] on div "assembly-splash-meta-kwt-en-manual-app+web-vc-AW25 assembly-splash-meta-kwt-en-…" at bounding box center [192, 262] width 256 height 9
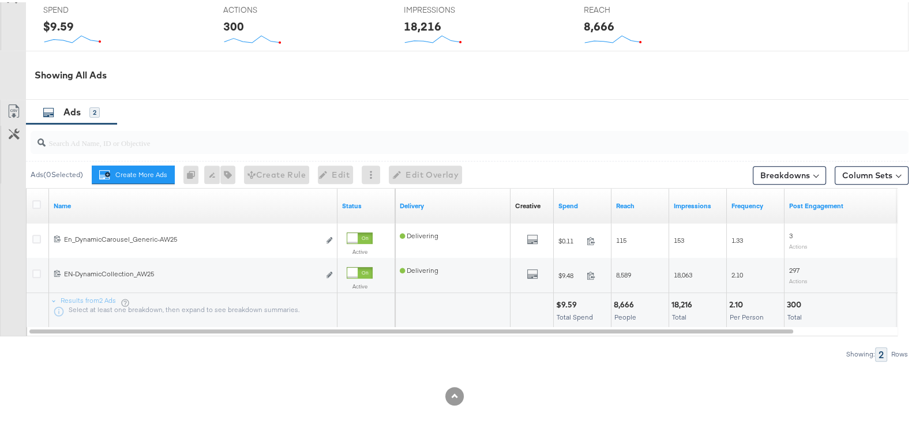
scroll to position [533, 0]
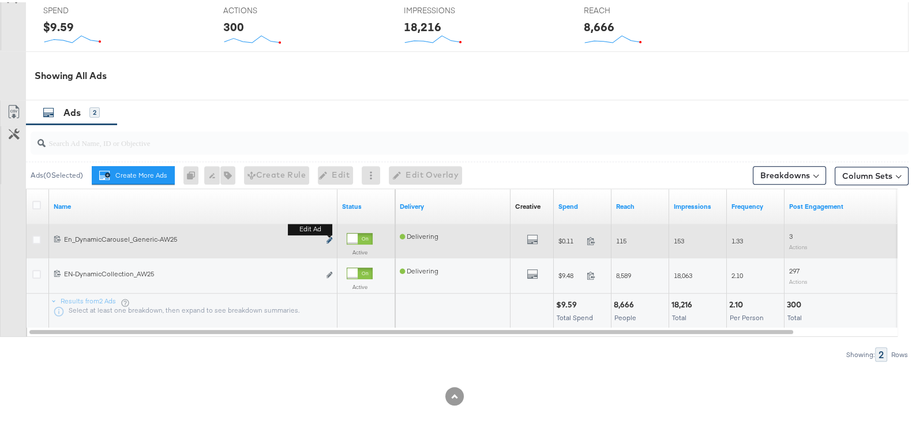
click at [329, 234] on button "Edit ad" at bounding box center [329, 238] width 7 height 12
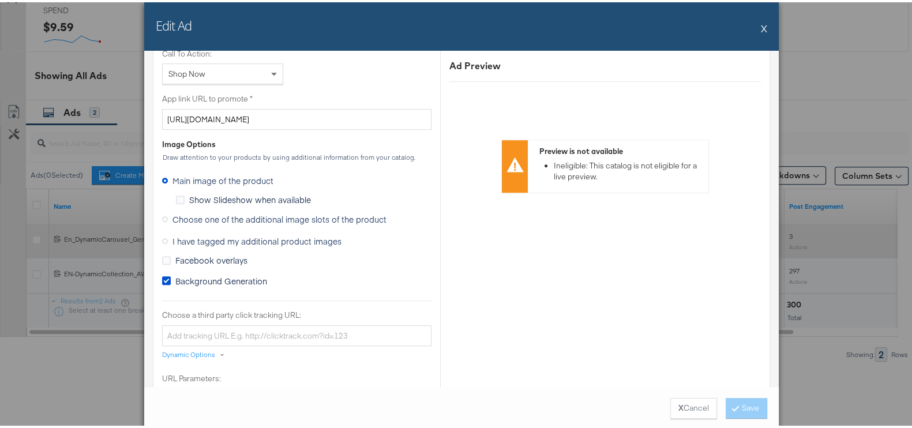
scroll to position [885, 0]
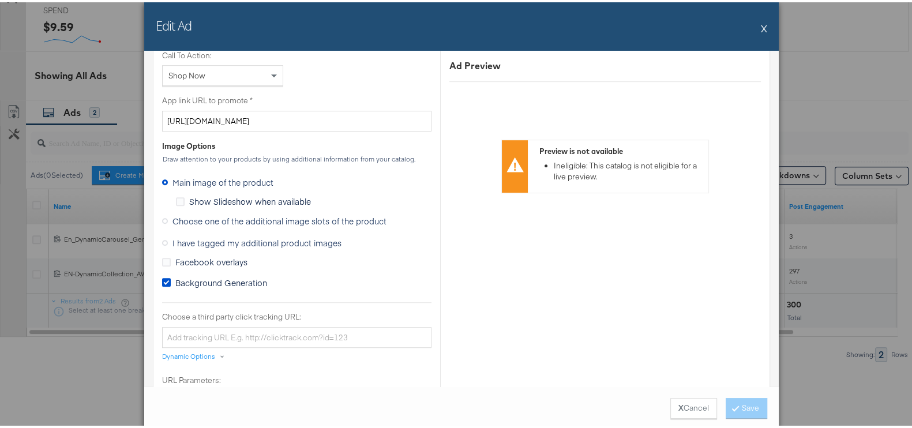
click at [231, 219] on span "Choose one of the additional image slots of the product" at bounding box center [279, 219] width 214 height 12
click at [0, 0] on input "Choose one of the additional image slots of the product" at bounding box center [0, 0] width 0 height 0
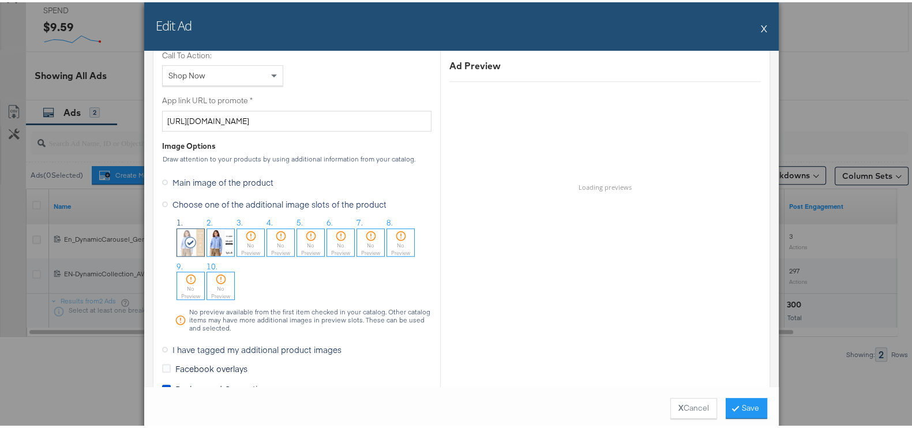
click at [213, 249] on img at bounding box center [220, 240] width 27 height 27
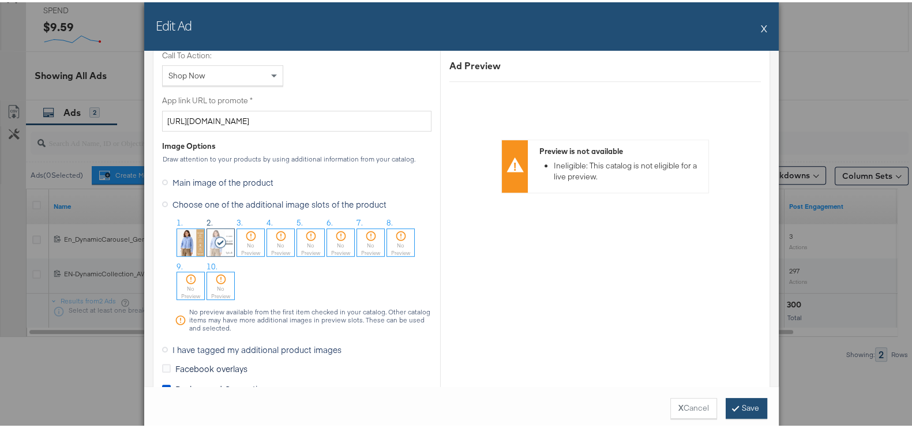
click at [734, 404] on icon at bounding box center [735, 405] width 3 height 7
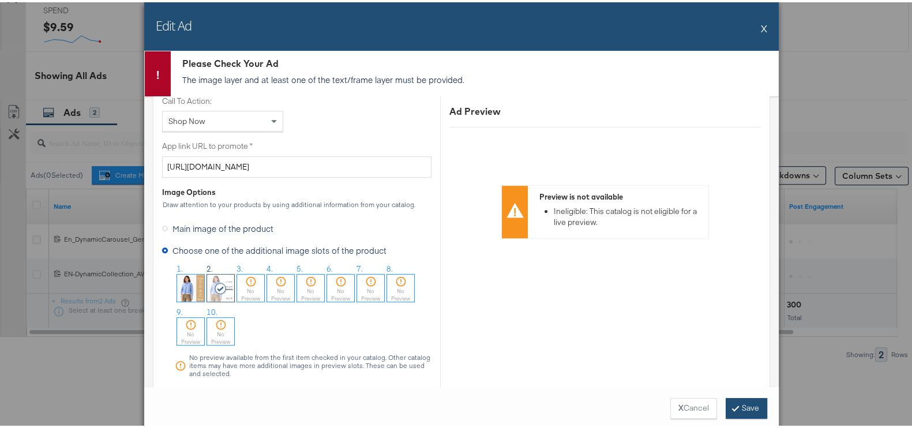
click at [734, 404] on icon at bounding box center [735, 405] width 3 height 7
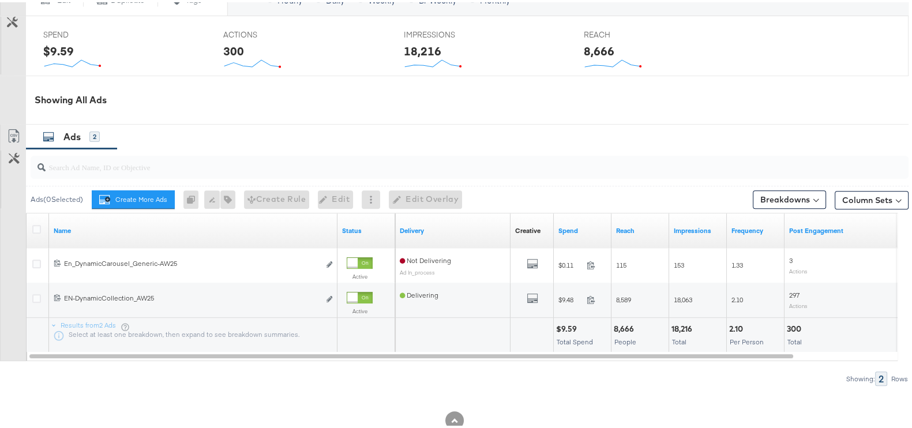
scroll to position [533, 0]
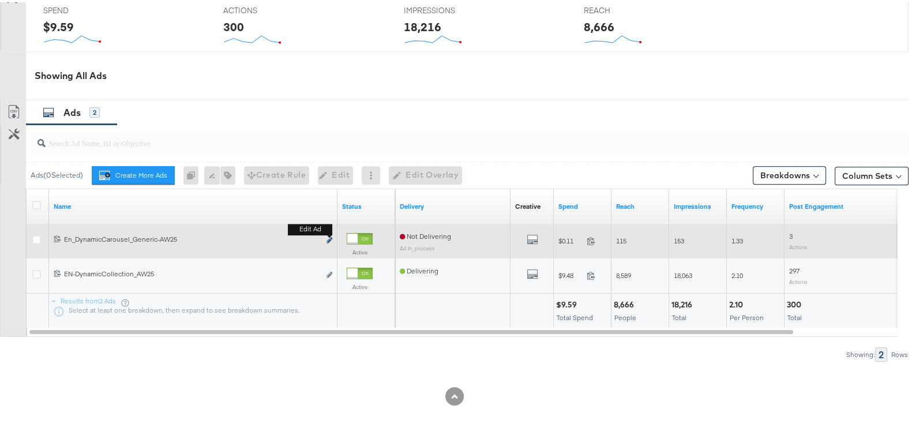
click at [329, 238] on icon "link" at bounding box center [329, 238] width 6 height 6
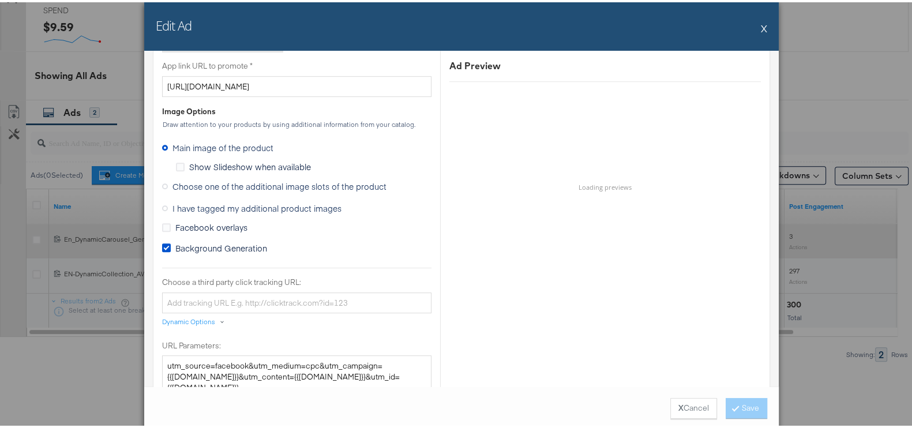
scroll to position [918, 0]
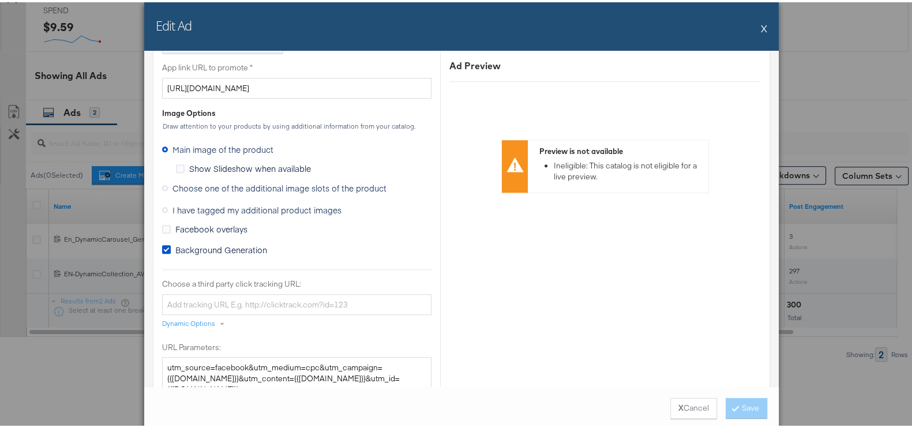
click at [236, 181] on span "Choose one of the additional image slots of the product" at bounding box center [279, 186] width 214 height 12
click at [0, 0] on input "Choose one of the additional image slots of the product" at bounding box center [0, 0] width 0 height 0
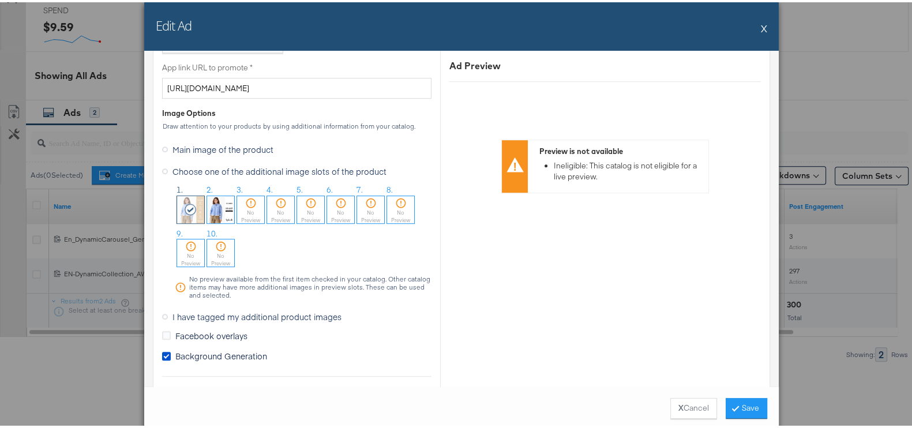
click at [212, 209] on img at bounding box center [220, 207] width 27 height 27
click at [727, 399] on button "Save" at bounding box center [747, 406] width 42 height 21
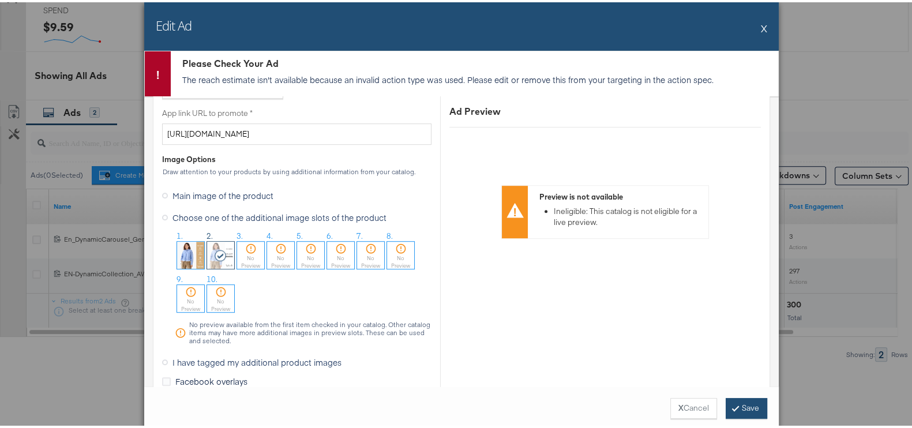
click at [737, 397] on button "Save" at bounding box center [747, 406] width 42 height 21
